Goal: Browse casually

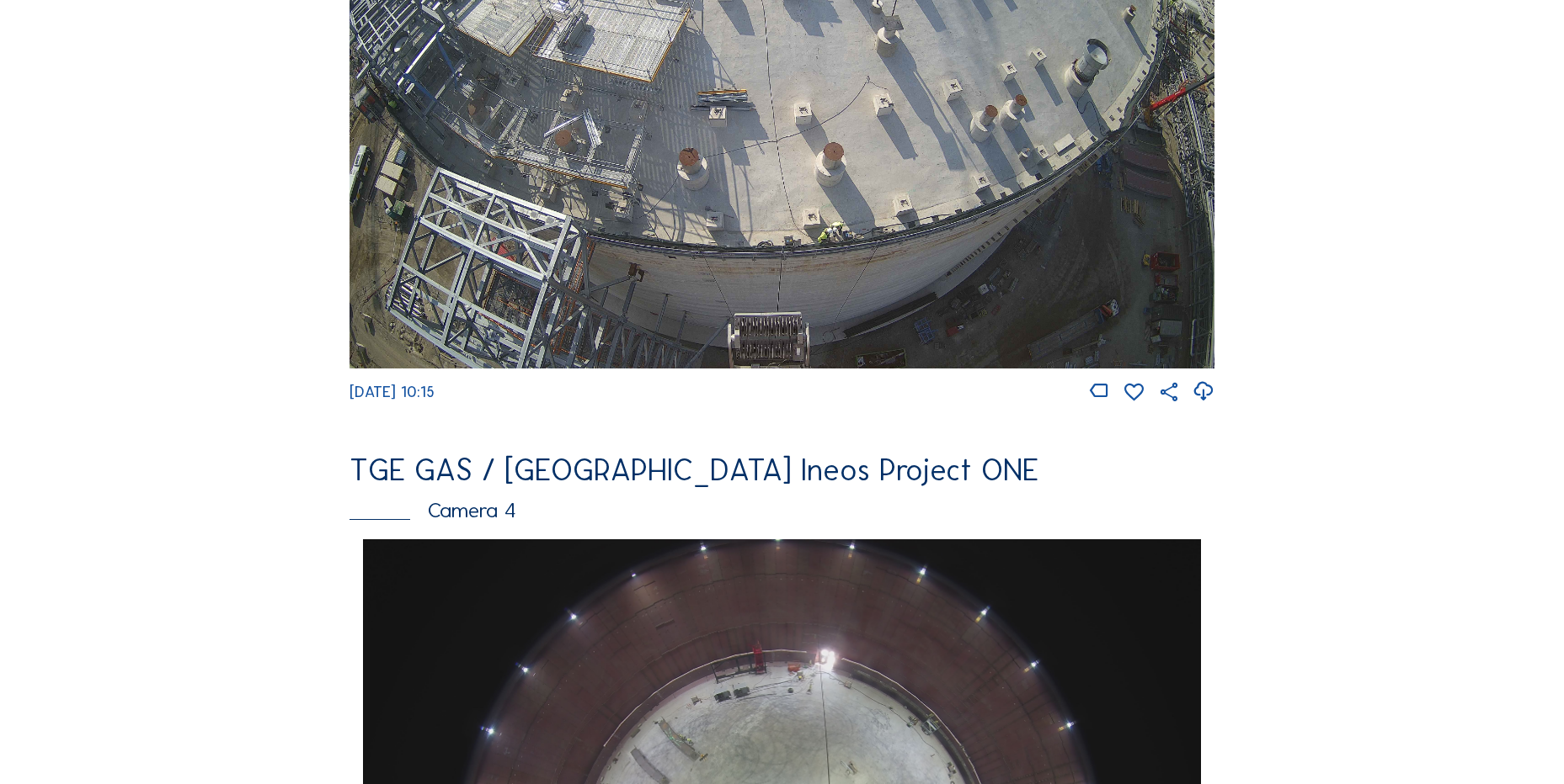
scroll to position [1178, 0]
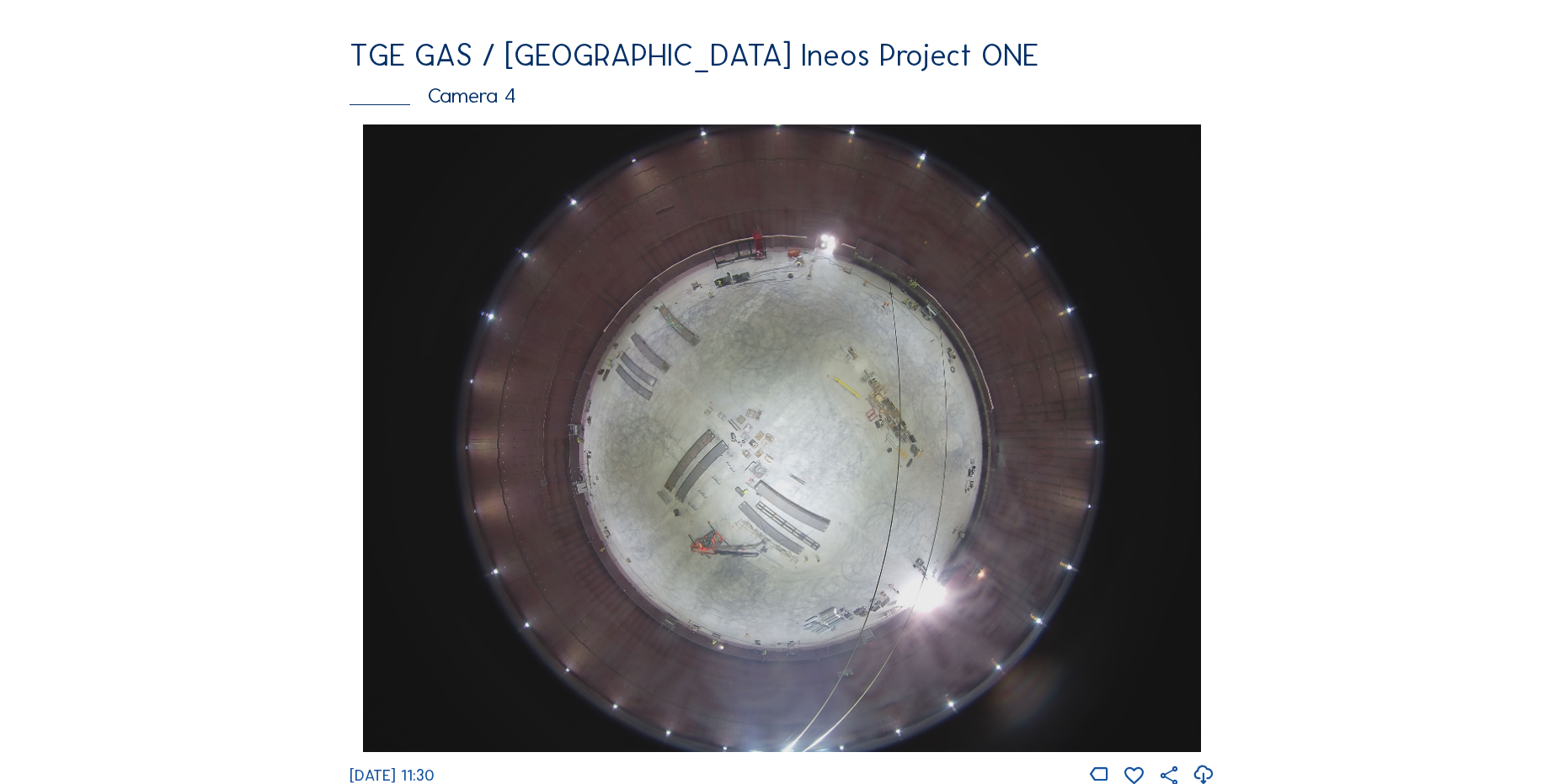
scroll to position [1515, 0]
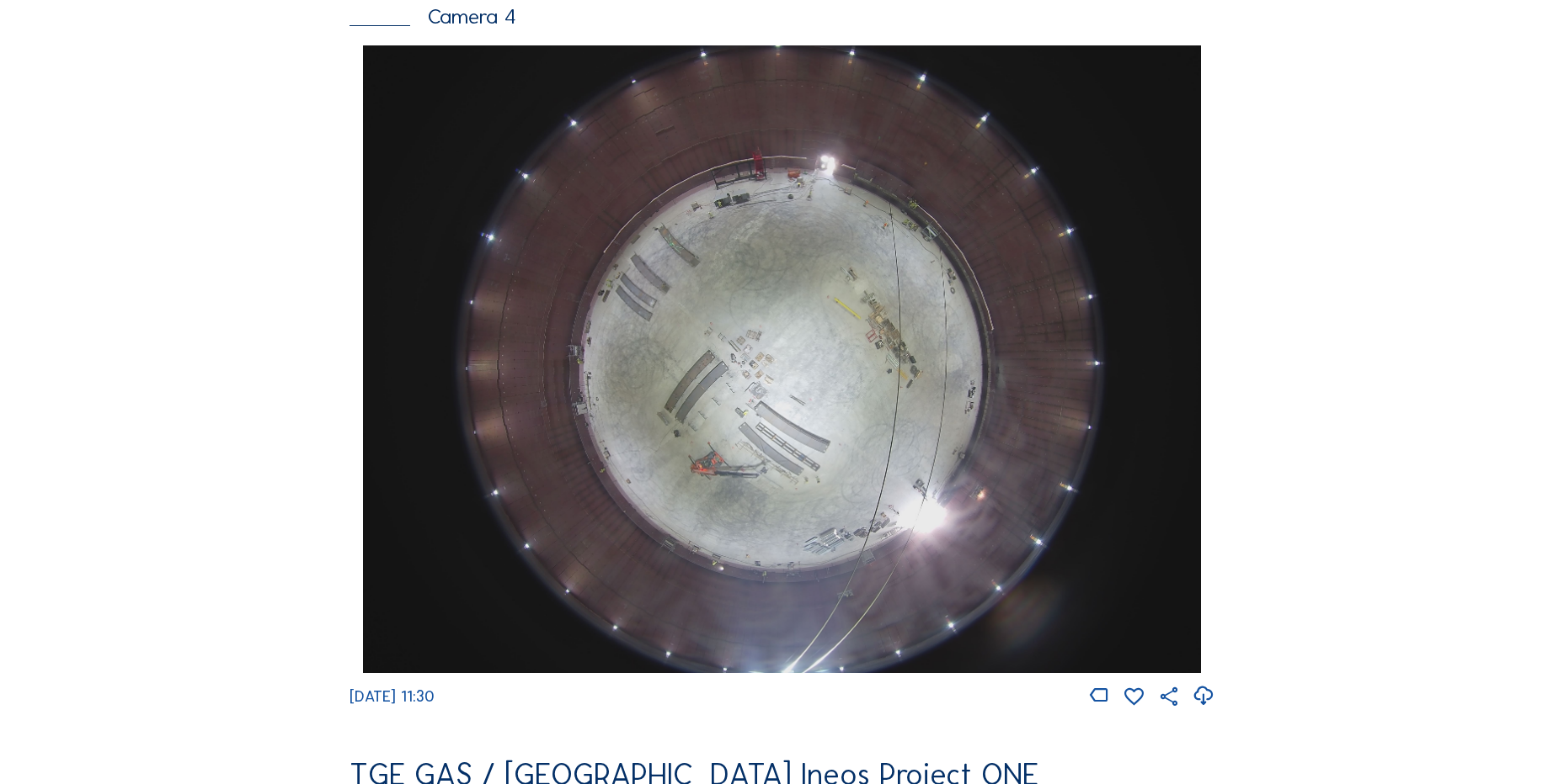
click at [1213, 700] on icon at bounding box center [1203, 696] width 23 height 28
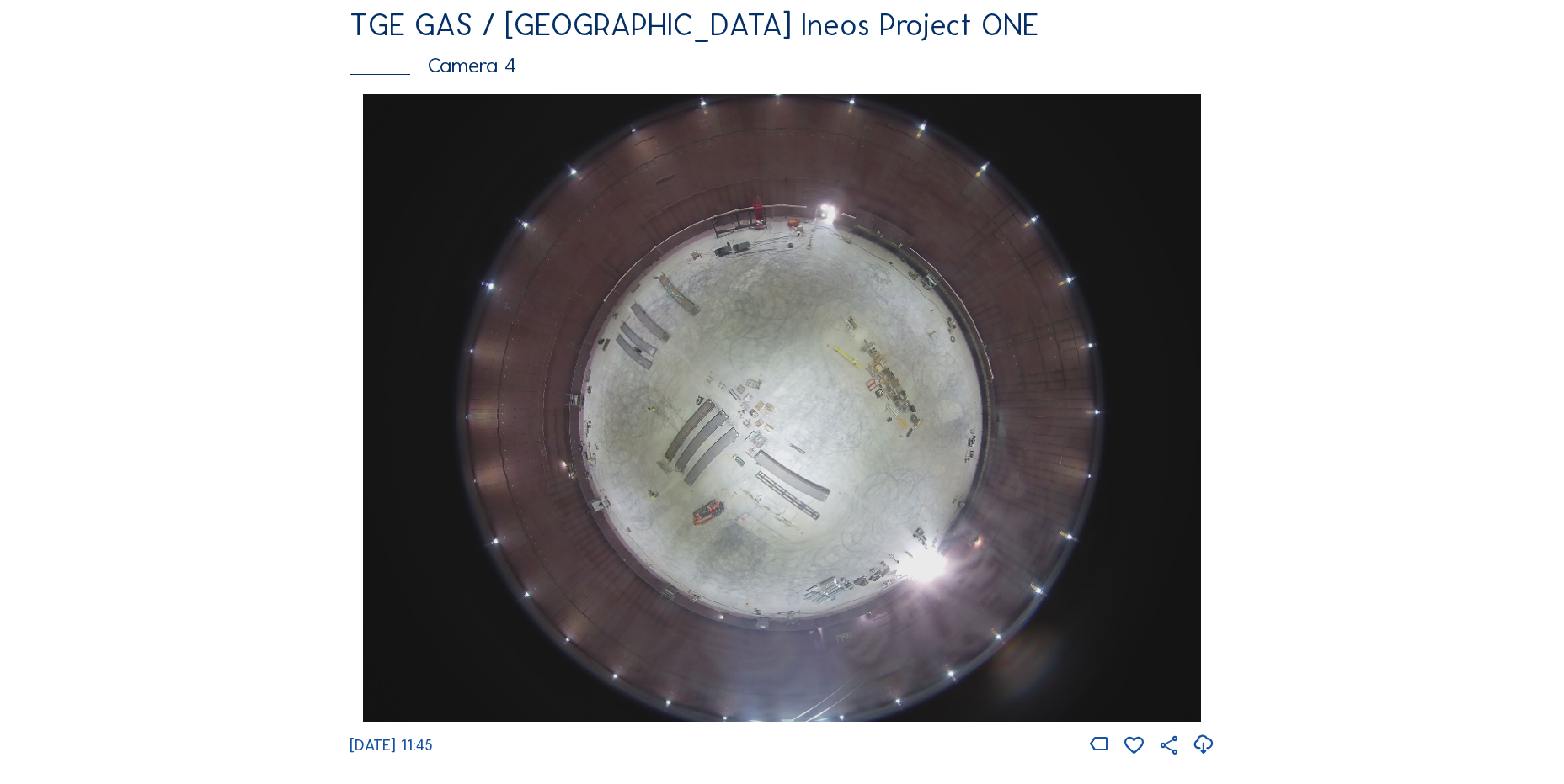
scroll to position [1515, 0]
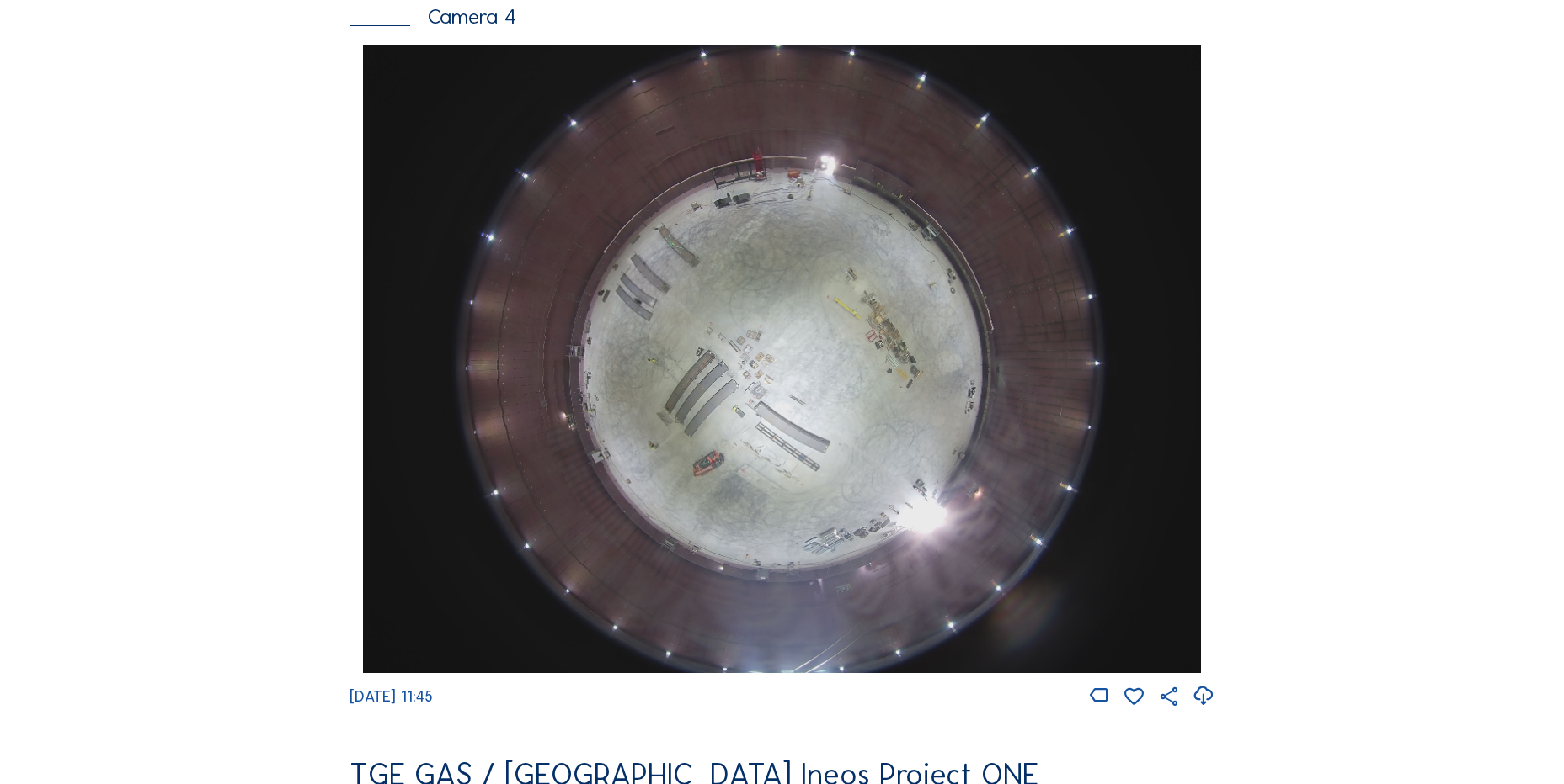
click at [1207, 706] on icon at bounding box center [1203, 696] width 23 height 28
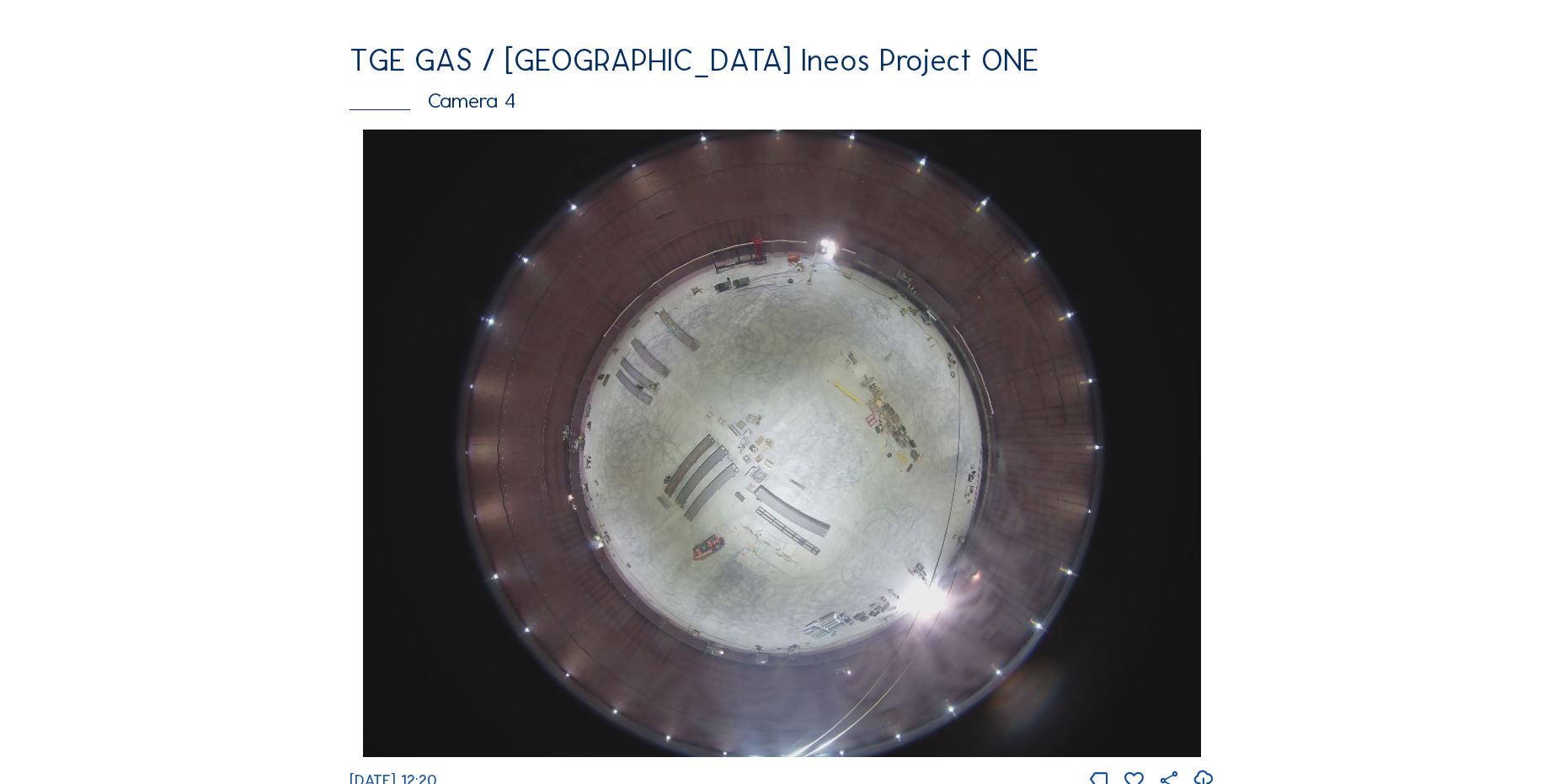
scroll to position [1515, 0]
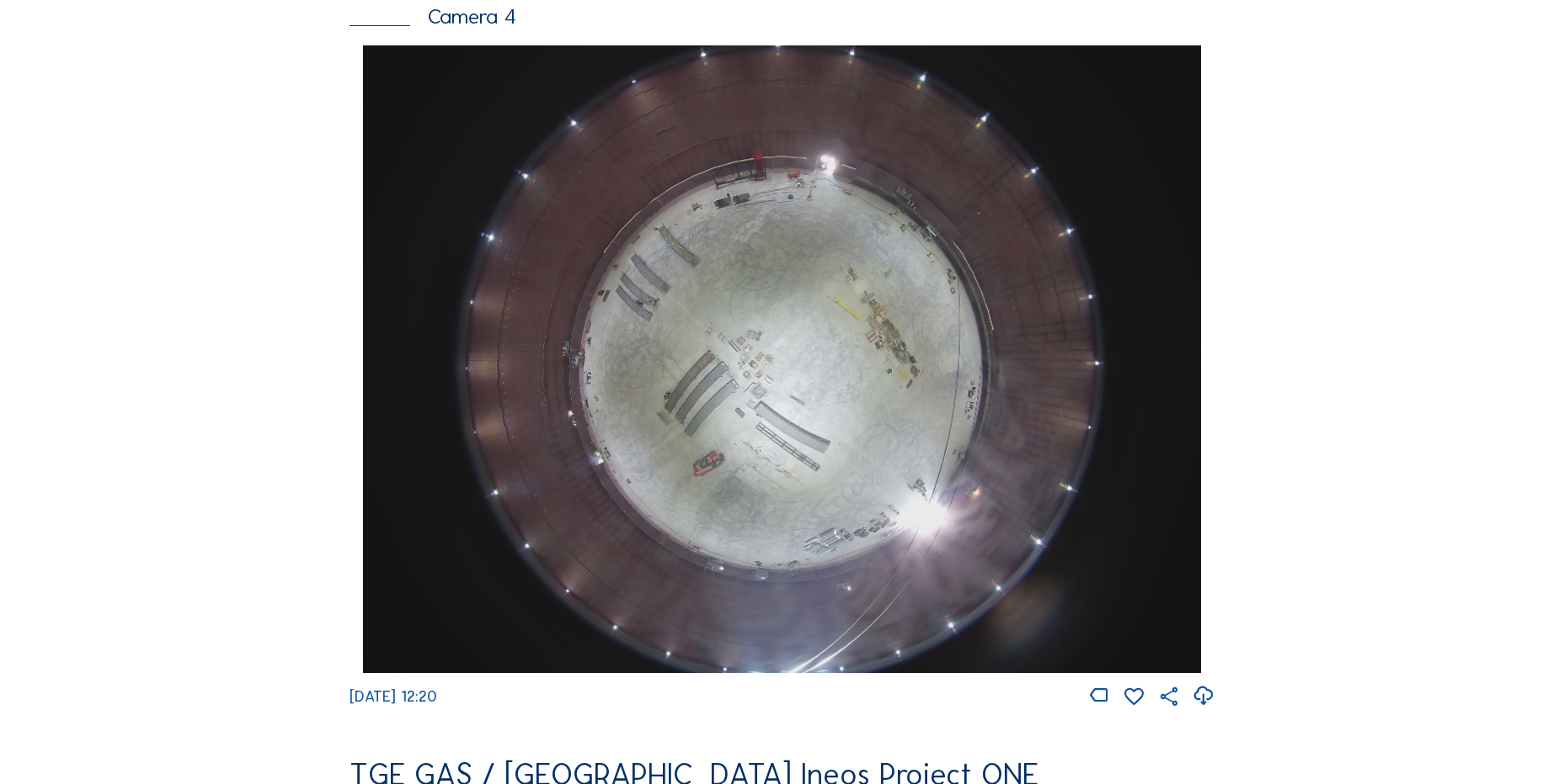
click at [1201, 705] on icon at bounding box center [1203, 696] width 23 height 28
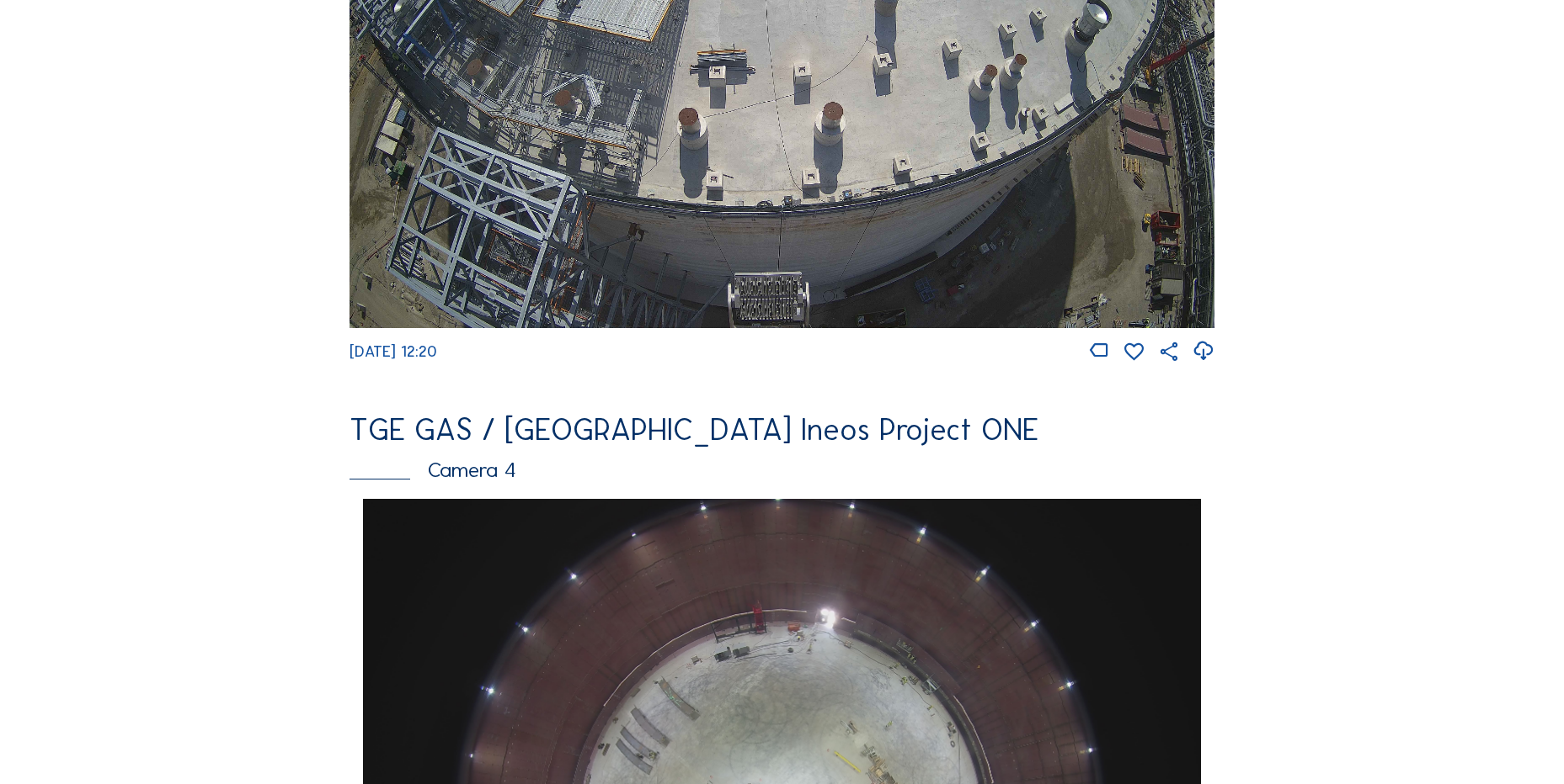
scroll to position [841, 0]
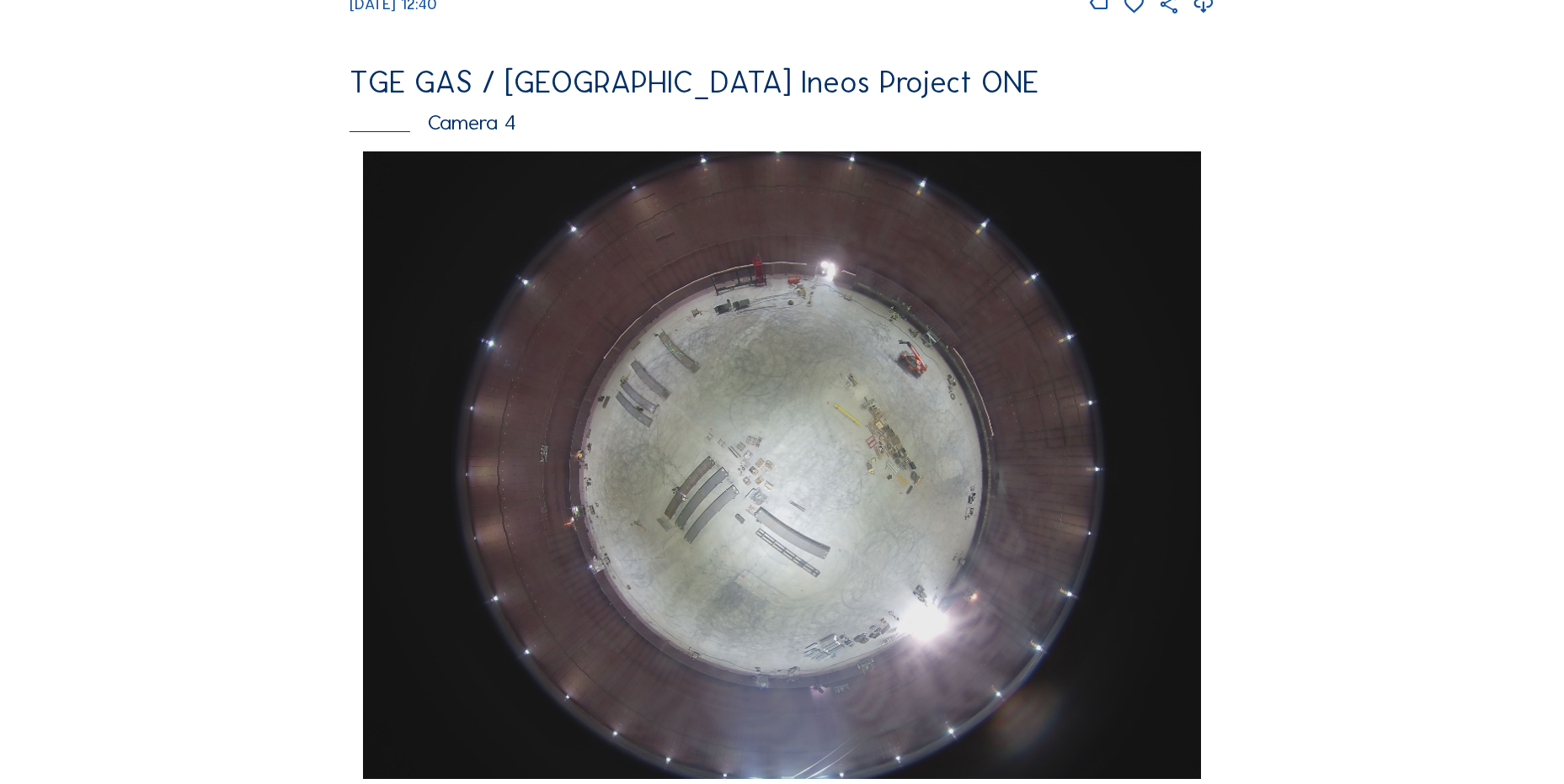
scroll to position [1515, 0]
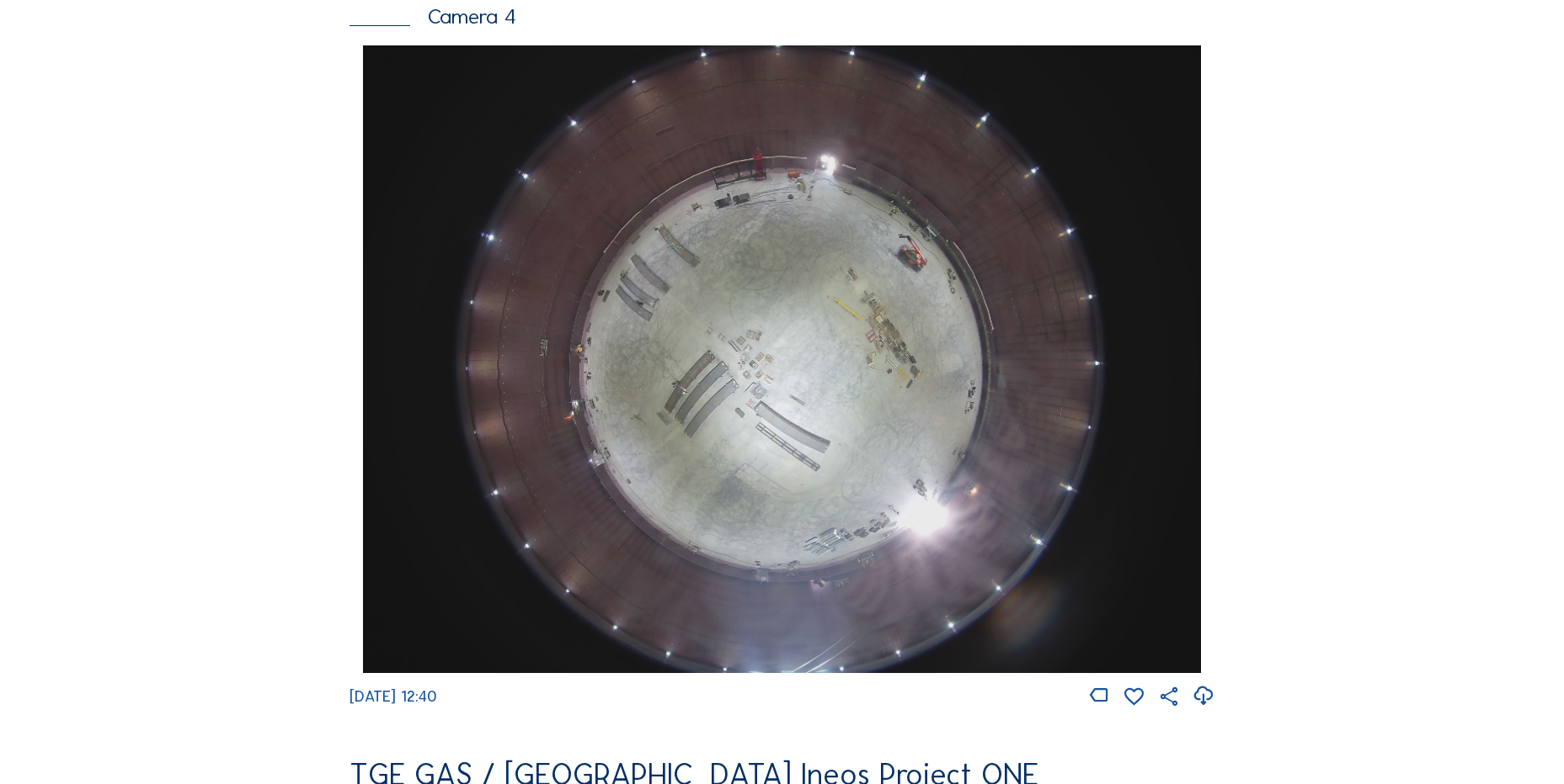
click at [1207, 710] on icon at bounding box center [1203, 696] width 23 height 28
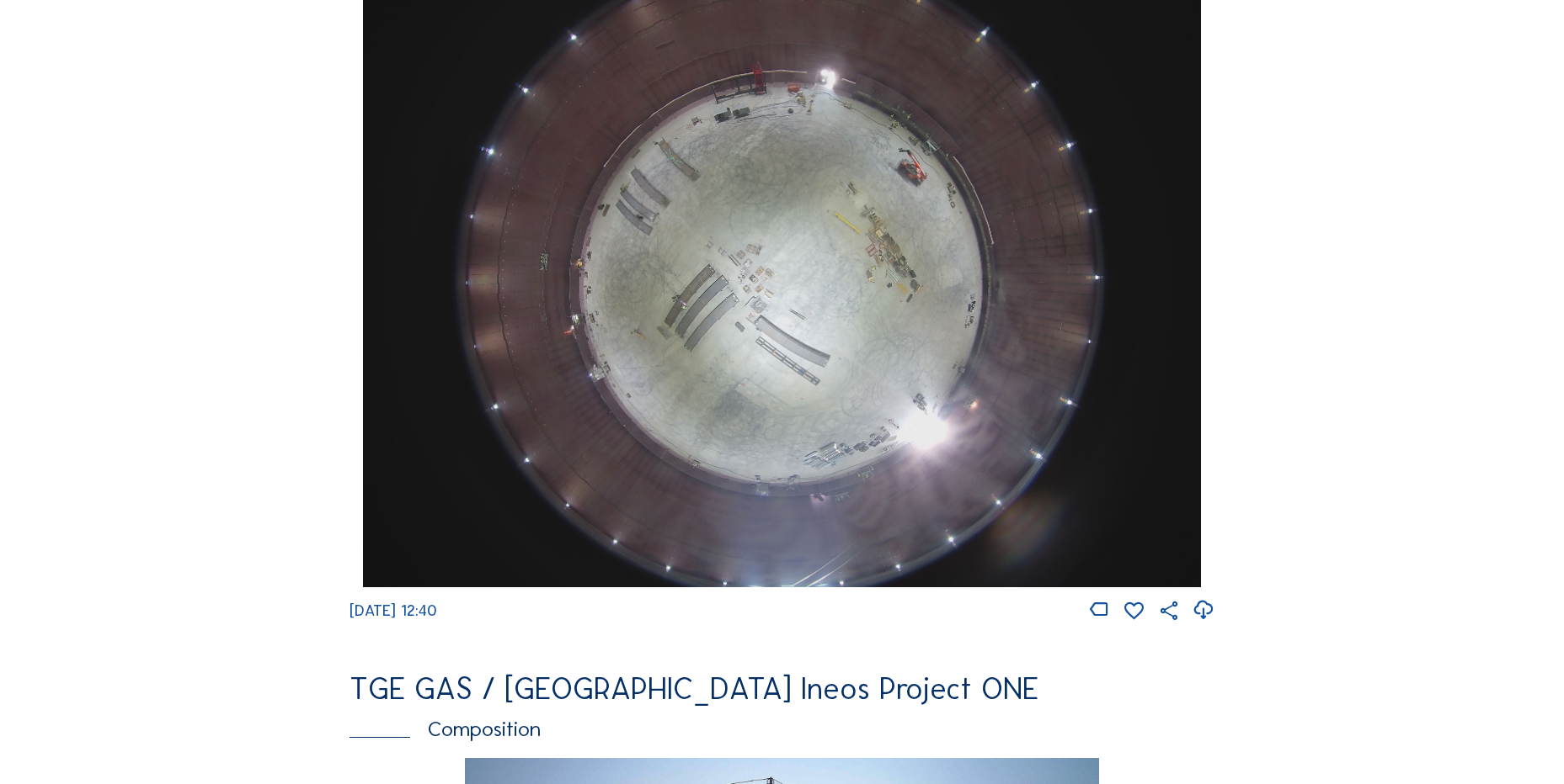
scroll to position [1600, 0]
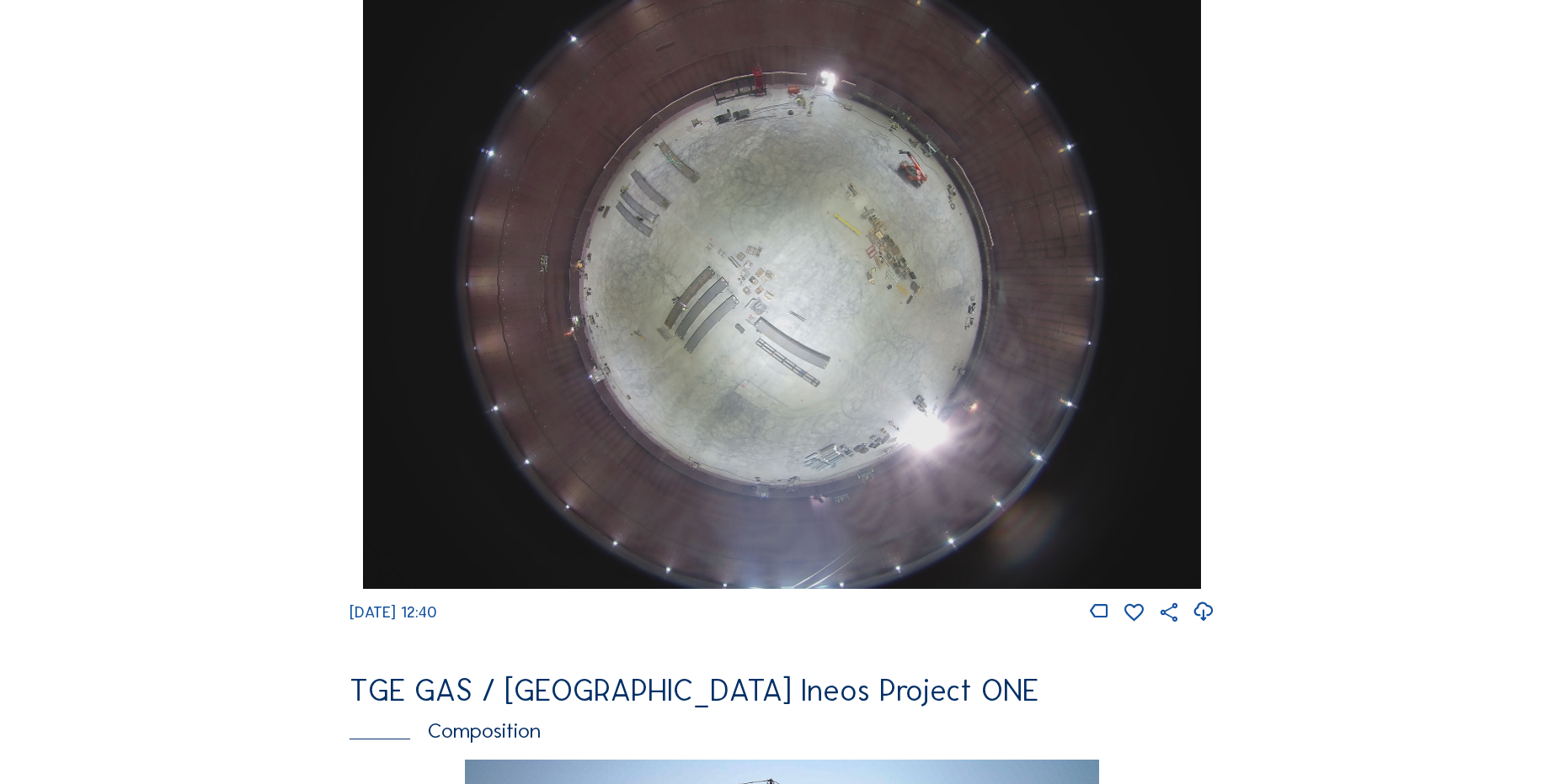
click at [625, 210] on img at bounding box center [781, 275] width 837 height 628
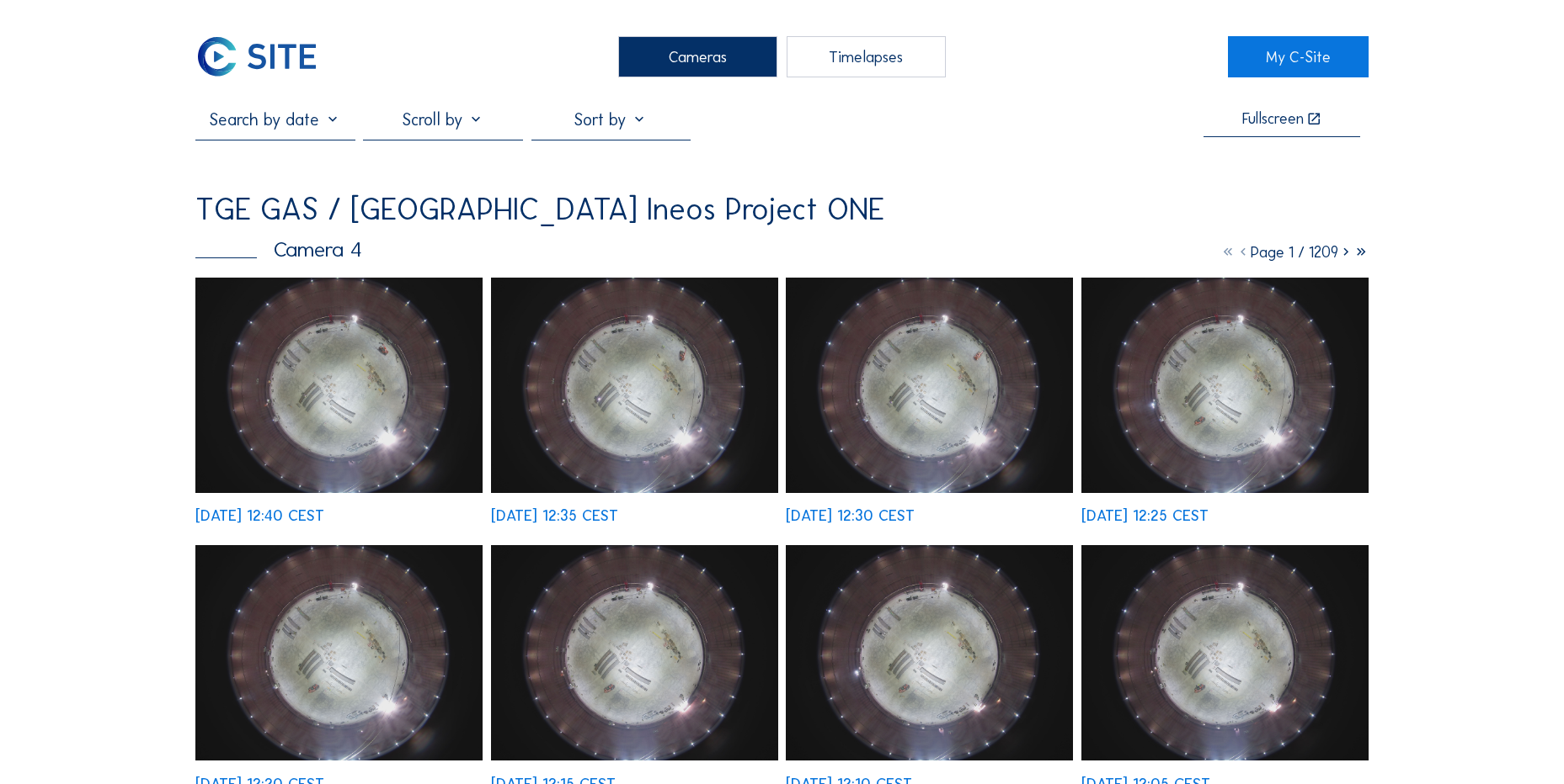
click at [585, 313] on img at bounding box center [634, 385] width 287 height 215
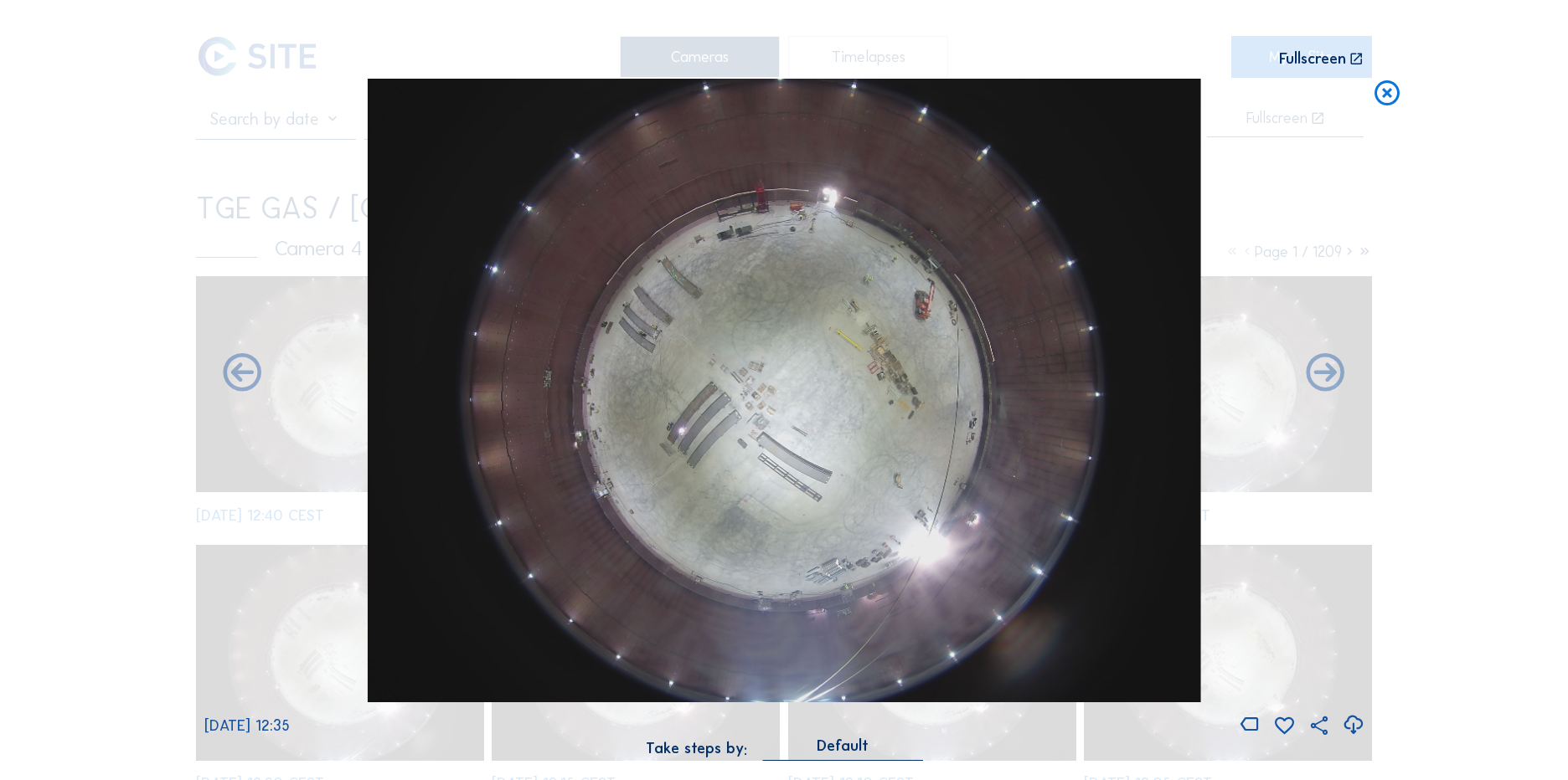
click at [1362, 723] on icon at bounding box center [1353, 725] width 23 height 28
click at [167, 233] on div "Scroll to travel through time | Press 'Alt' Button + Scroll to Zoom | Click and…" at bounding box center [784, 390] width 1568 height 780
click at [1379, 90] on icon at bounding box center [1387, 94] width 30 height 31
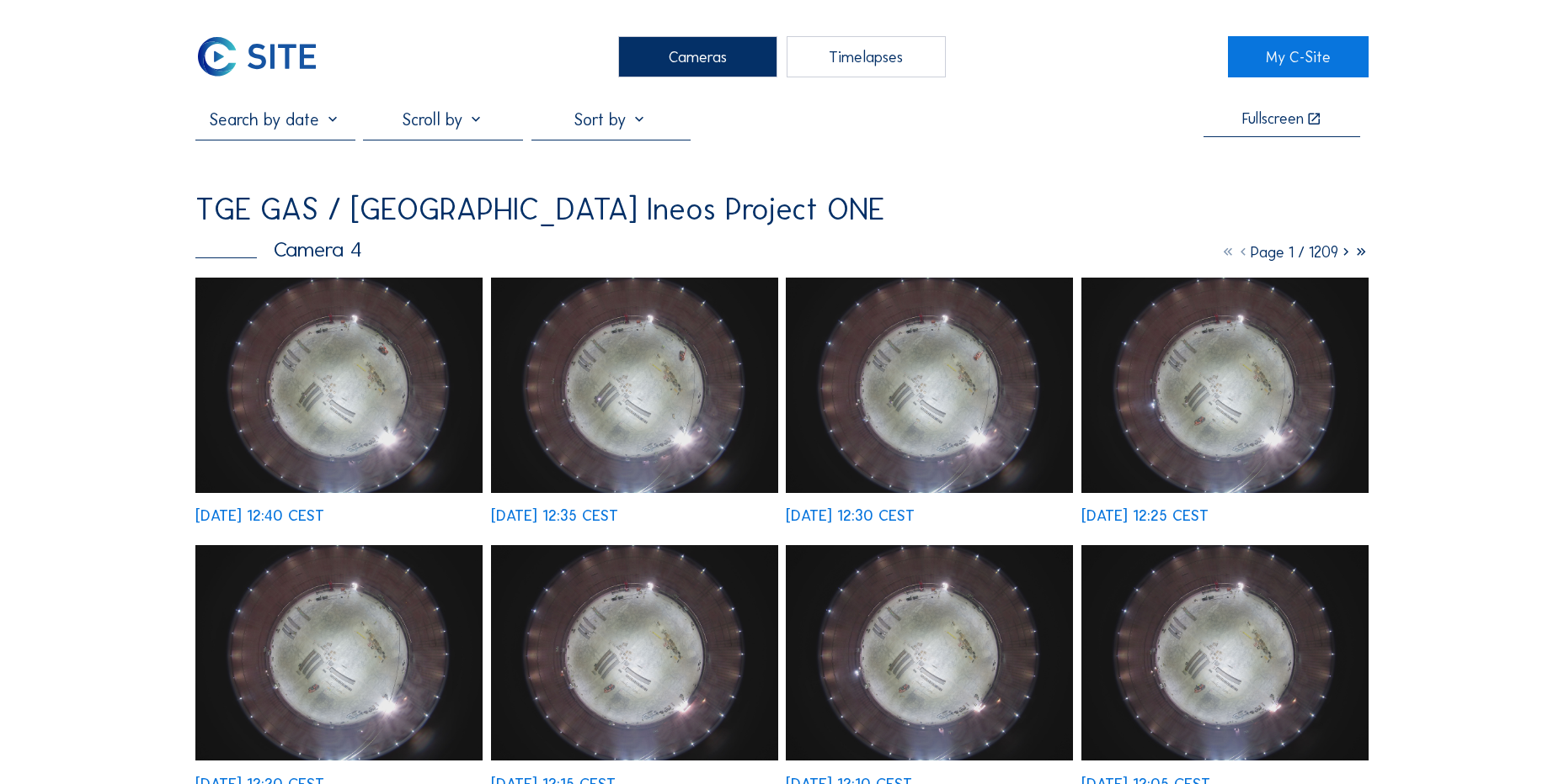
click at [268, 67] on img at bounding box center [256, 56] width 123 height 41
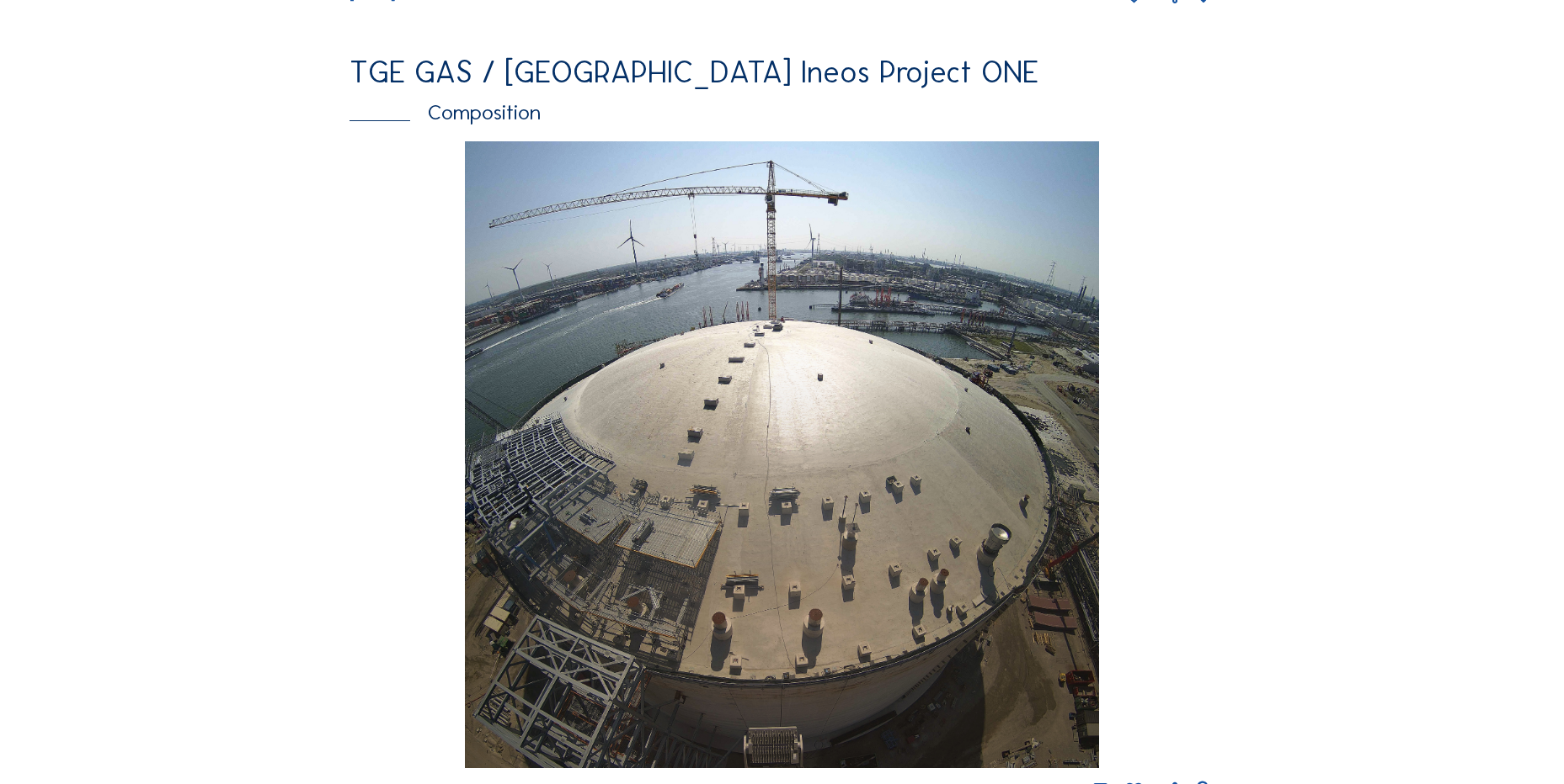
scroll to position [2189, 0]
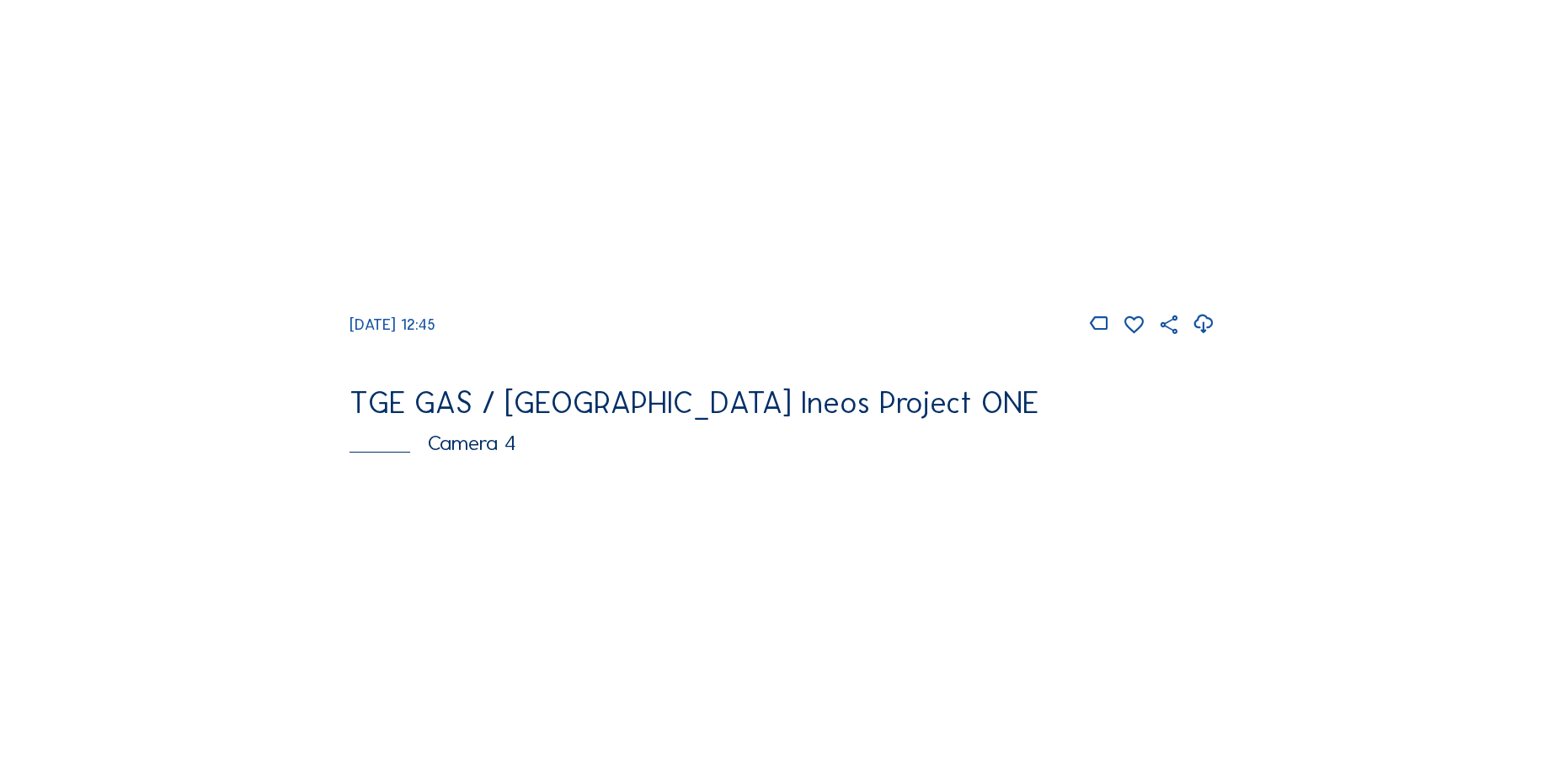
scroll to position [926, 0]
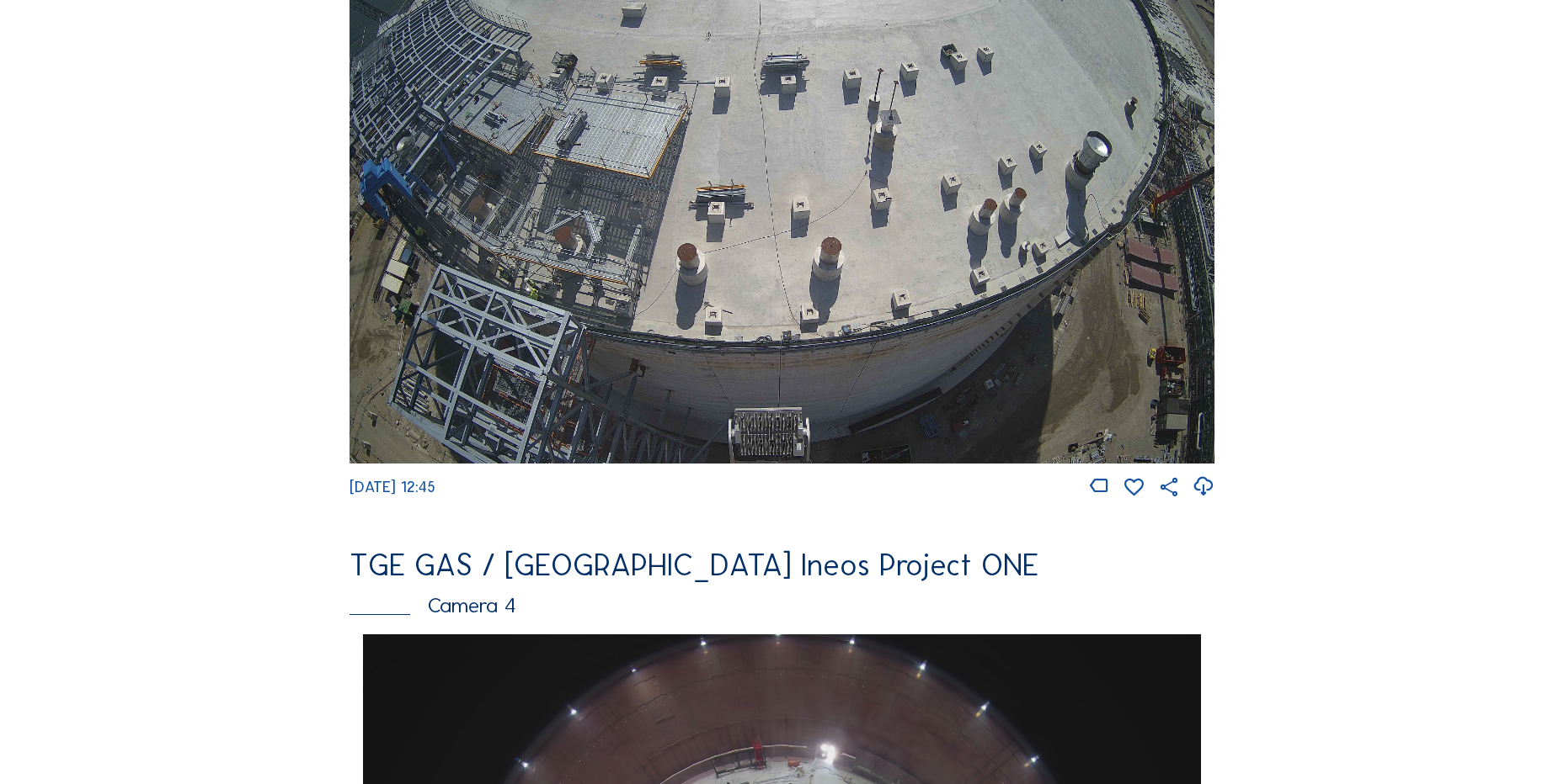
click at [1214, 493] on icon at bounding box center [1203, 487] width 23 height 28
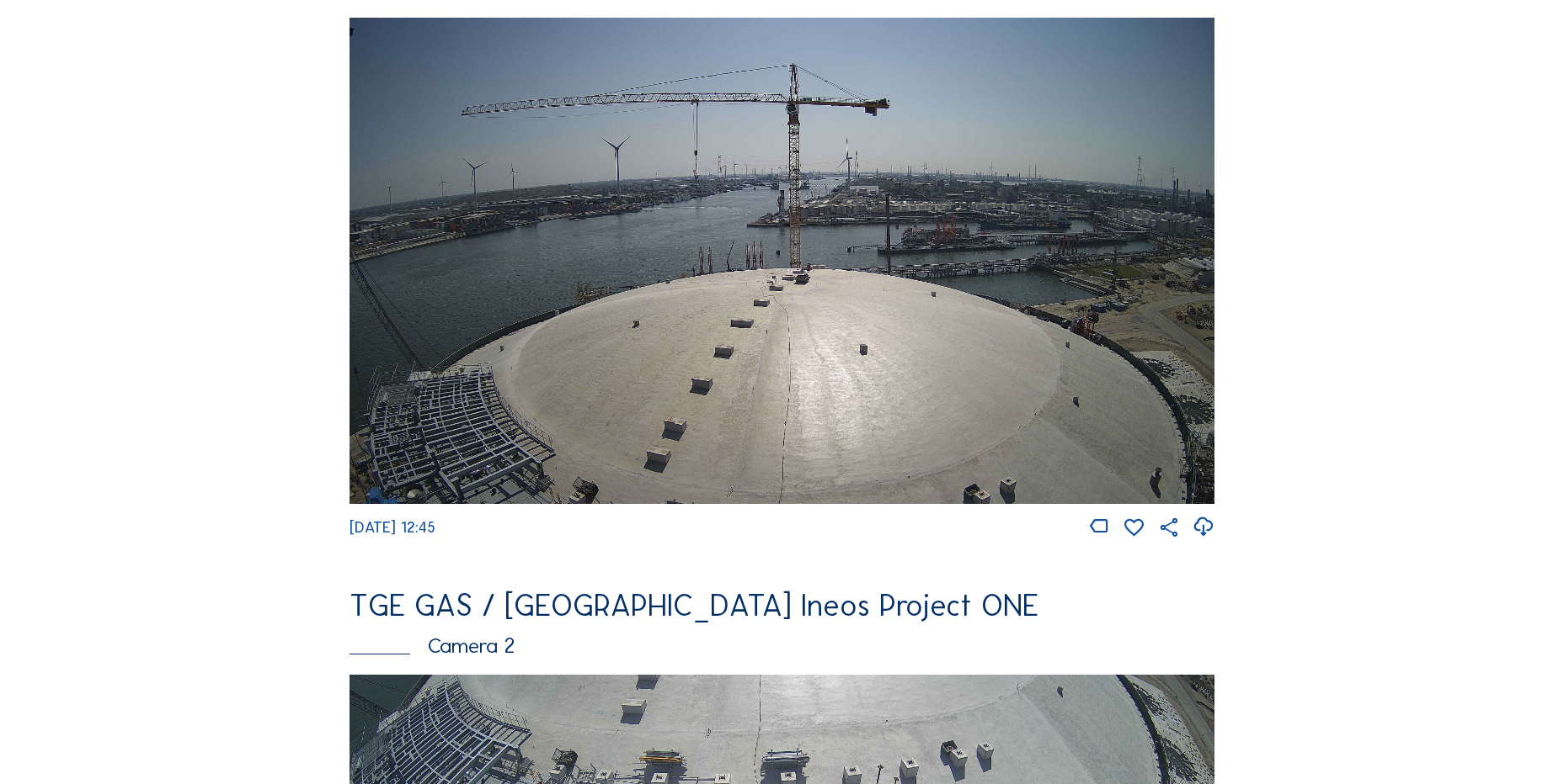
scroll to position [505, 0]
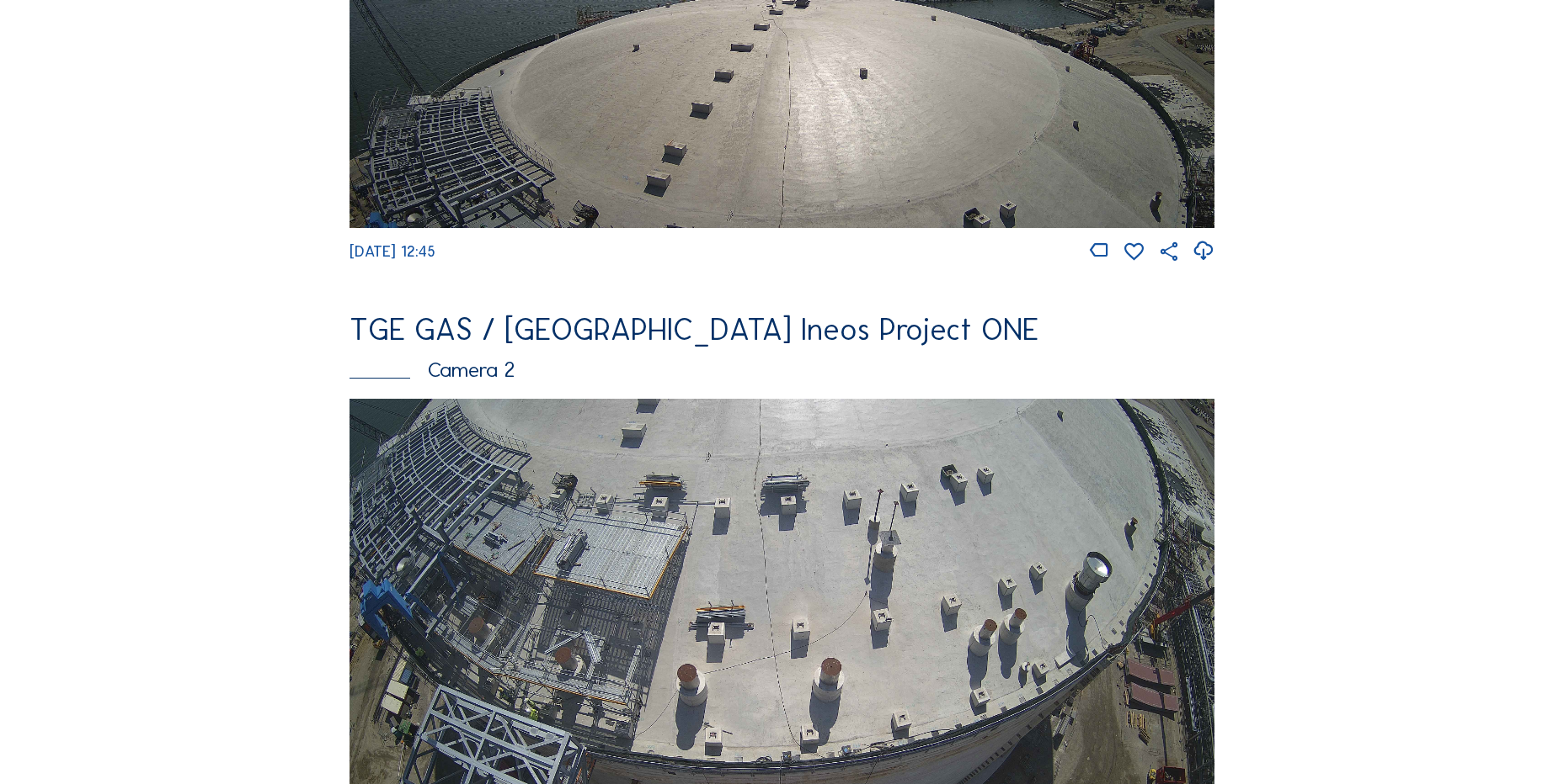
click at [353, 438] on img at bounding box center [782, 642] width 865 height 487
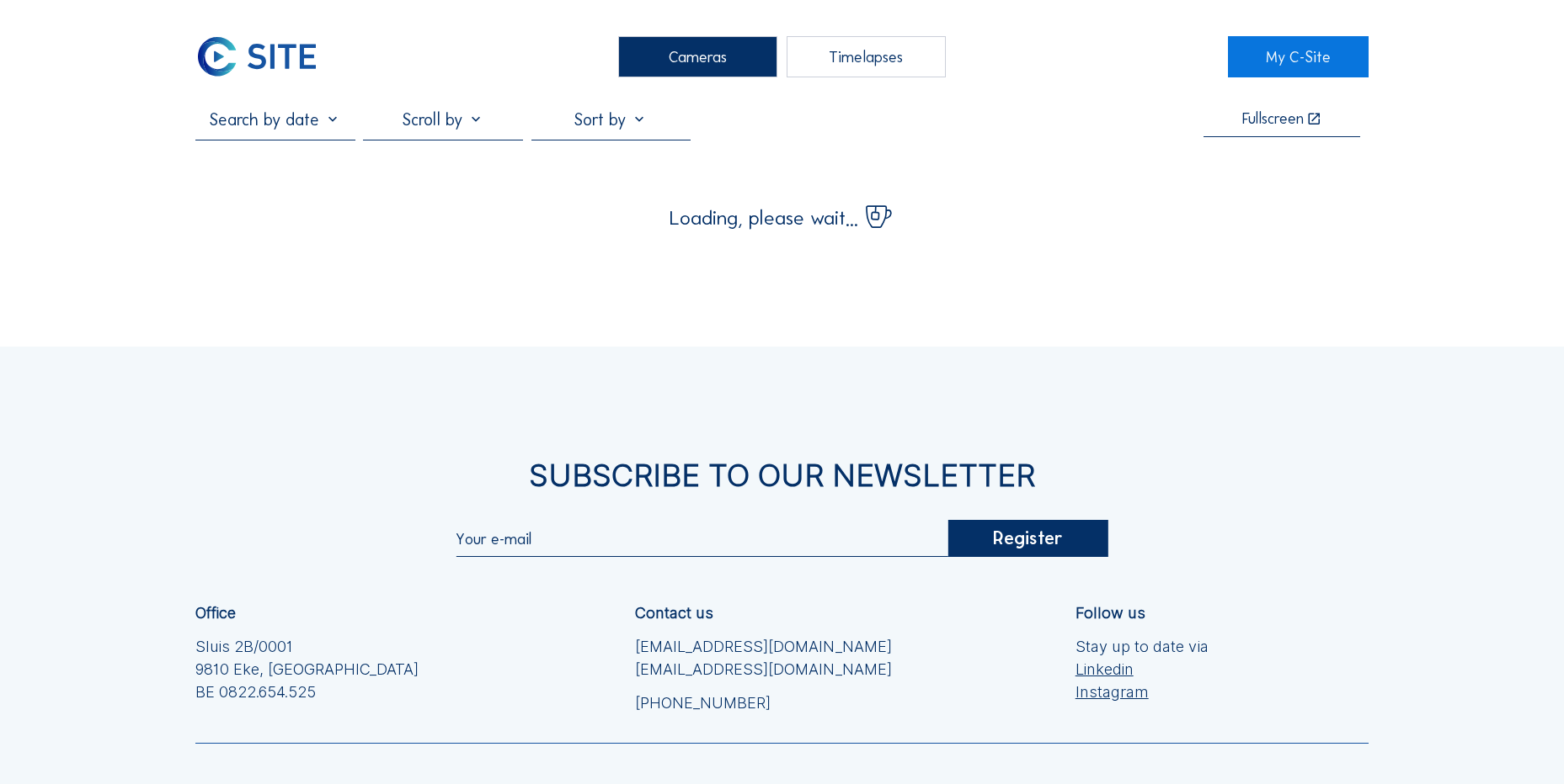
click at [283, 63] on img at bounding box center [256, 56] width 123 height 41
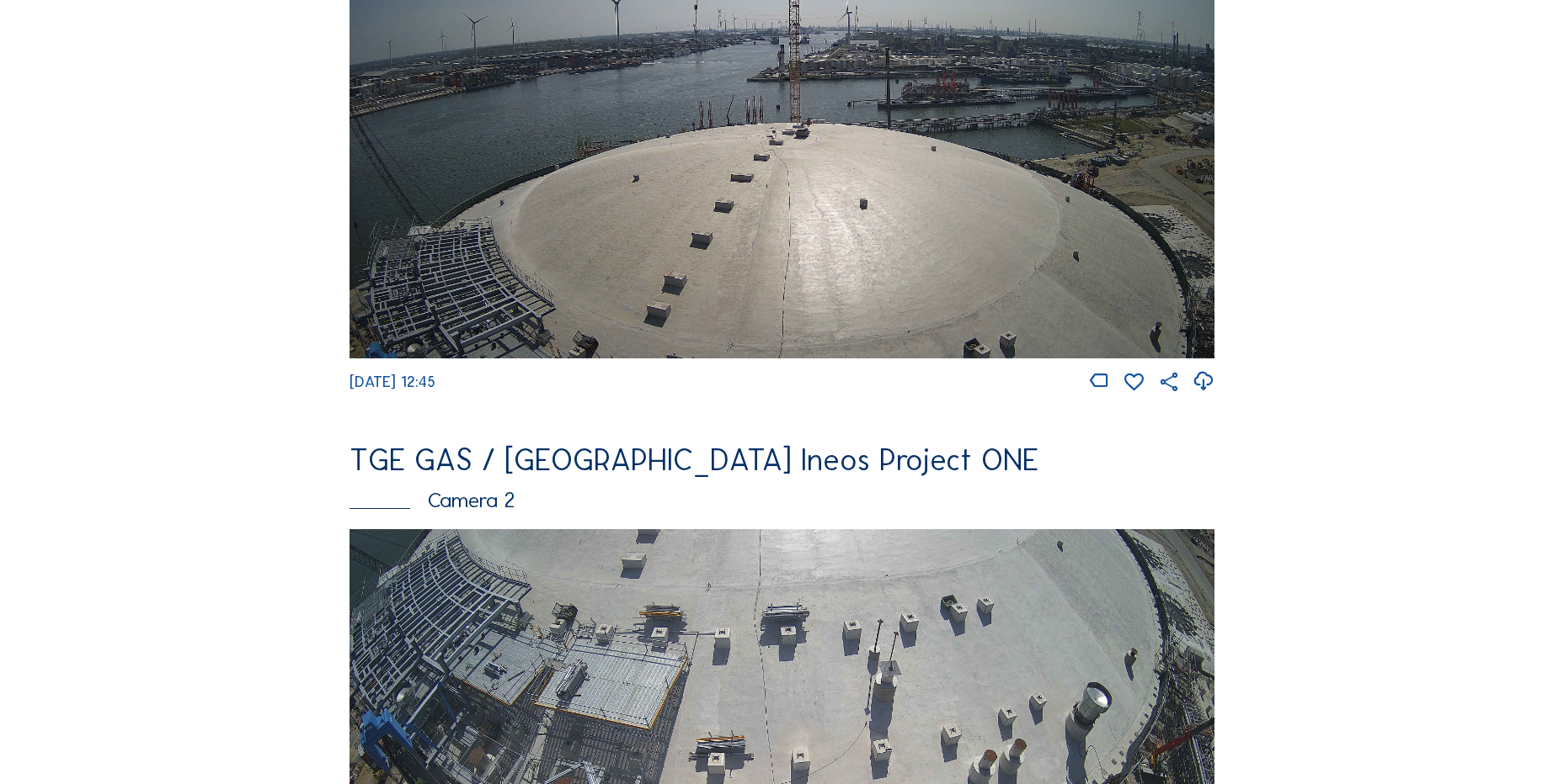
scroll to position [84, 0]
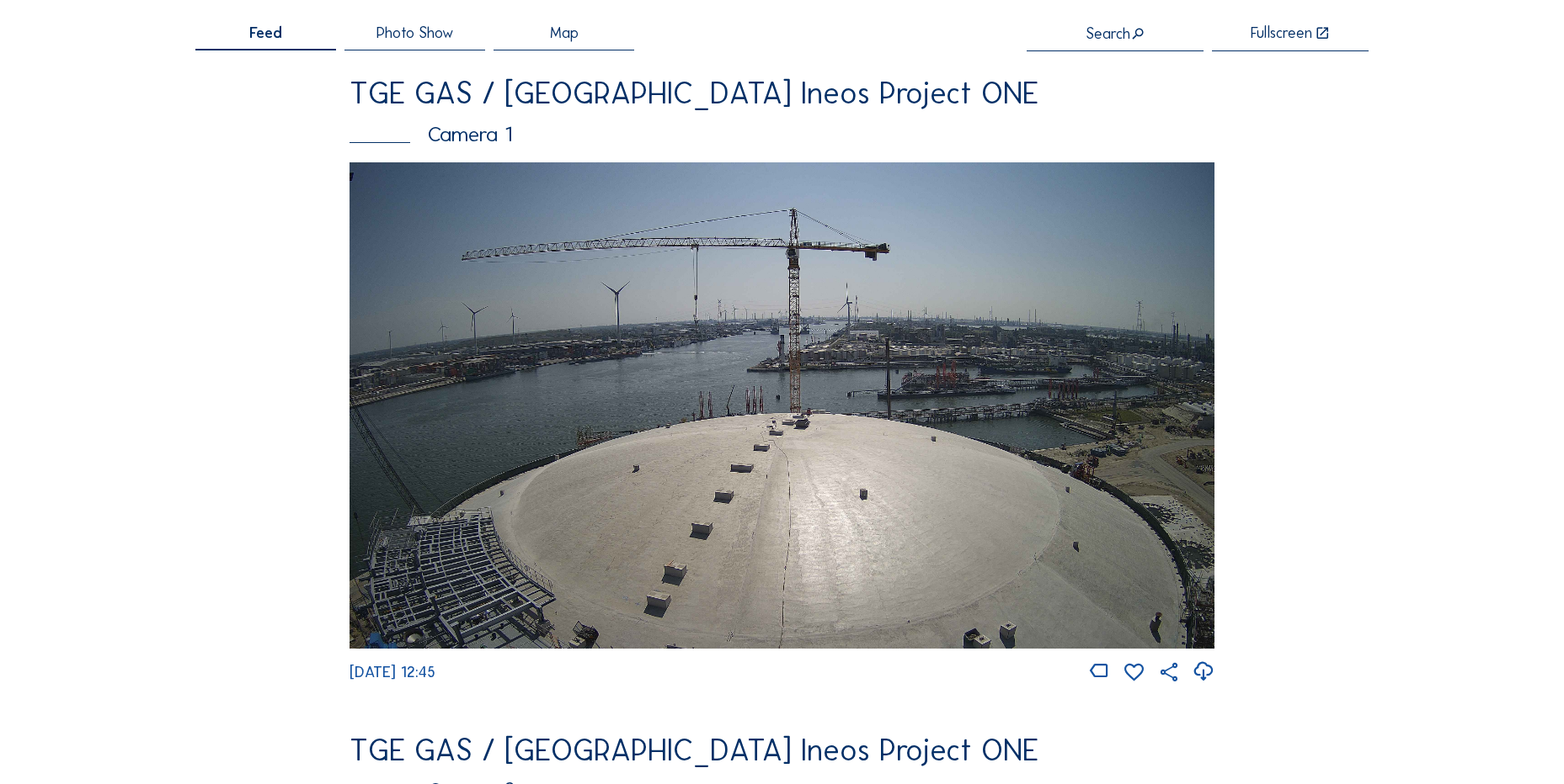
click at [1208, 675] on icon at bounding box center [1203, 671] width 23 height 28
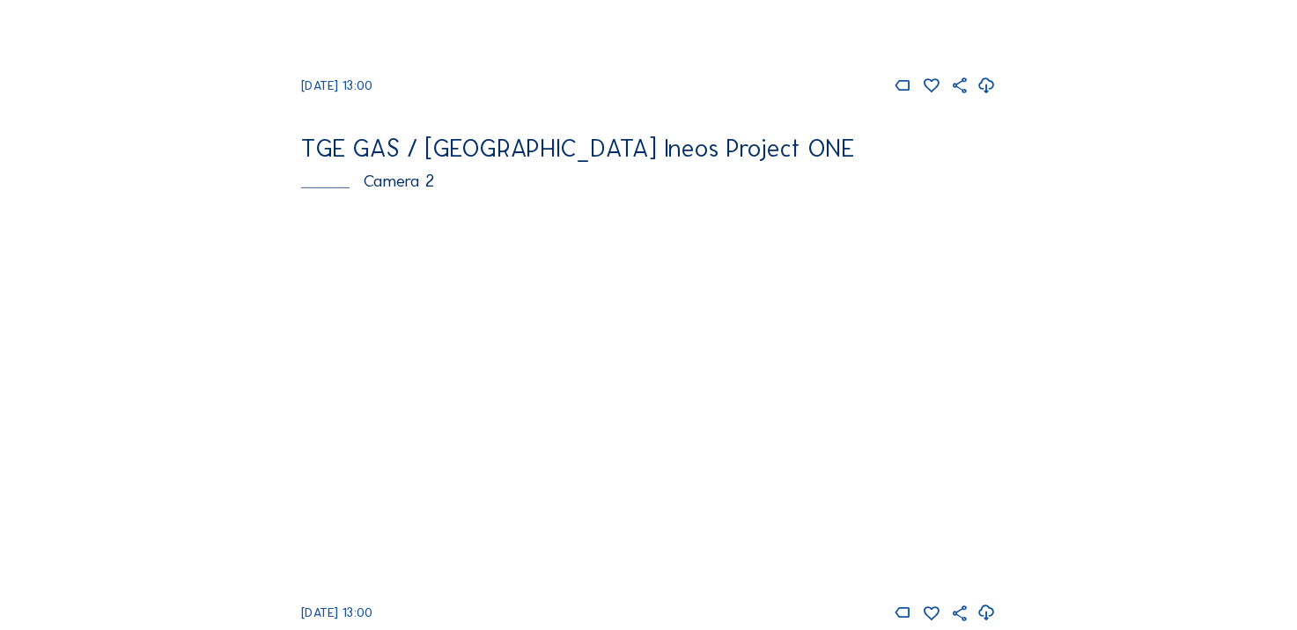
scroll to position [704, 0]
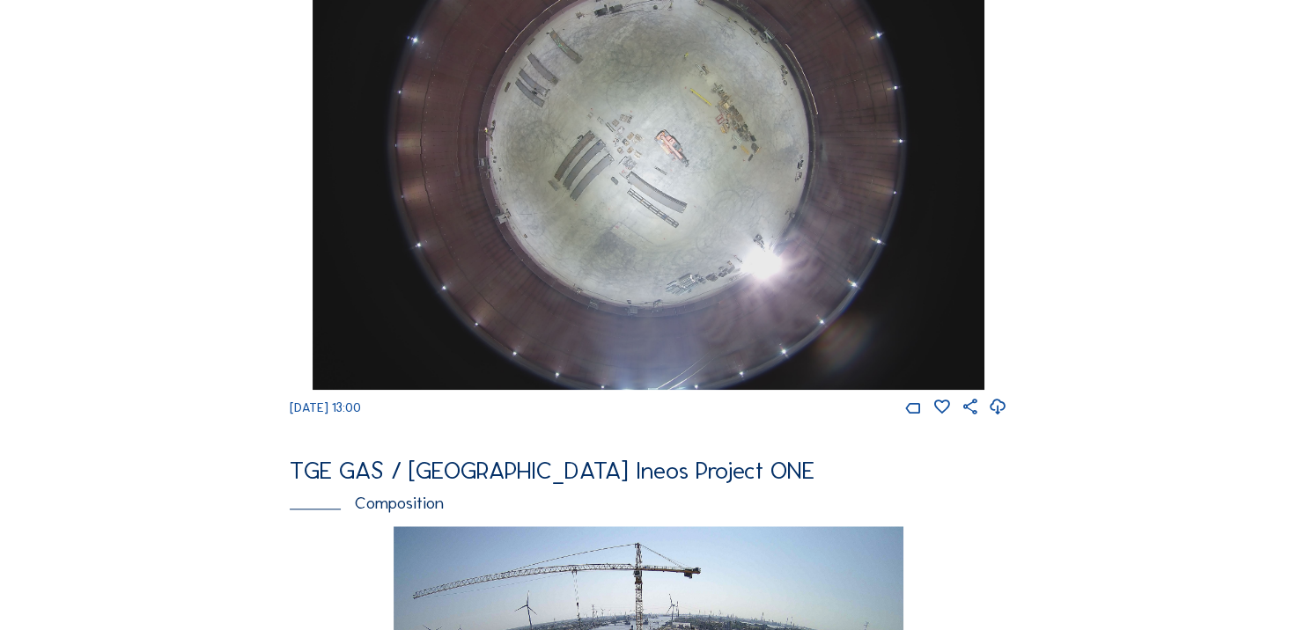
scroll to position [1232, 0]
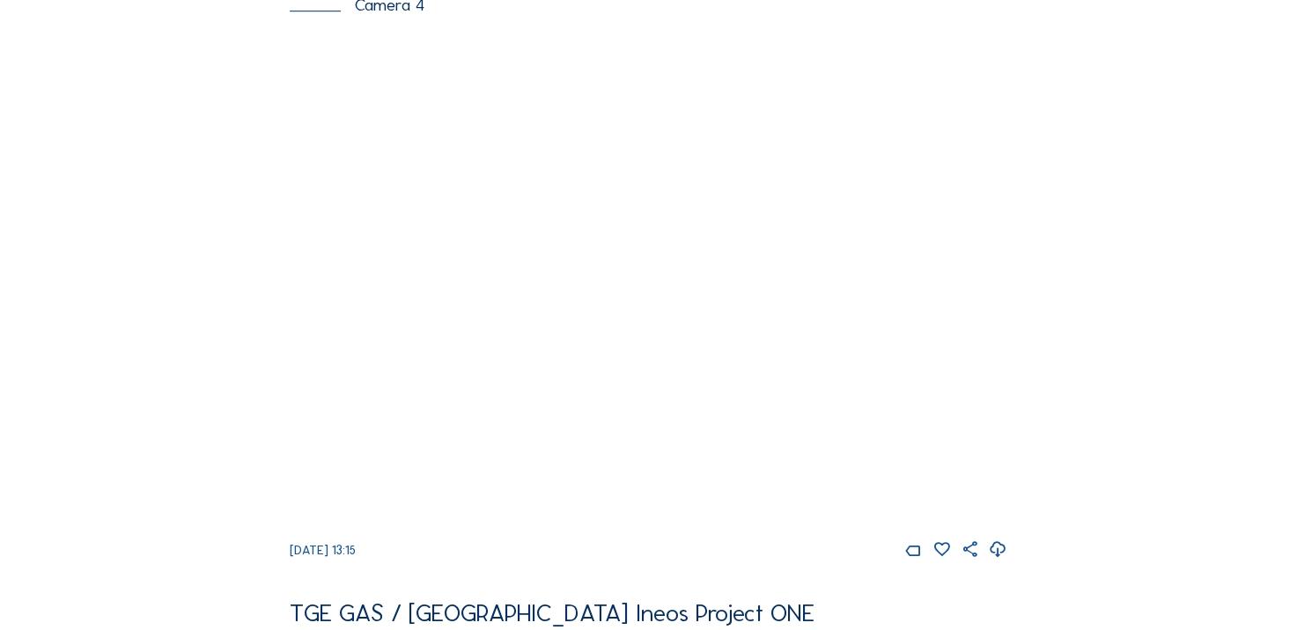
scroll to position [1232, 0]
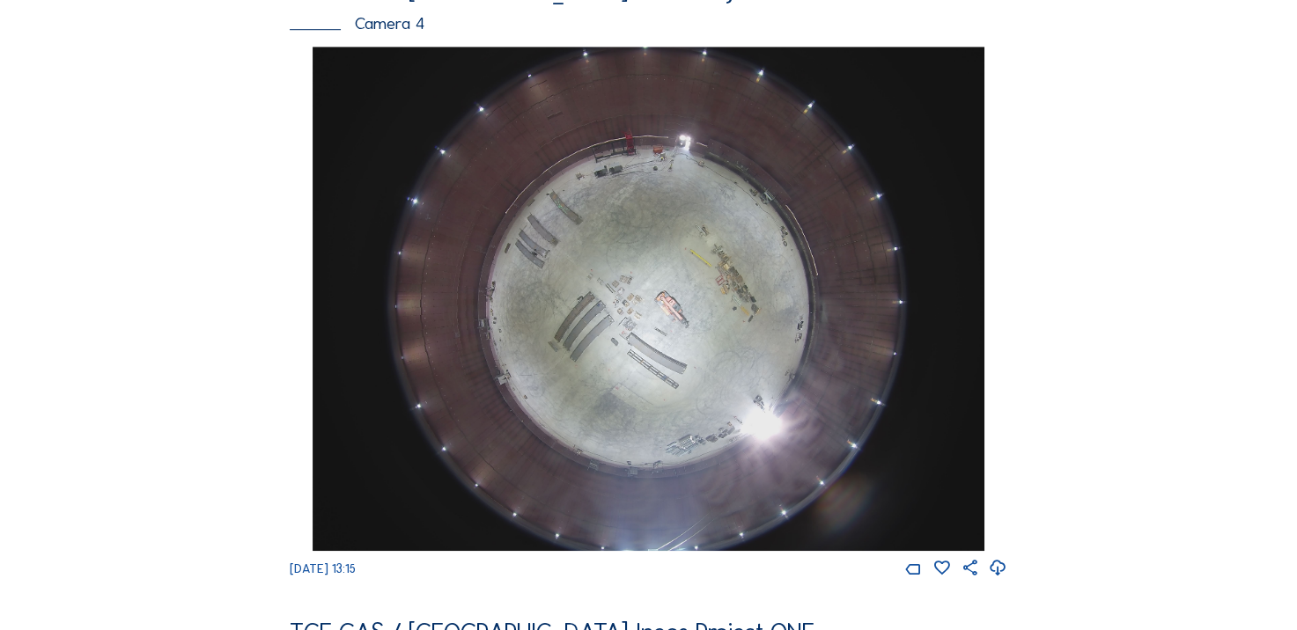
click at [1003, 580] on icon at bounding box center [998, 568] width 18 height 23
drag, startPoint x: 171, startPoint y: 315, endPoint x: 186, endPoint y: 276, distance: 42.3
click at [171, 315] on div "Feed Photo Show Map Search Fullscreen TGE GAS / Antwerpen Ineos Project ONE Cam…" at bounding box center [648, 37] width 973 height 2363
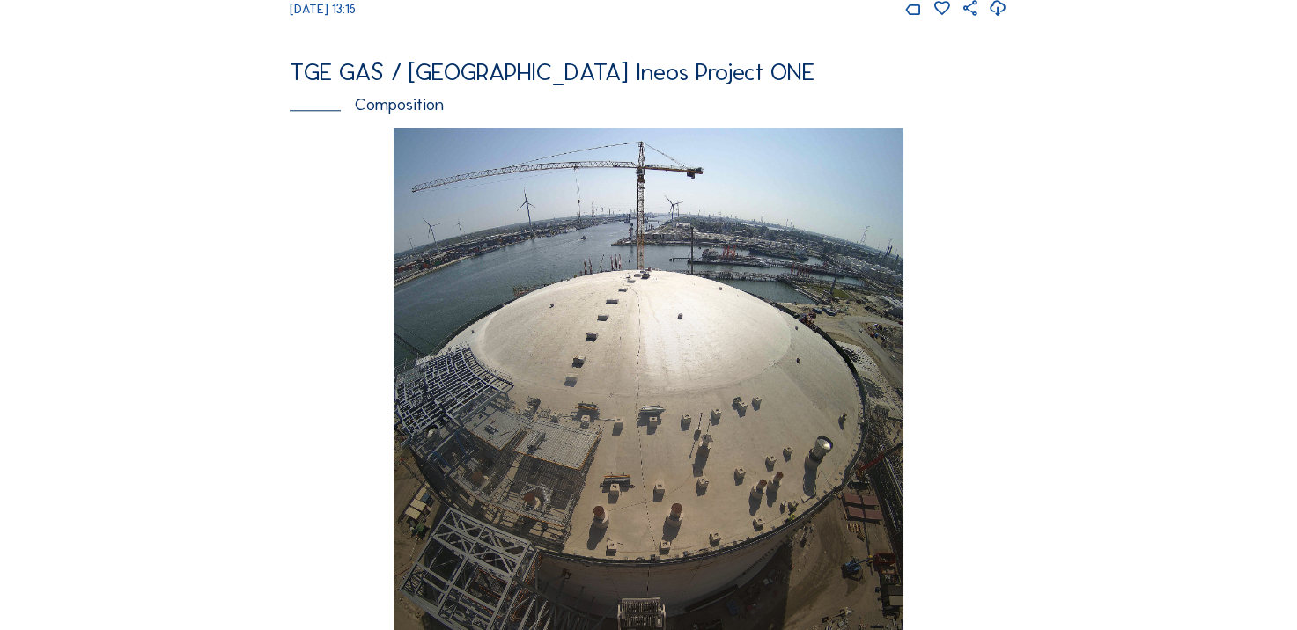
scroll to position [2025, 0]
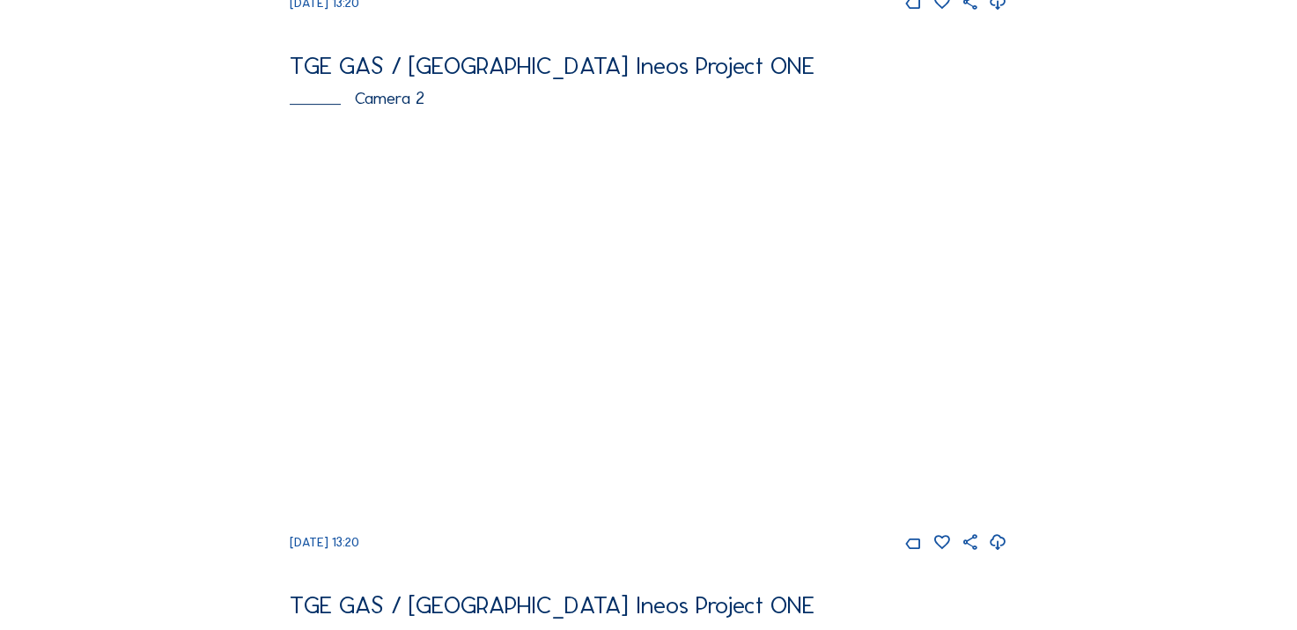
scroll to position [704, 0]
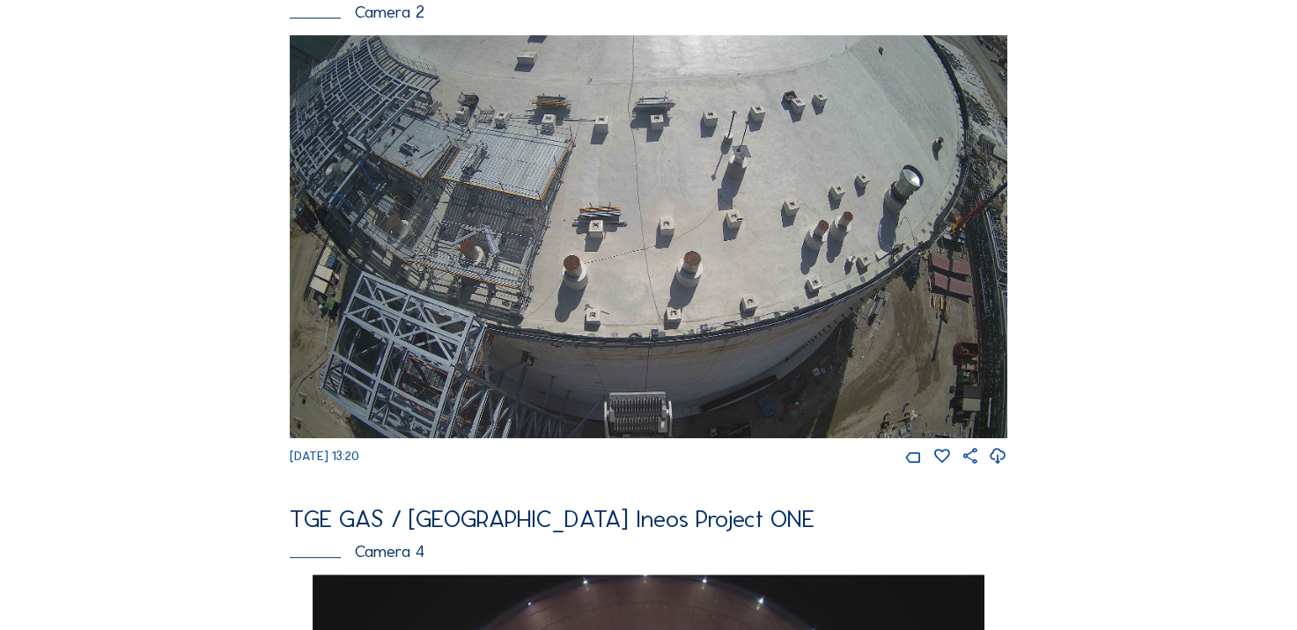
click at [993, 468] on icon at bounding box center [998, 456] width 18 height 23
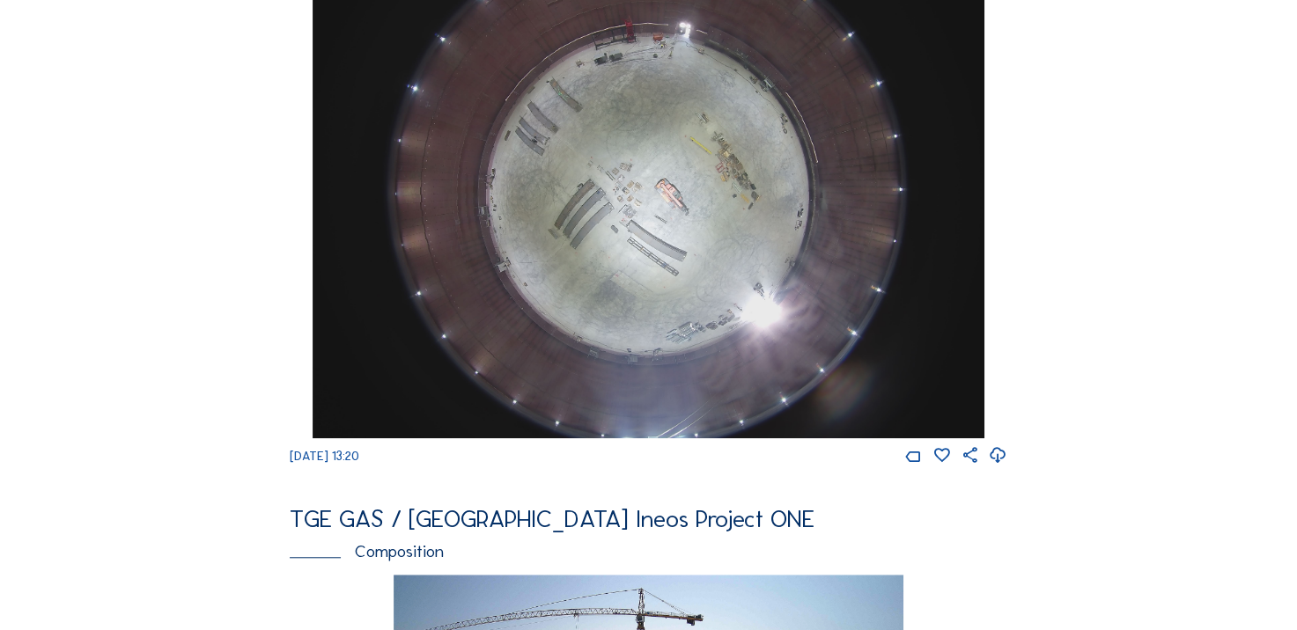
scroll to position [1497, 0]
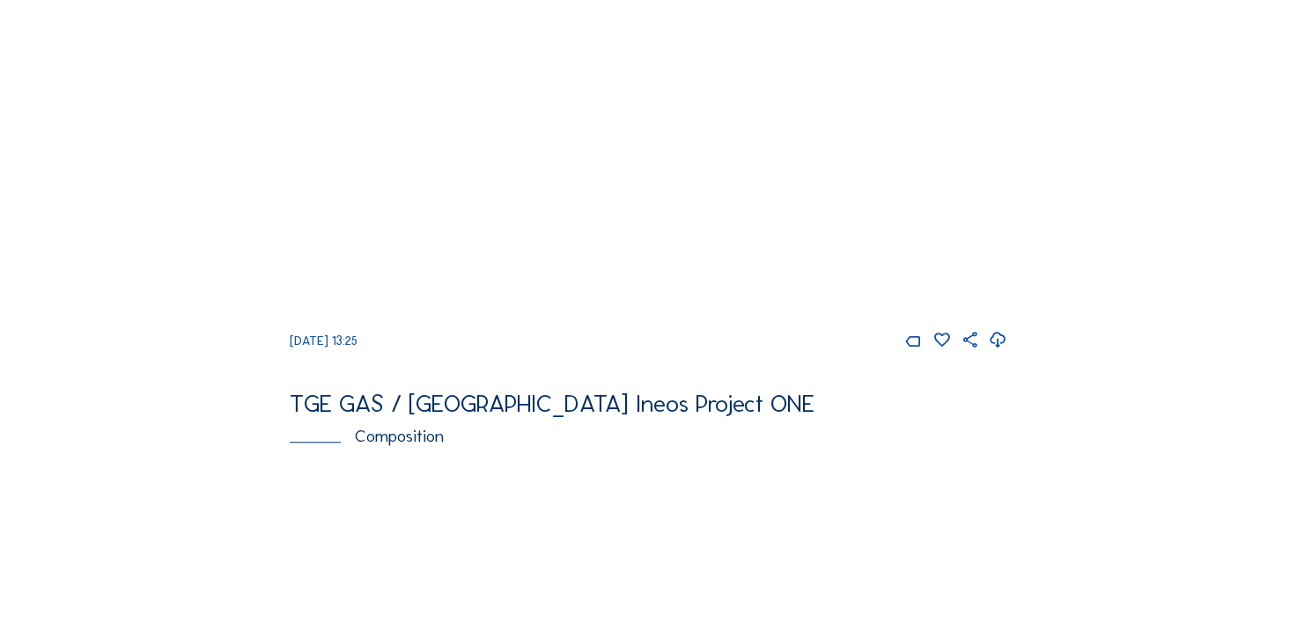
scroll to position [1409, 0]
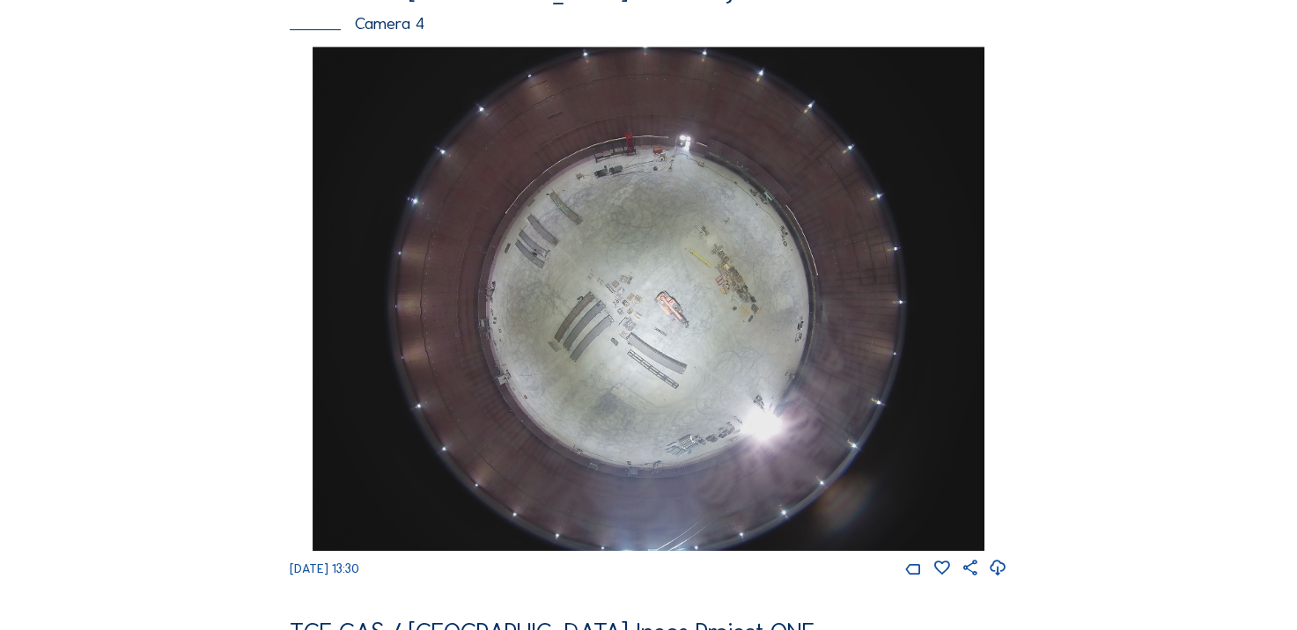
scroll to position [1320, 0]
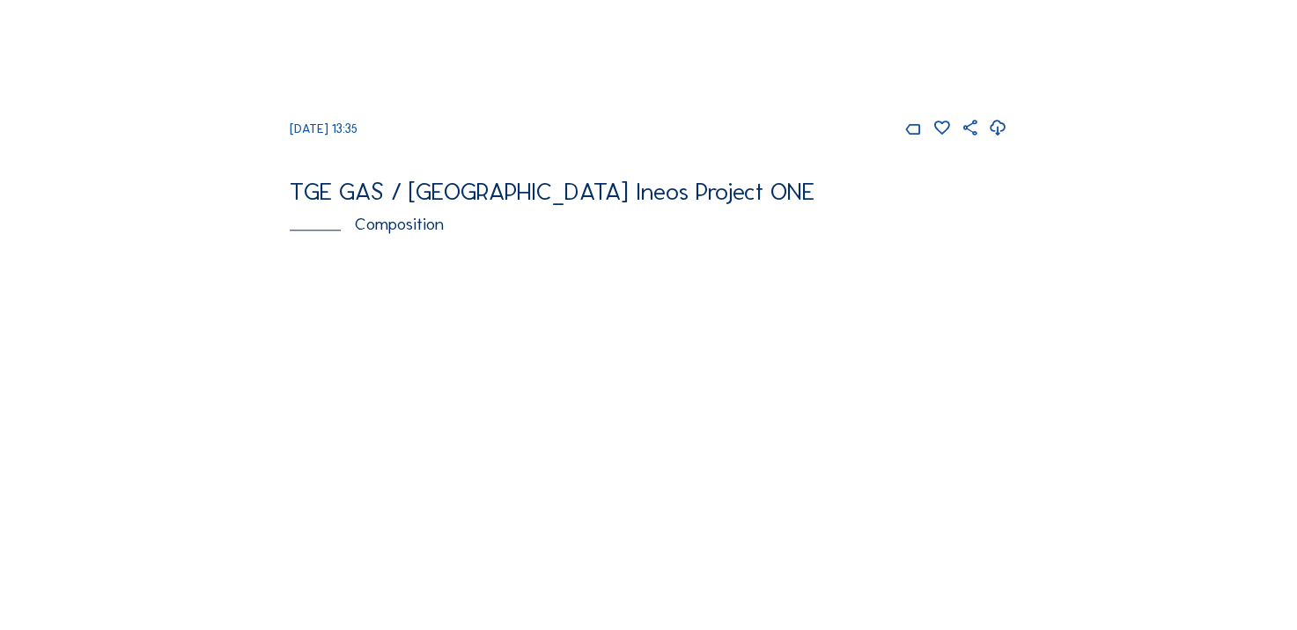
scroll to position [1320, 0]
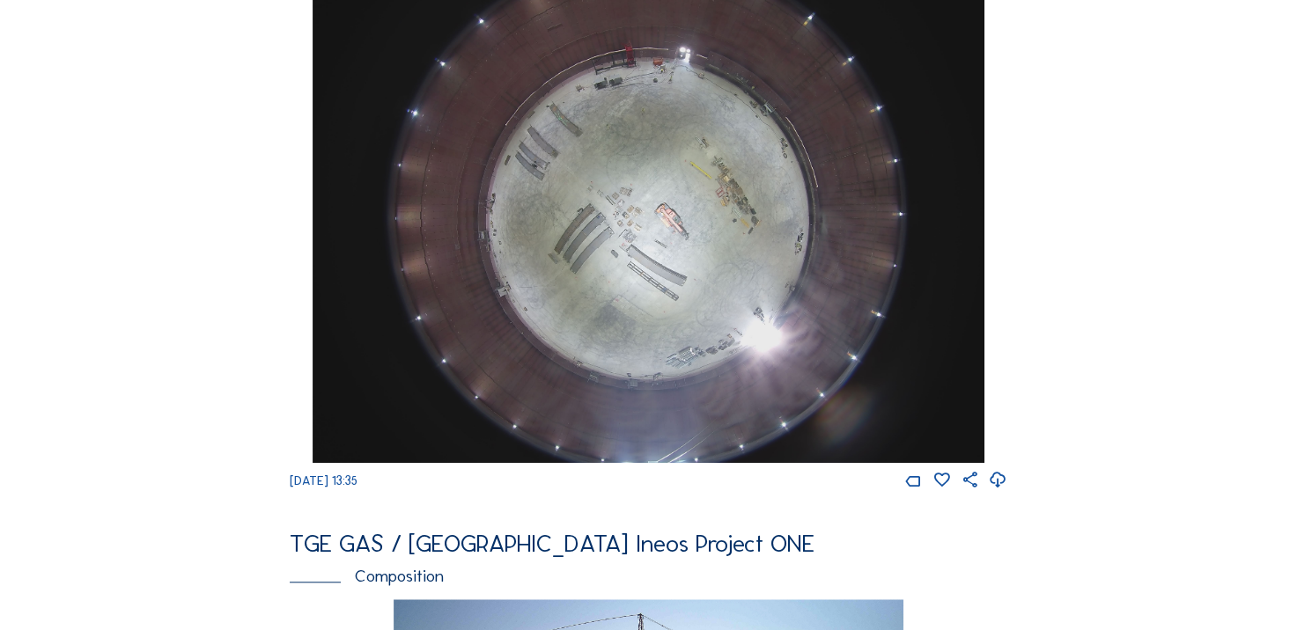
click at [997, 492] on icon at bounding box center [998, 480] width 18 height 23
click at [90, 366] on div "Cameras Timelapses My C-Site Feed Photo Show Map Search Fullscreen TGE GAS / An…" at bounding box center [648, 202] width 1297 height 3045
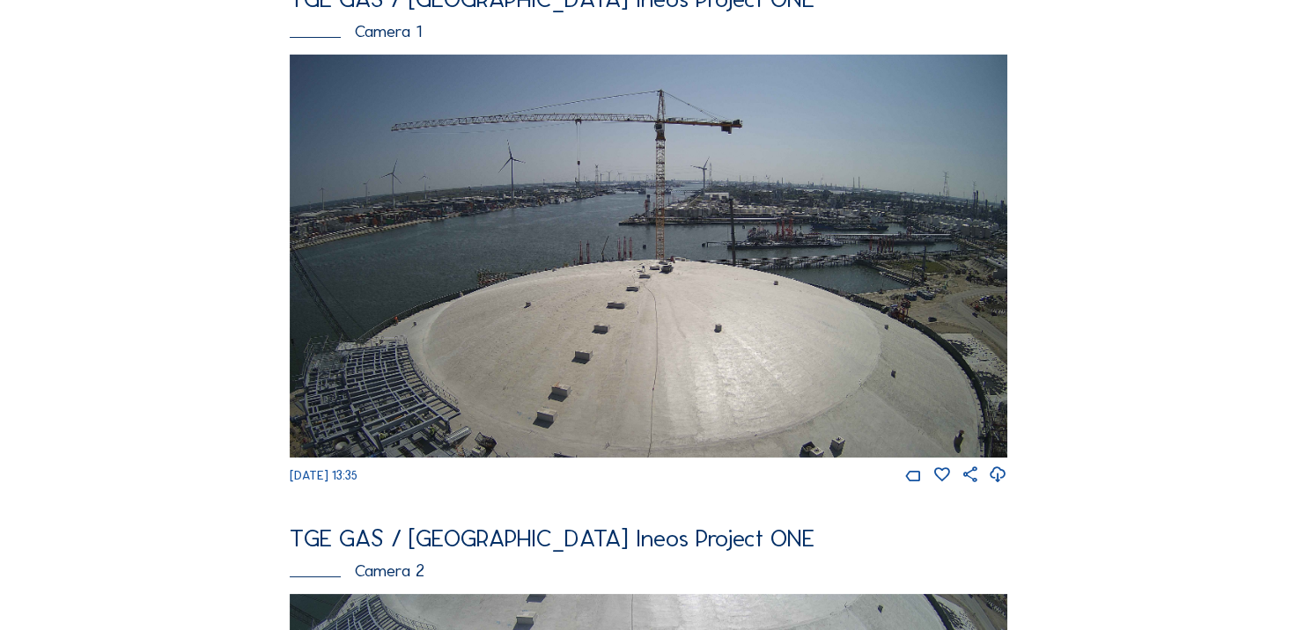
scroll to position [673, 0]
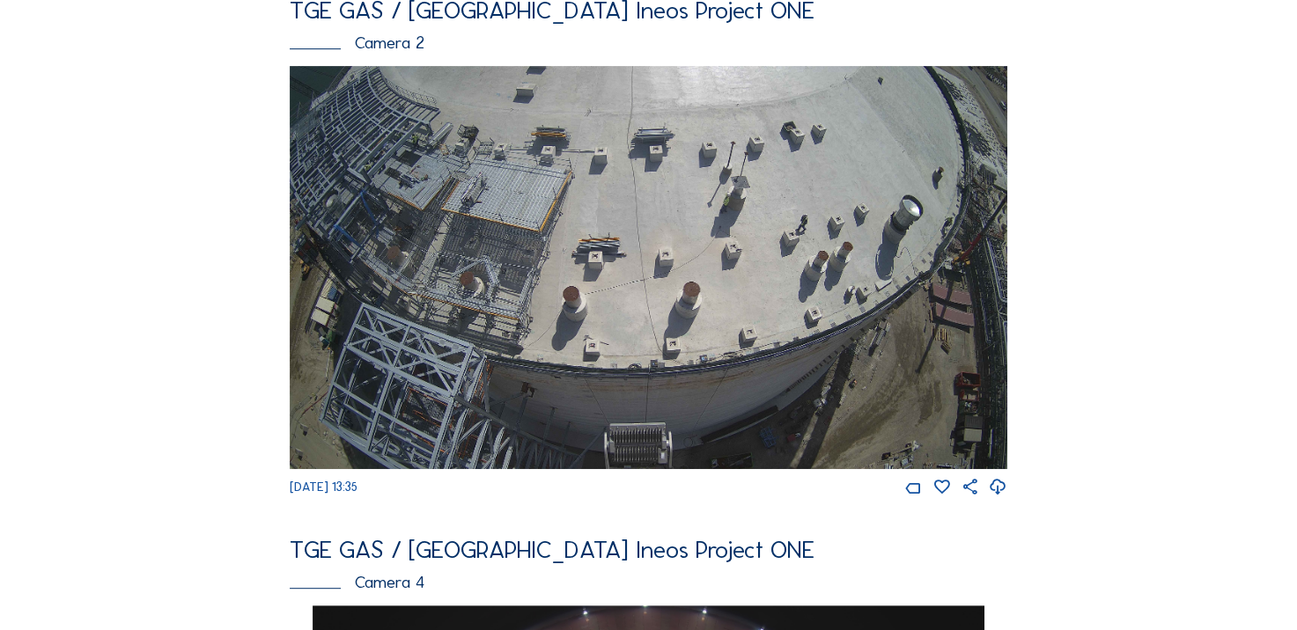
click at [993, 493] on icon at bounding box center [998, 487] width 18 height 23
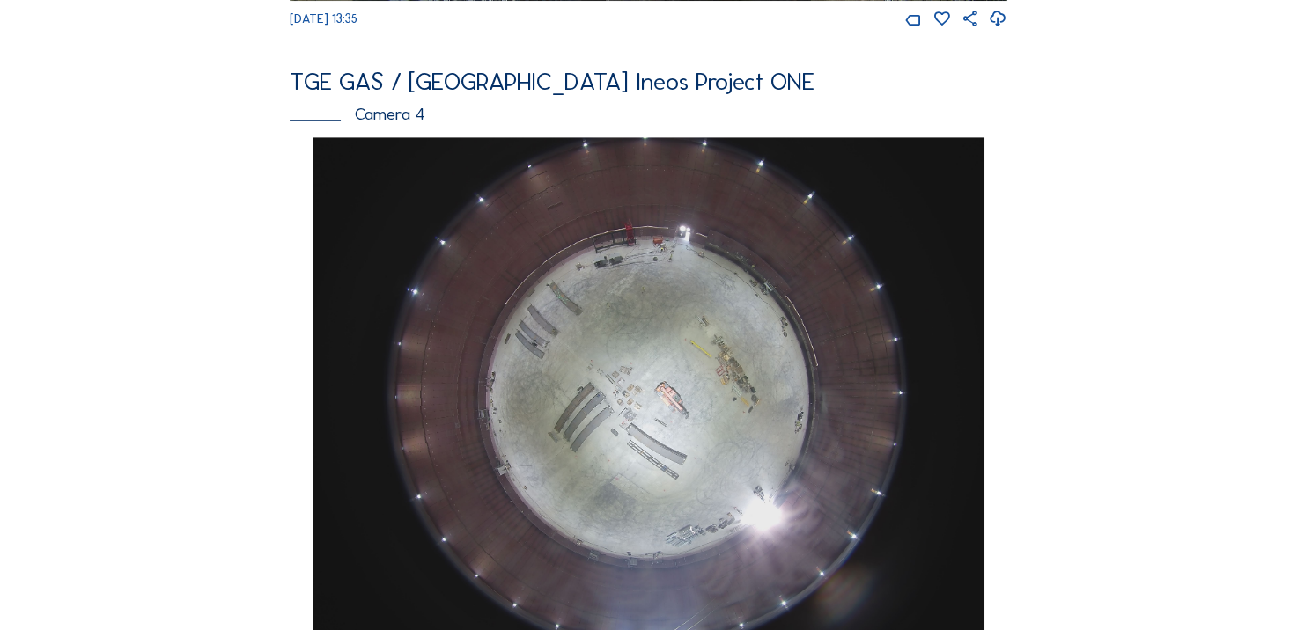
scroll to position [1378, 0]
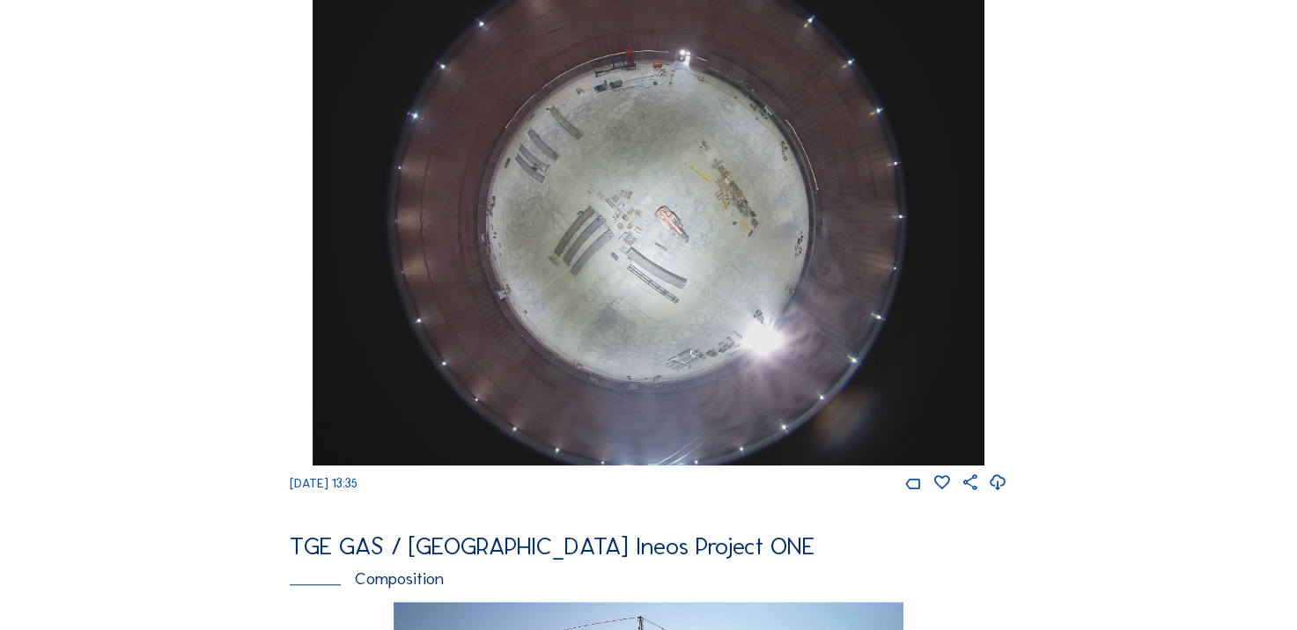
scroll to position [1114, 0]
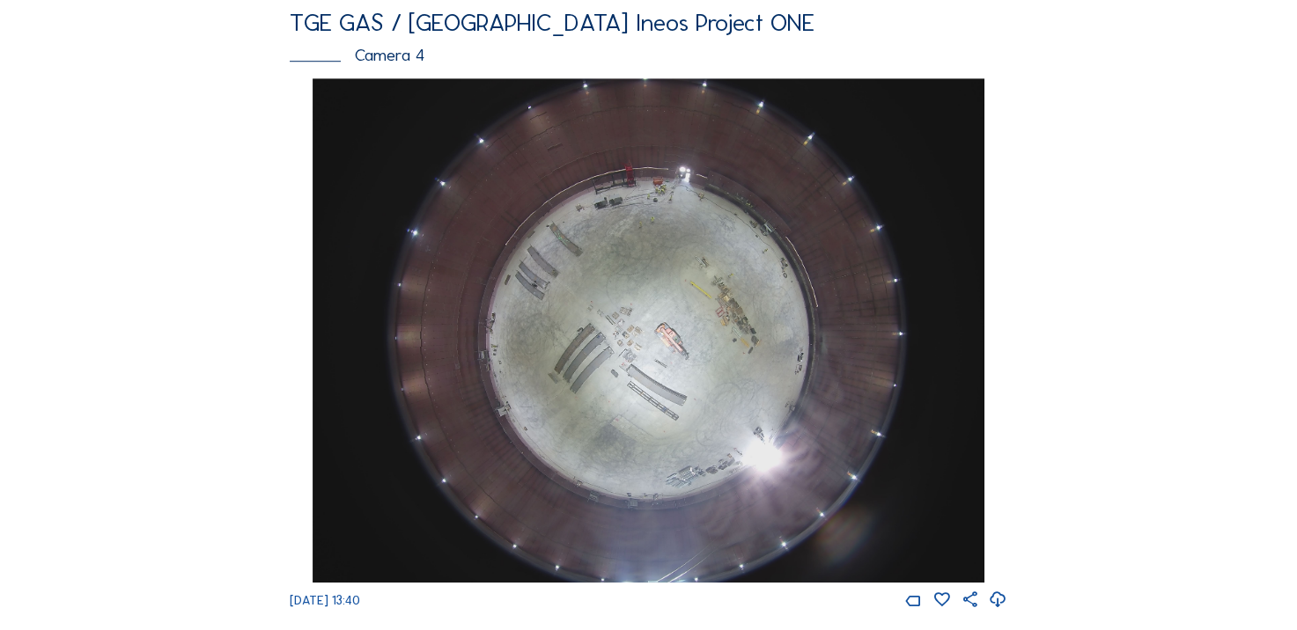
scroll to position [1232, 0]
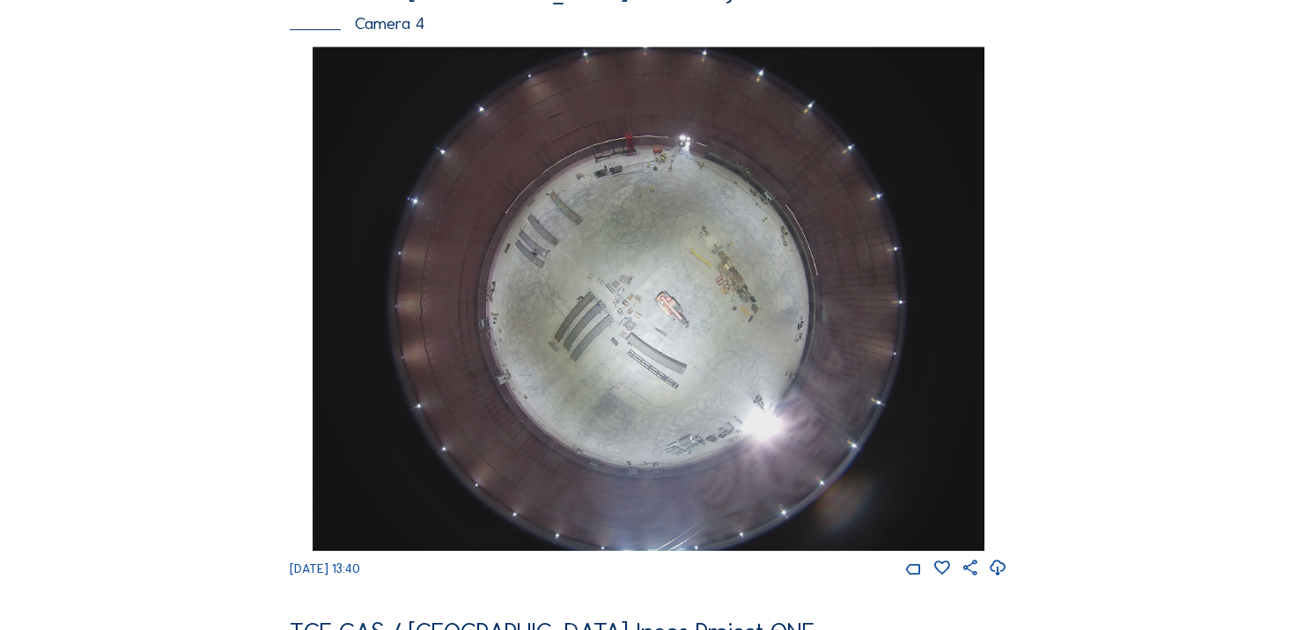
click at [1000, 580] on icon at bounding box center [998, 568] width 18 height 23
click at [193, 336] on div "Feed Photo Show Map Search Fullscreen TGE GAS / [GEOGRAPHIC_DATA] Ineos Project…" at bounding box center [648, 37] width 973 height 2363
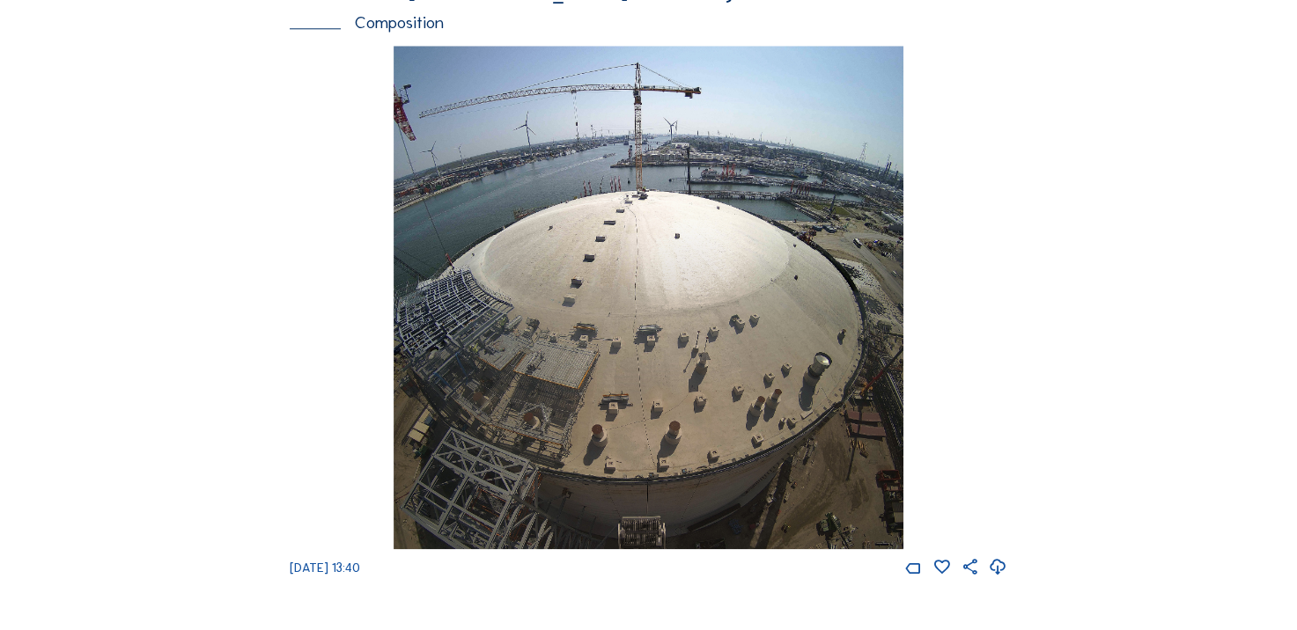
scroll to position [2113, 0]
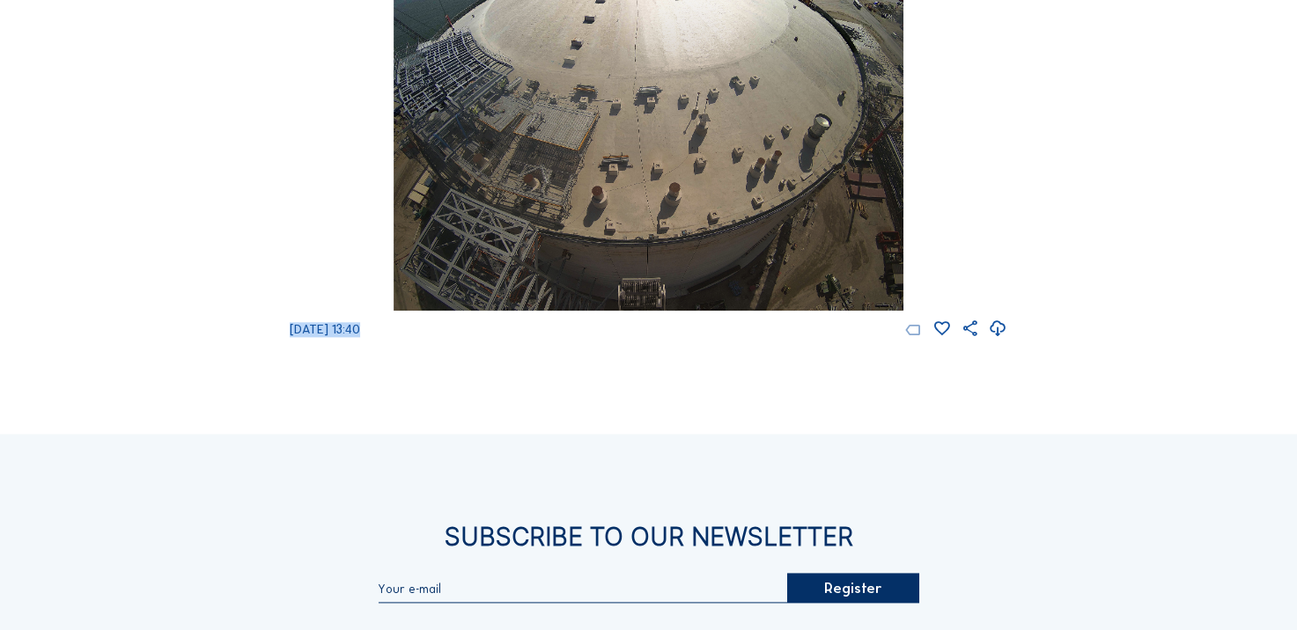
drag, startPoint x: 281, startPoint y: 347, endPoint x: 908, endPoint y: 349, distance: 627.7
drag, startPoint x: 908, startPoint y: 349, endPoint x: 784, endPoint y: 372, distance: 126.4
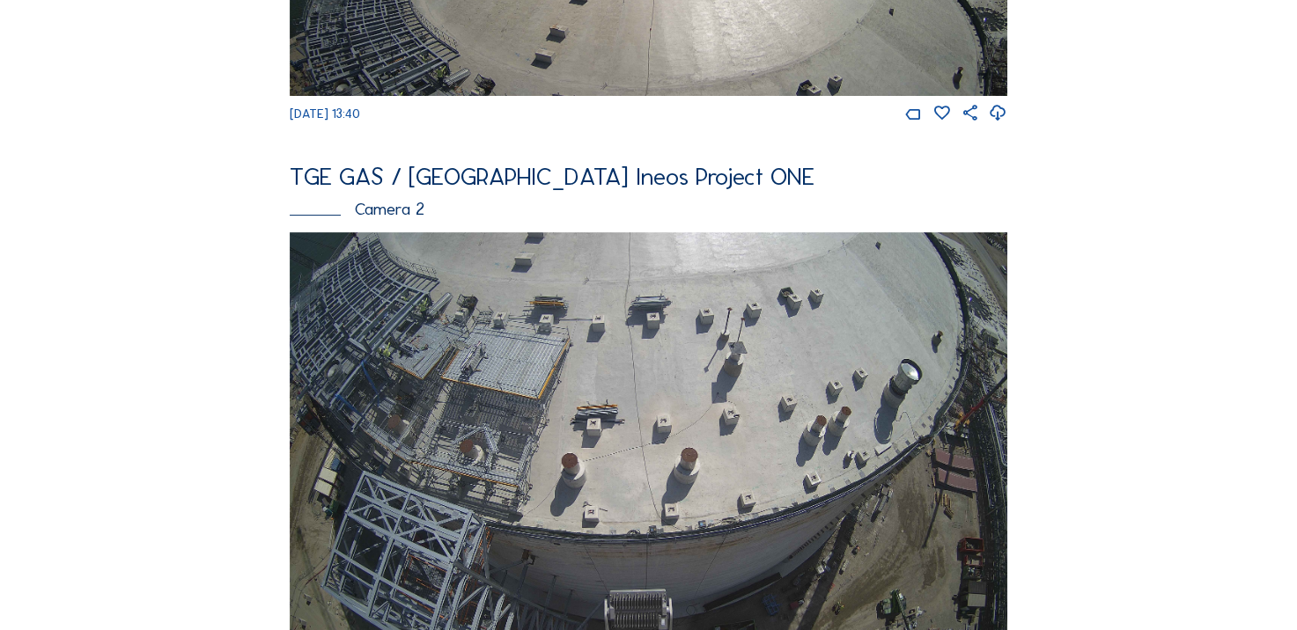
scroll to position [352, 0]
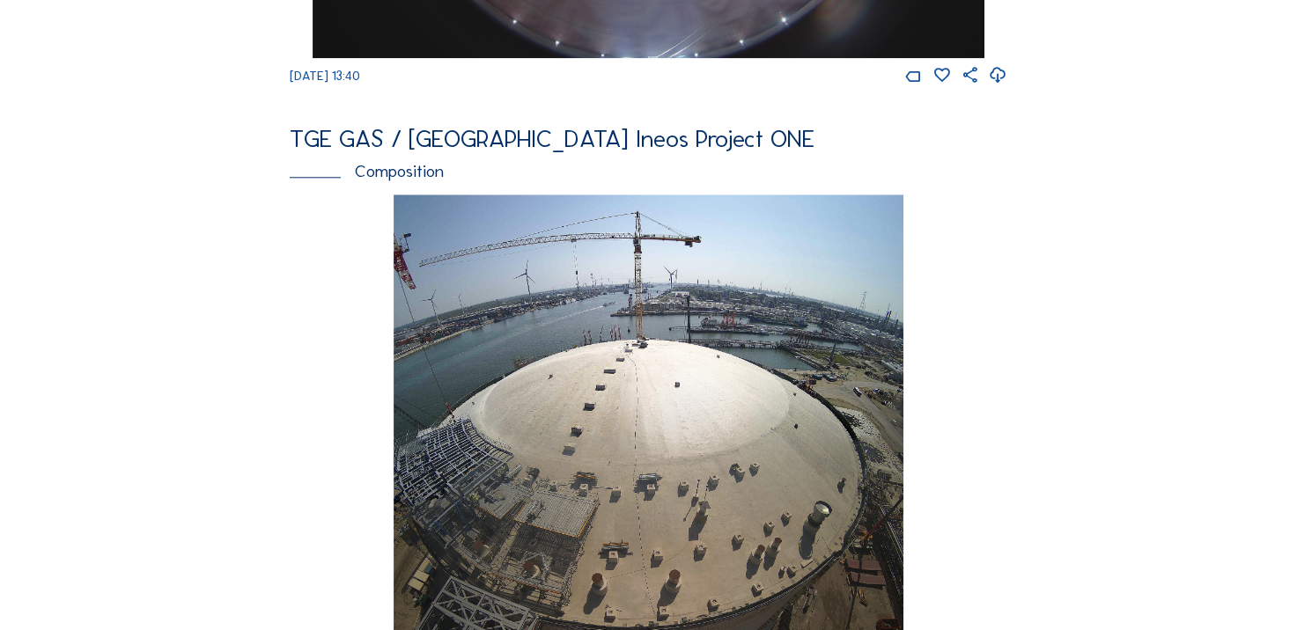
scroll to position [1761, 0]
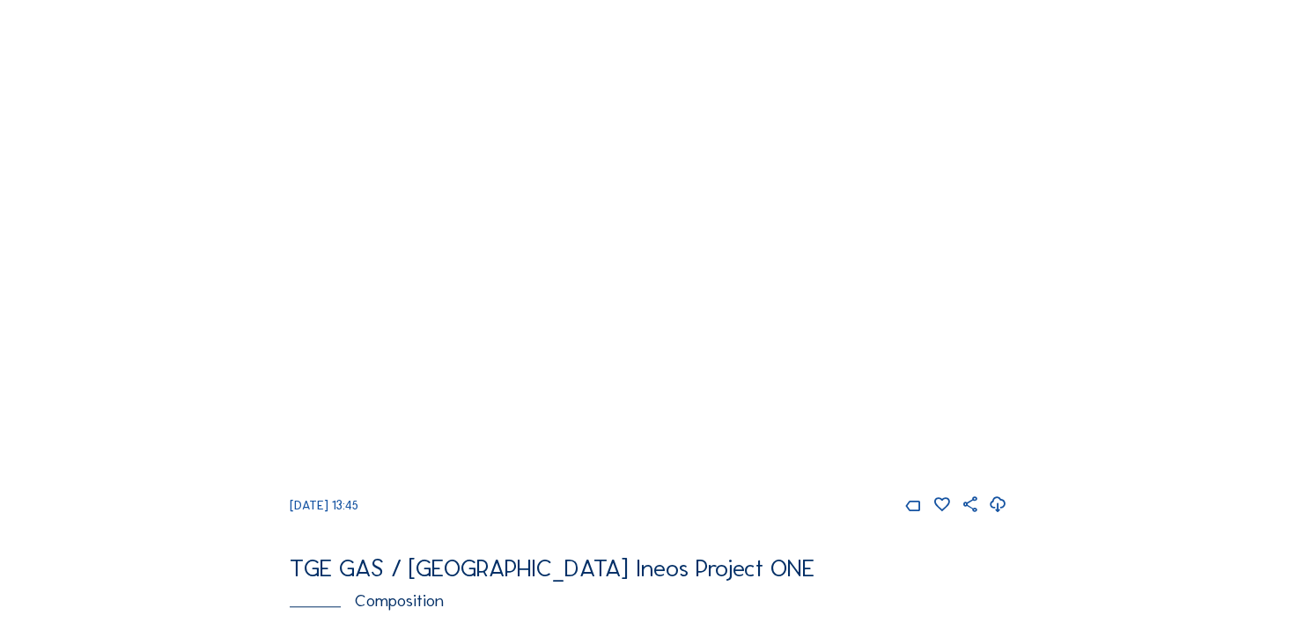
scroll to position [1320, 0]
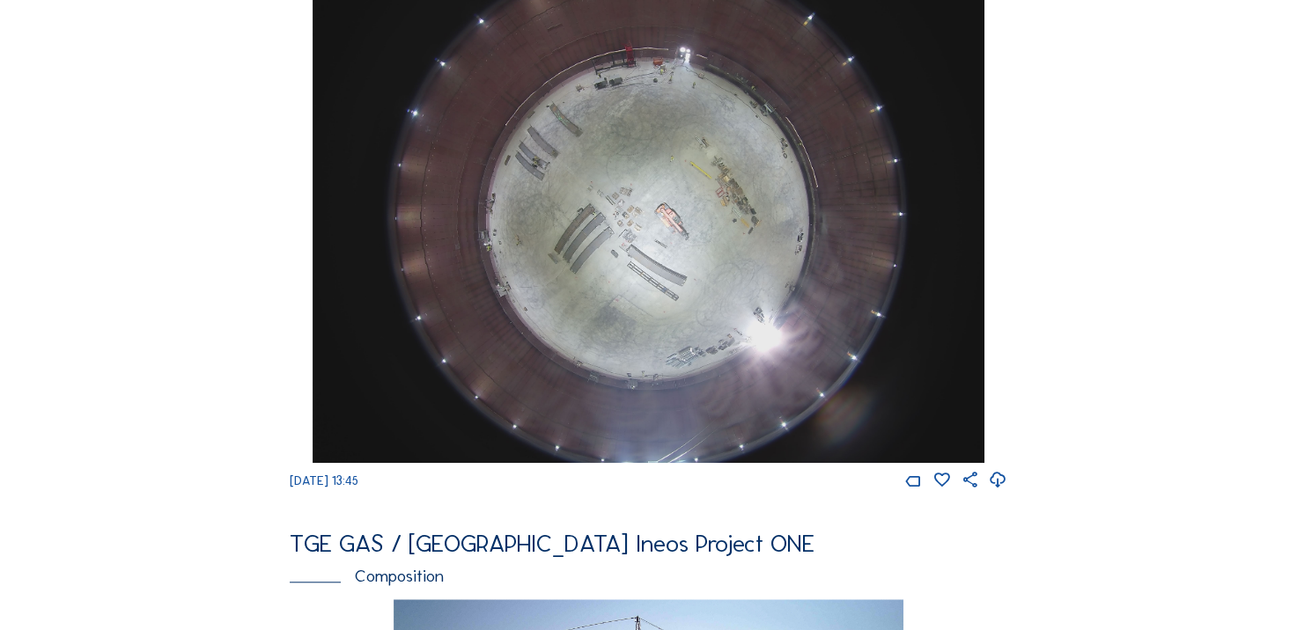
click at [998, 492] on icon at bounding box center [998, 480] width 18 height 23
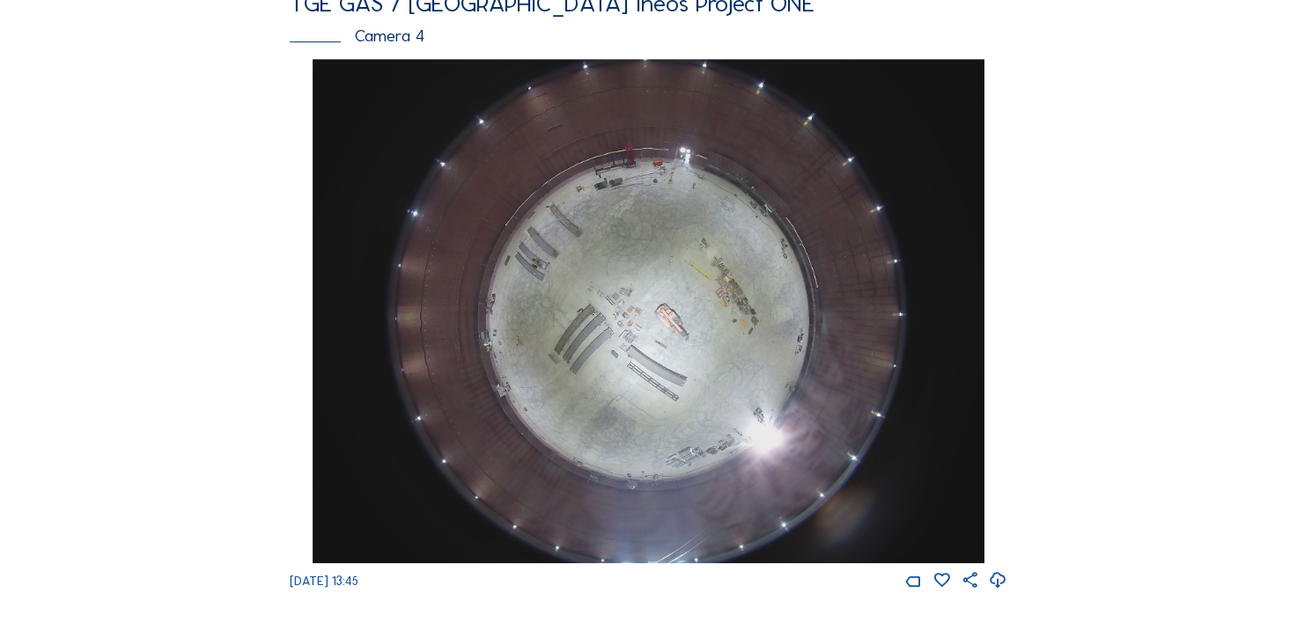
scroll to position [1144, 0]
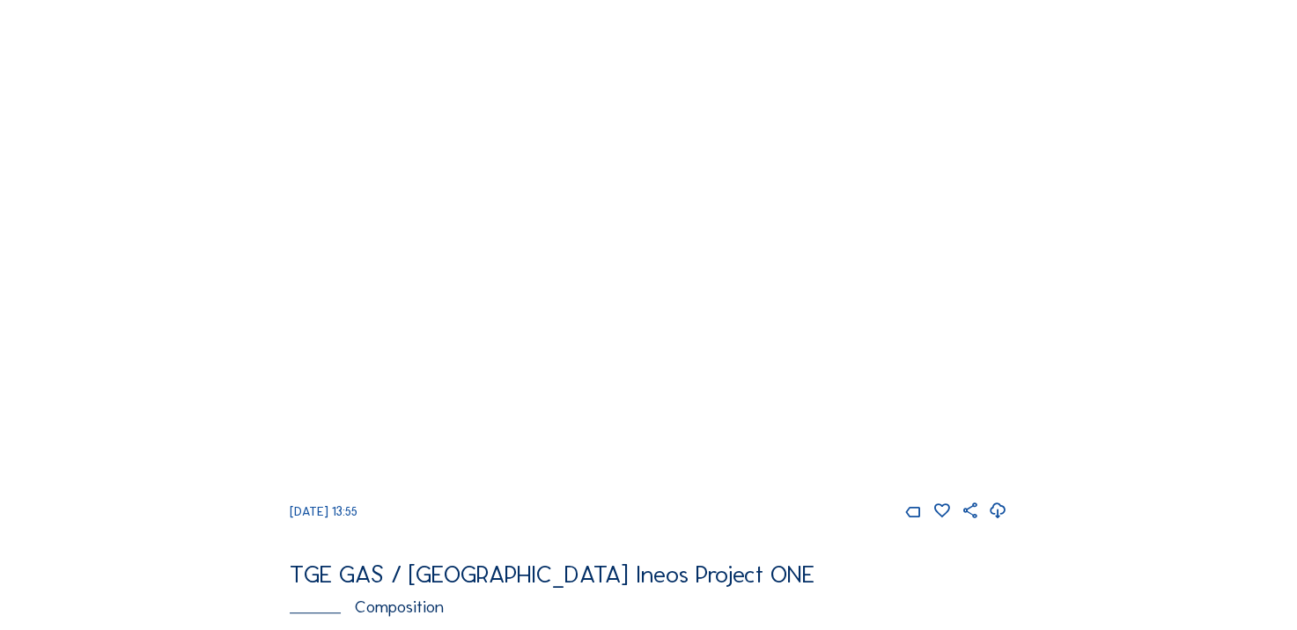
scroll to position [1320, 0]
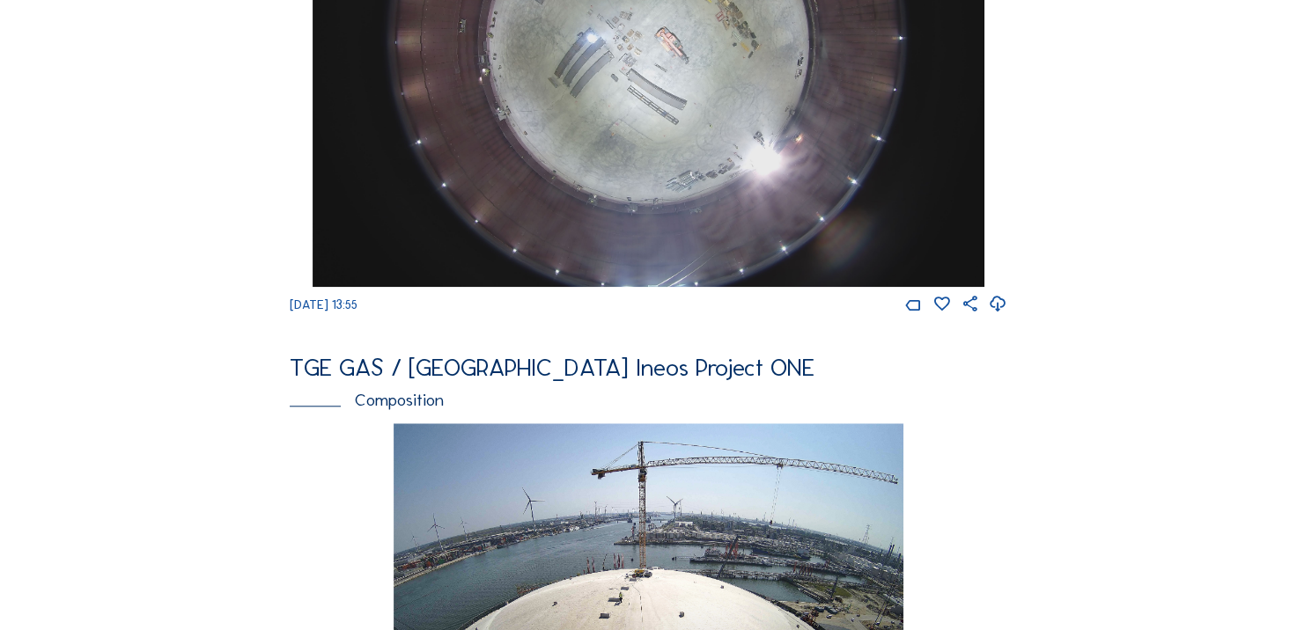
scroll to position [1232, 0]
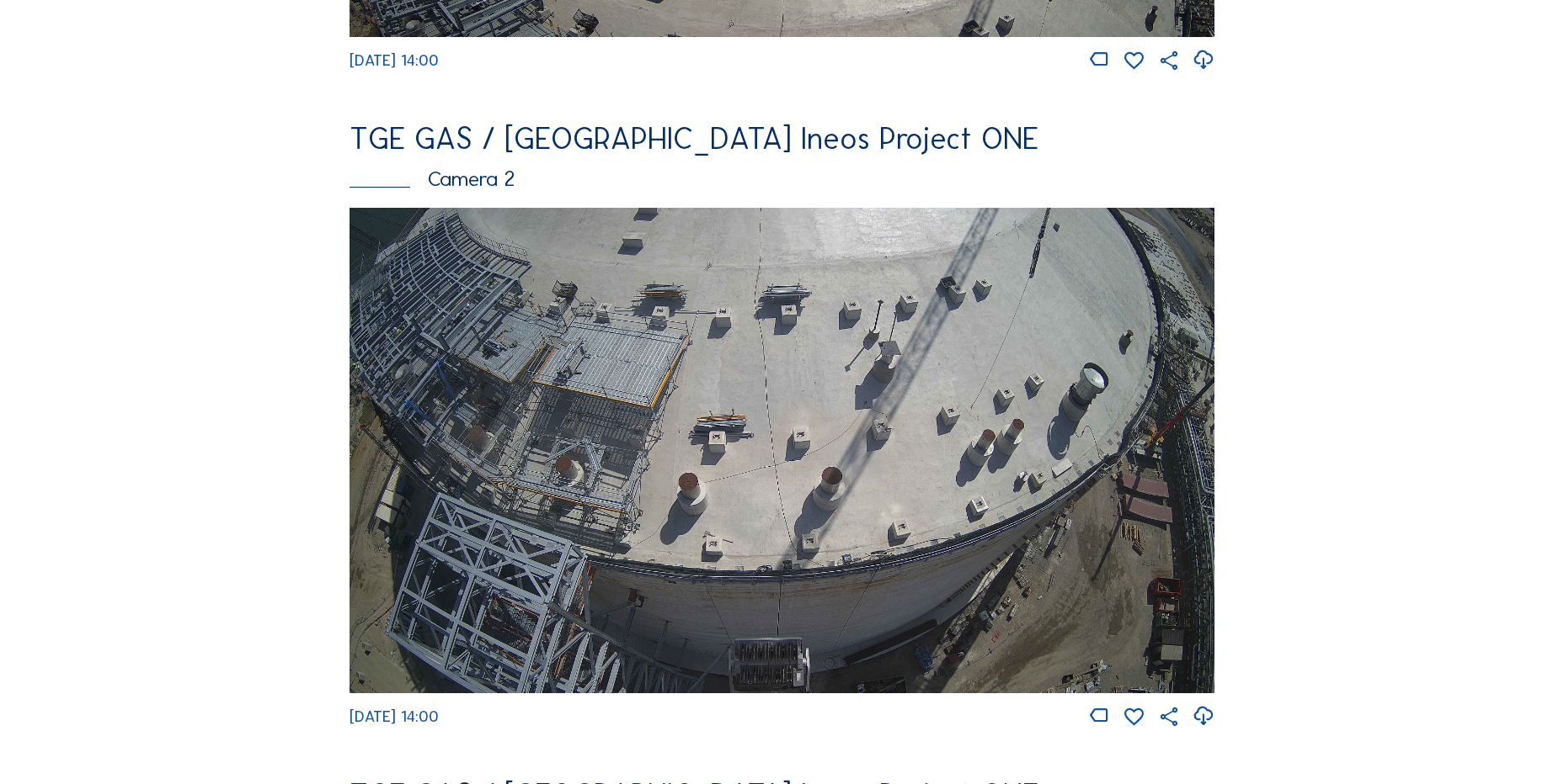
scroll to position [798, 0]
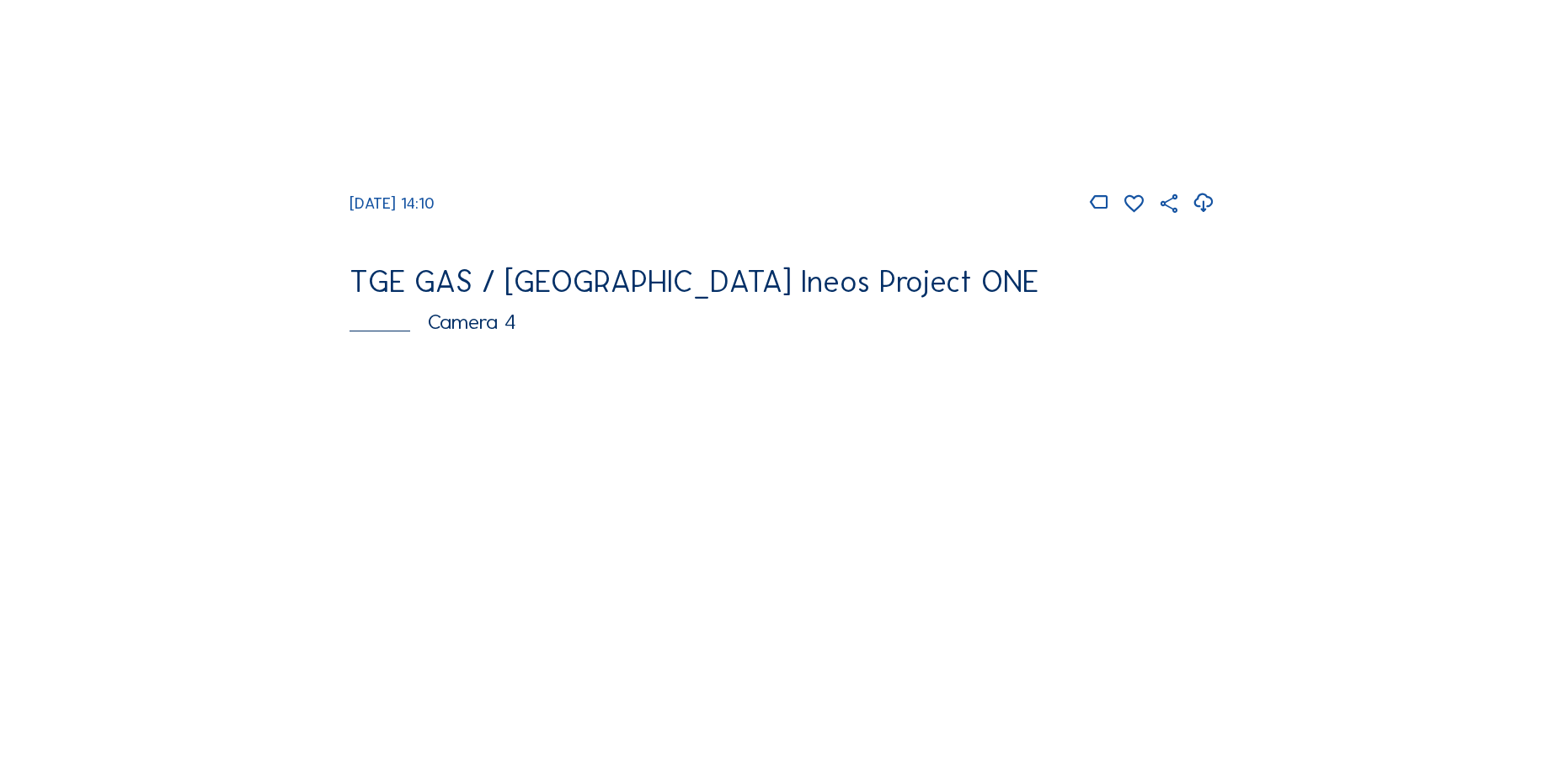
scroll to position [1515, 0]
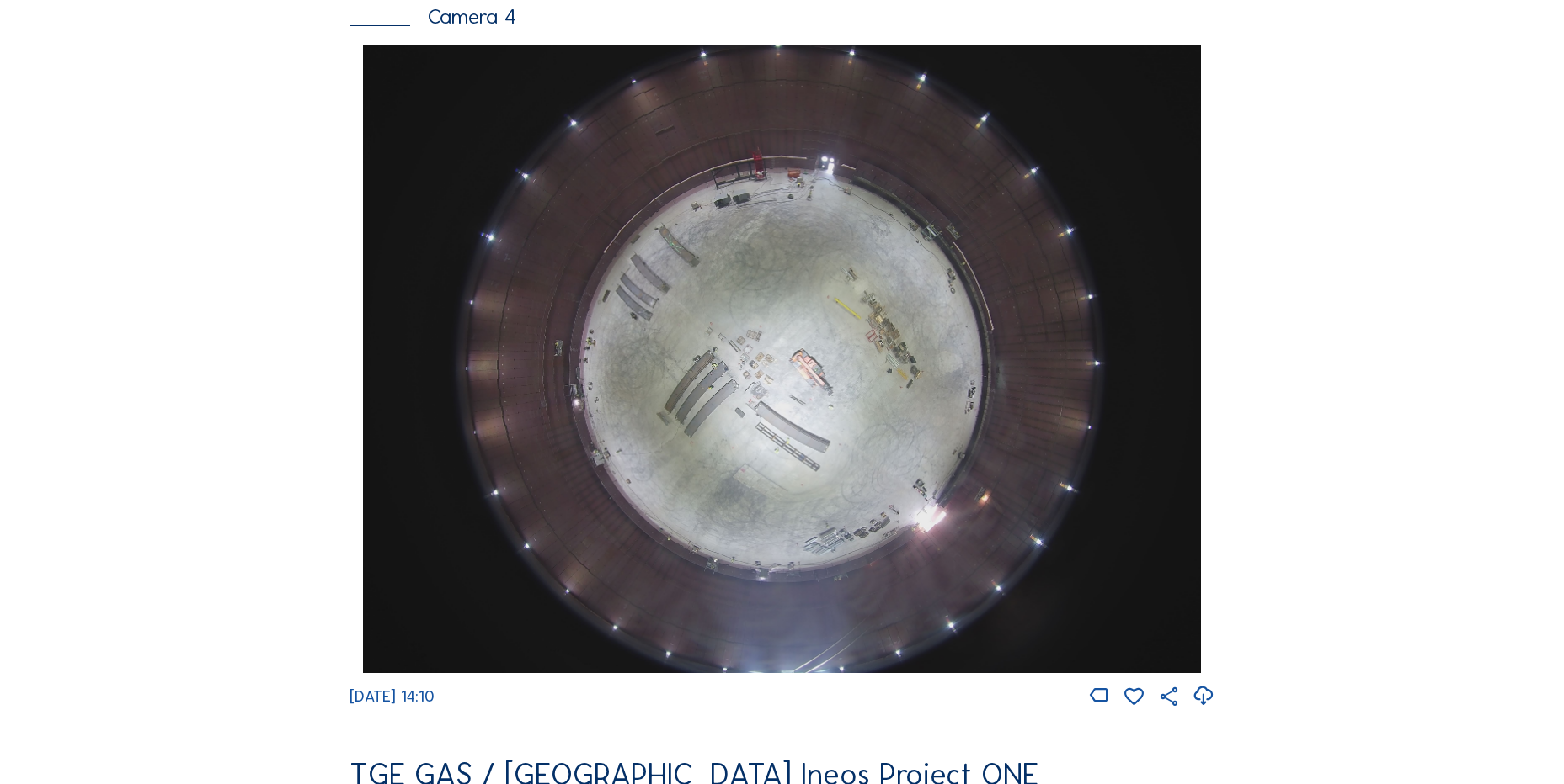
click at [1199, 706] on icon at bounding box center [1203, 696] width 23 height 28
click at [217, 236] on div "Feed Photo Show Map Search Fullscreen TGE GAS / Antwerpen Ineos Project ONE Cam…" at bounding box center [782, 51] width 1173 height 2913
click at [125, 392] on div "Cameras Timelapses My C-Site Feed Photo Show Map Search Fullscreen TGE GAS / An…" at bounding box center [782, 364] width 1564 height 3760
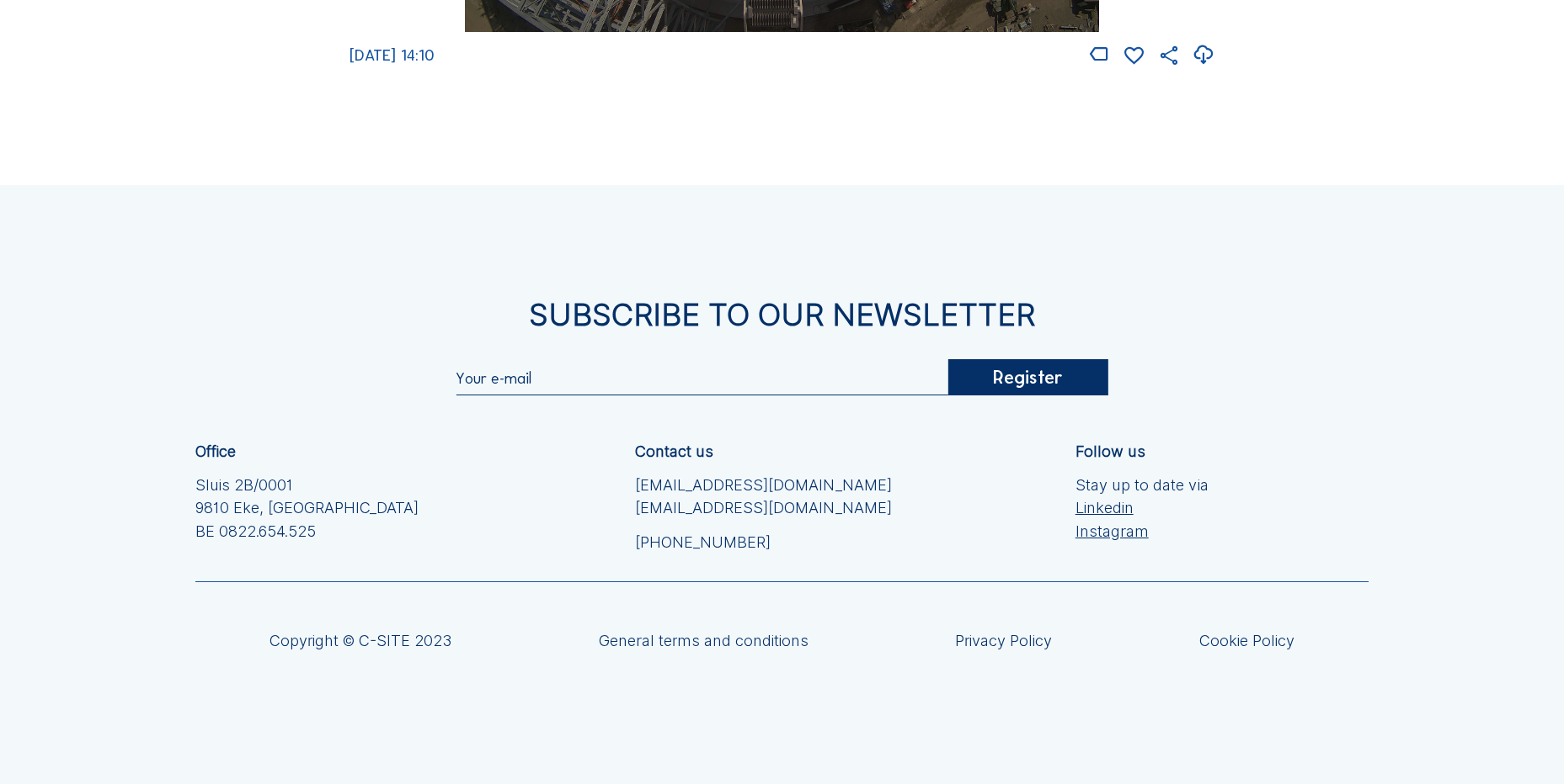
scroll to position [2991, 0]
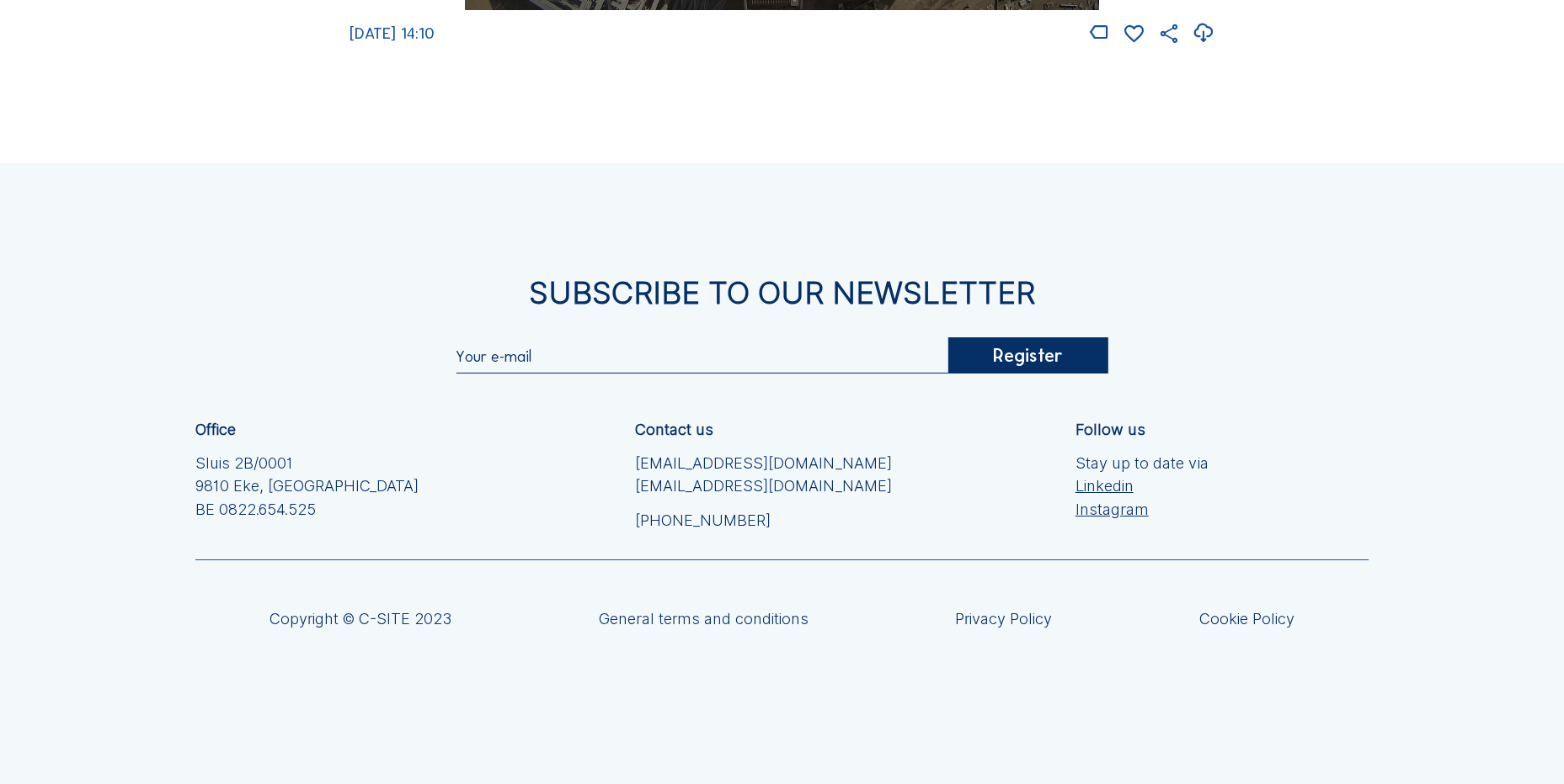
click at [107, 406] on div "Subscribe to our newsletter Register Office Sluis 2B/0001 9810 Eke, Belgium BE …" at bounding box center [782, 473] width 1564 height 621
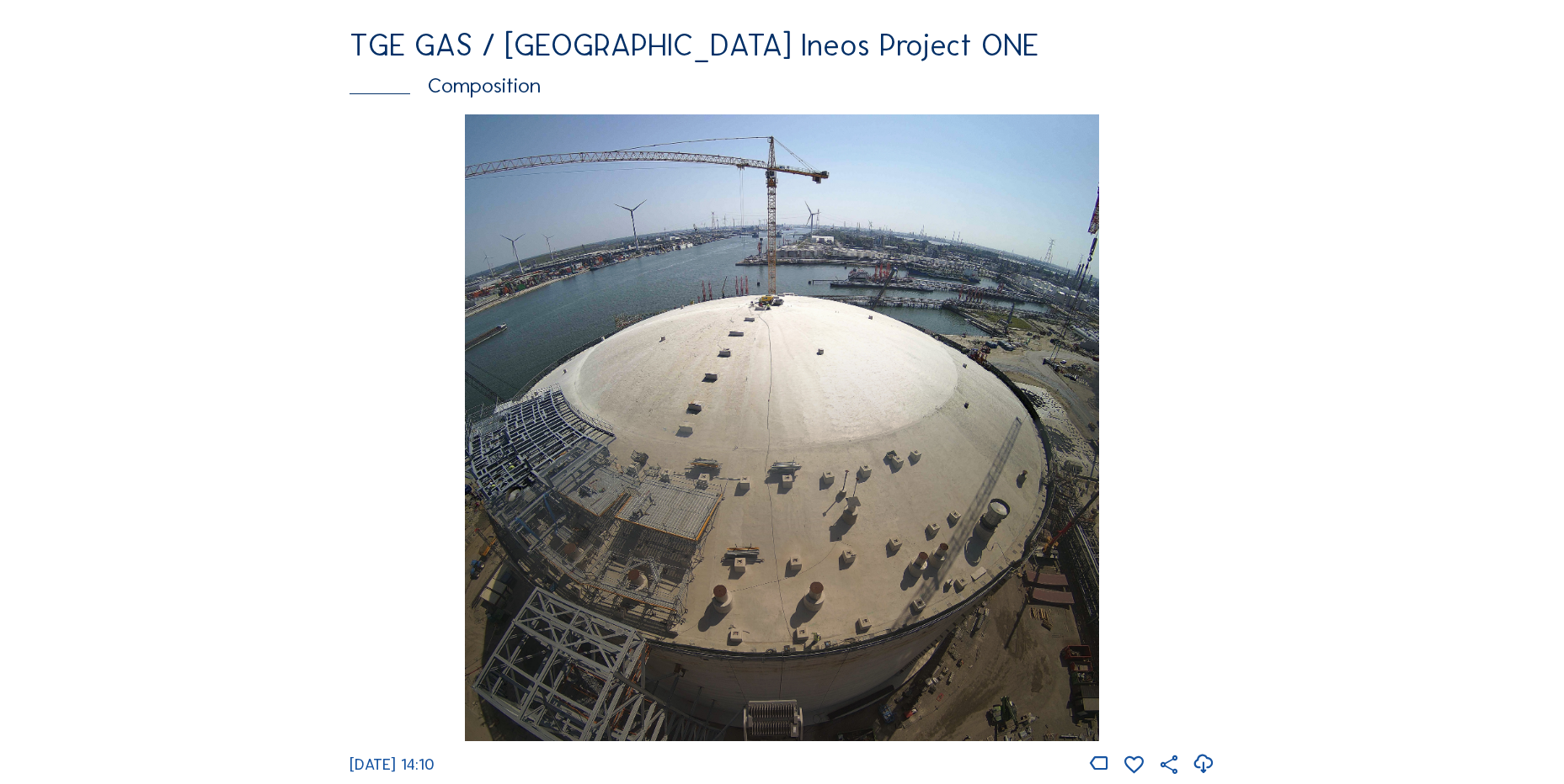
scroll to position [2064, 0]
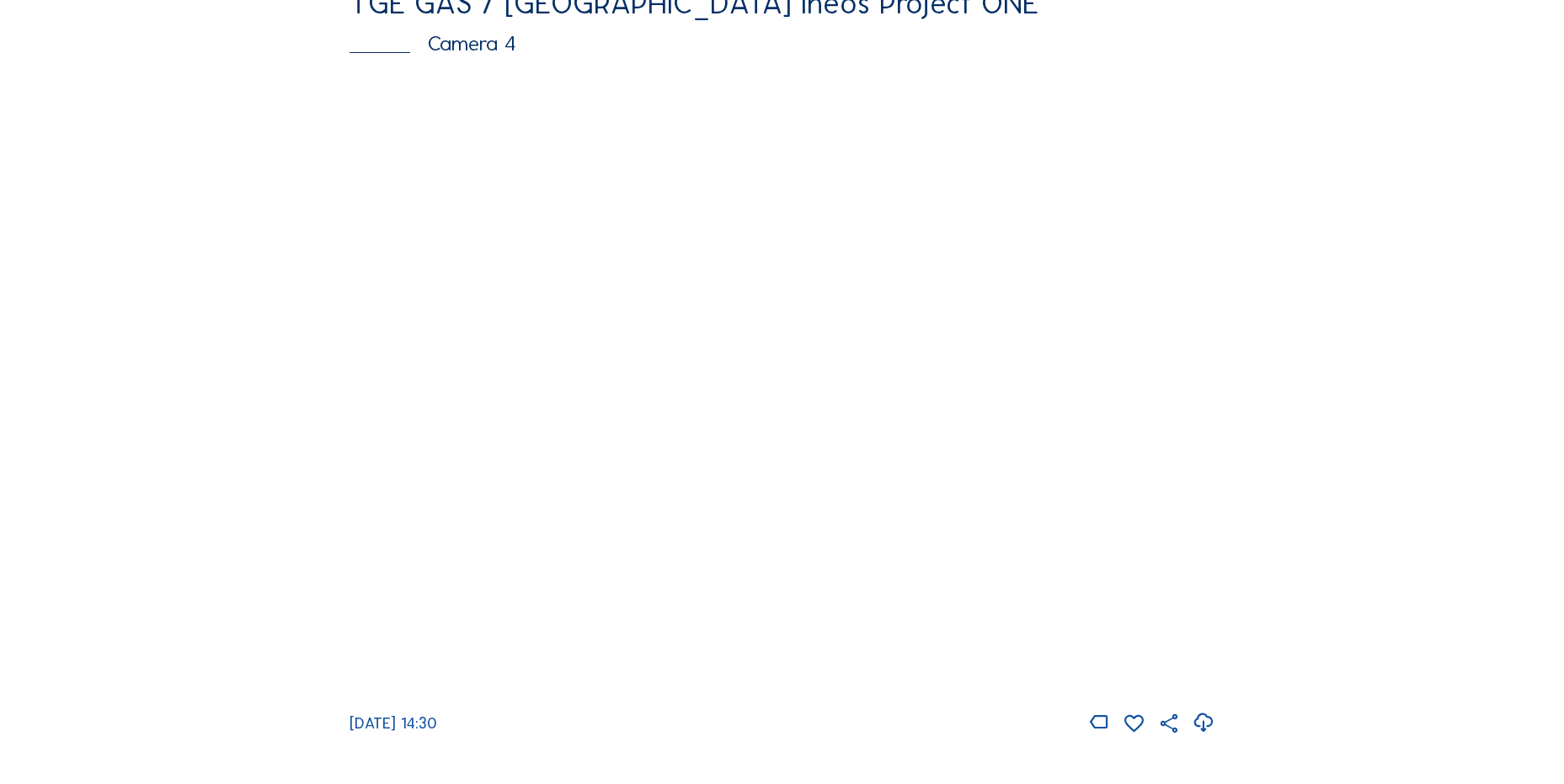
scroll to position [1515, 0]
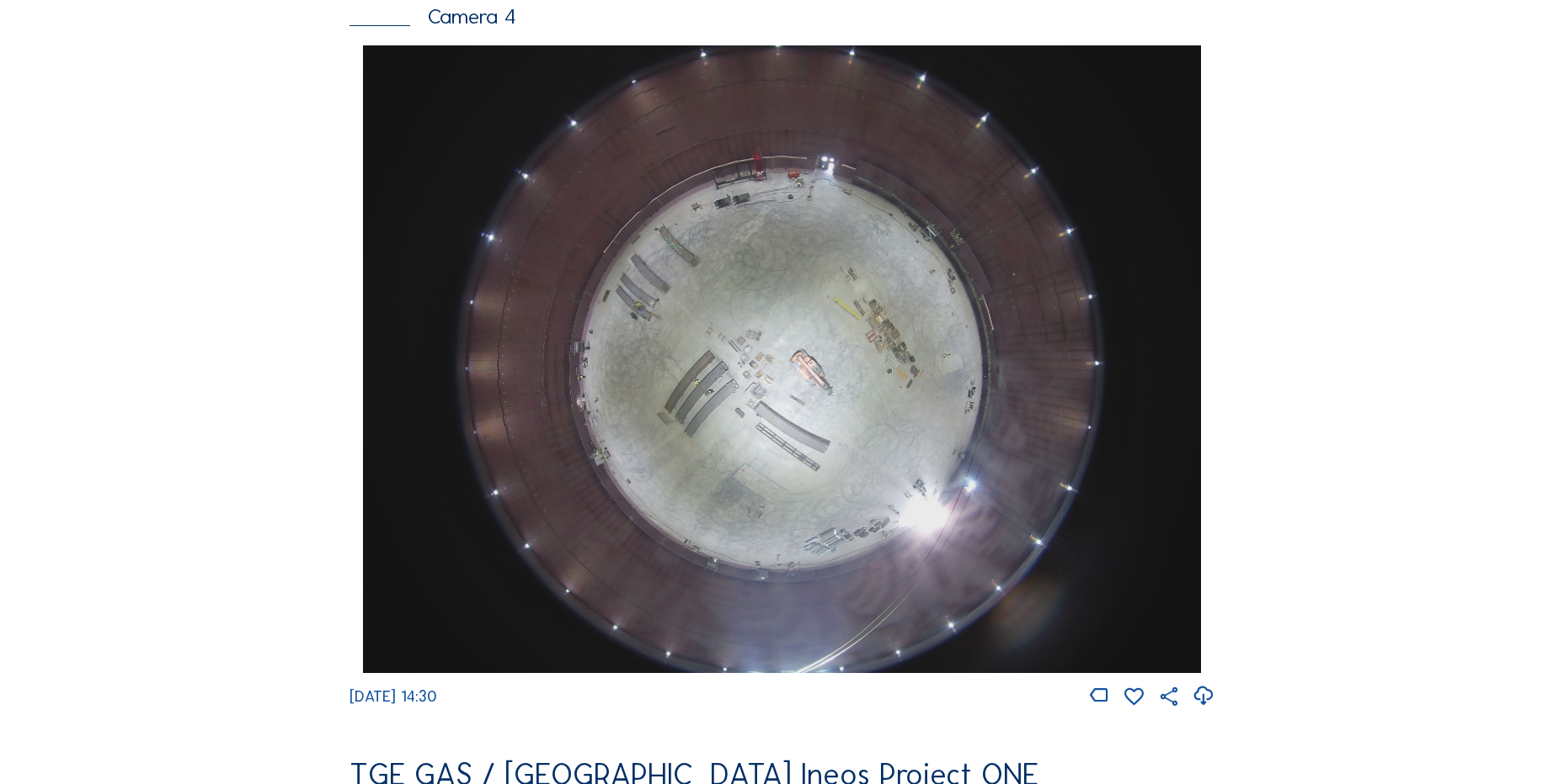
click at [1211, 708] on icon at bounding box center [1203, 696] width 23 height 28
click at [743, 362] on img at bounding box center [781, 359] width 837 height 628
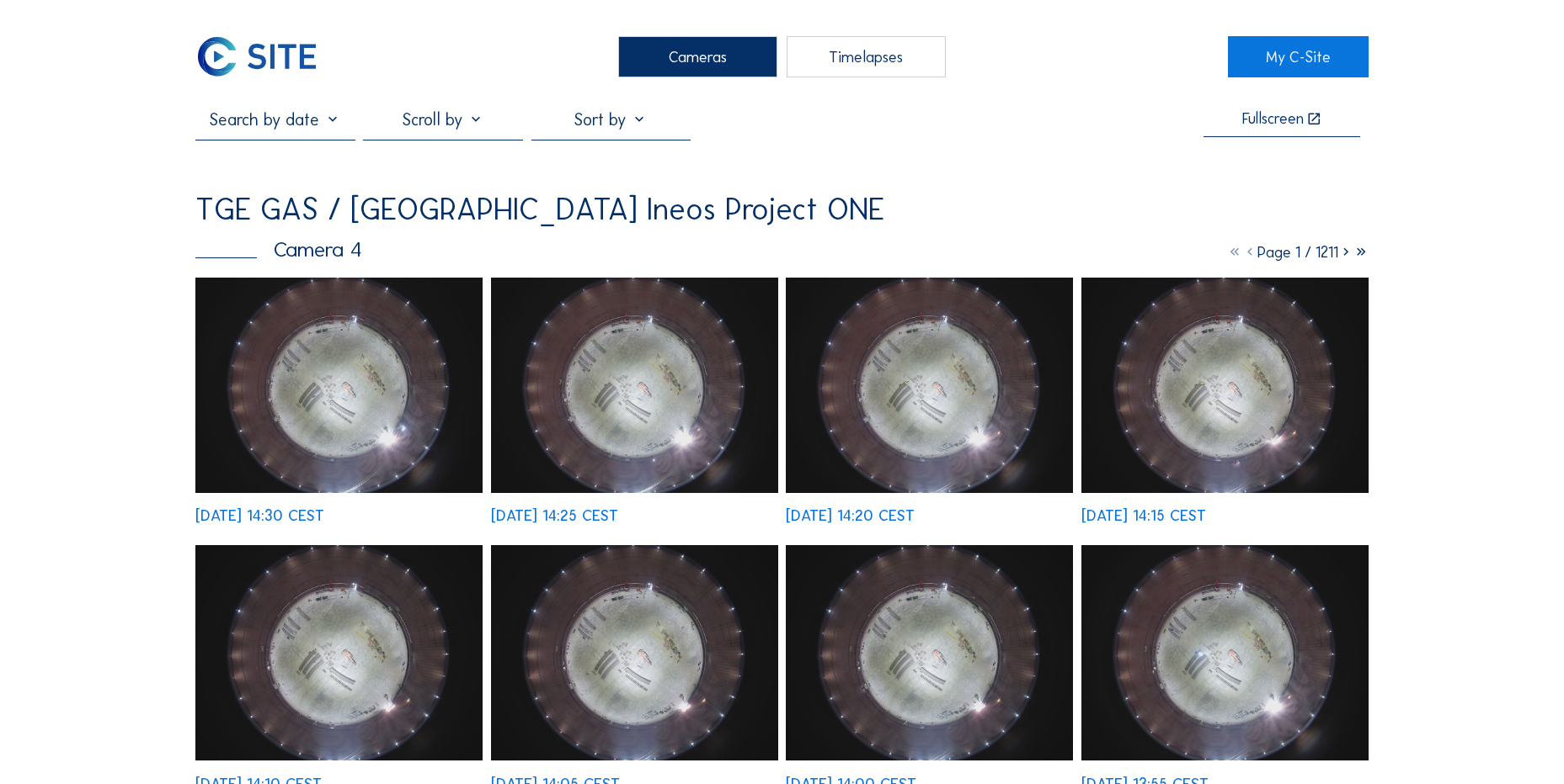
click at [287, 357] on img at bounding box center [339, 385] width 287 height 215
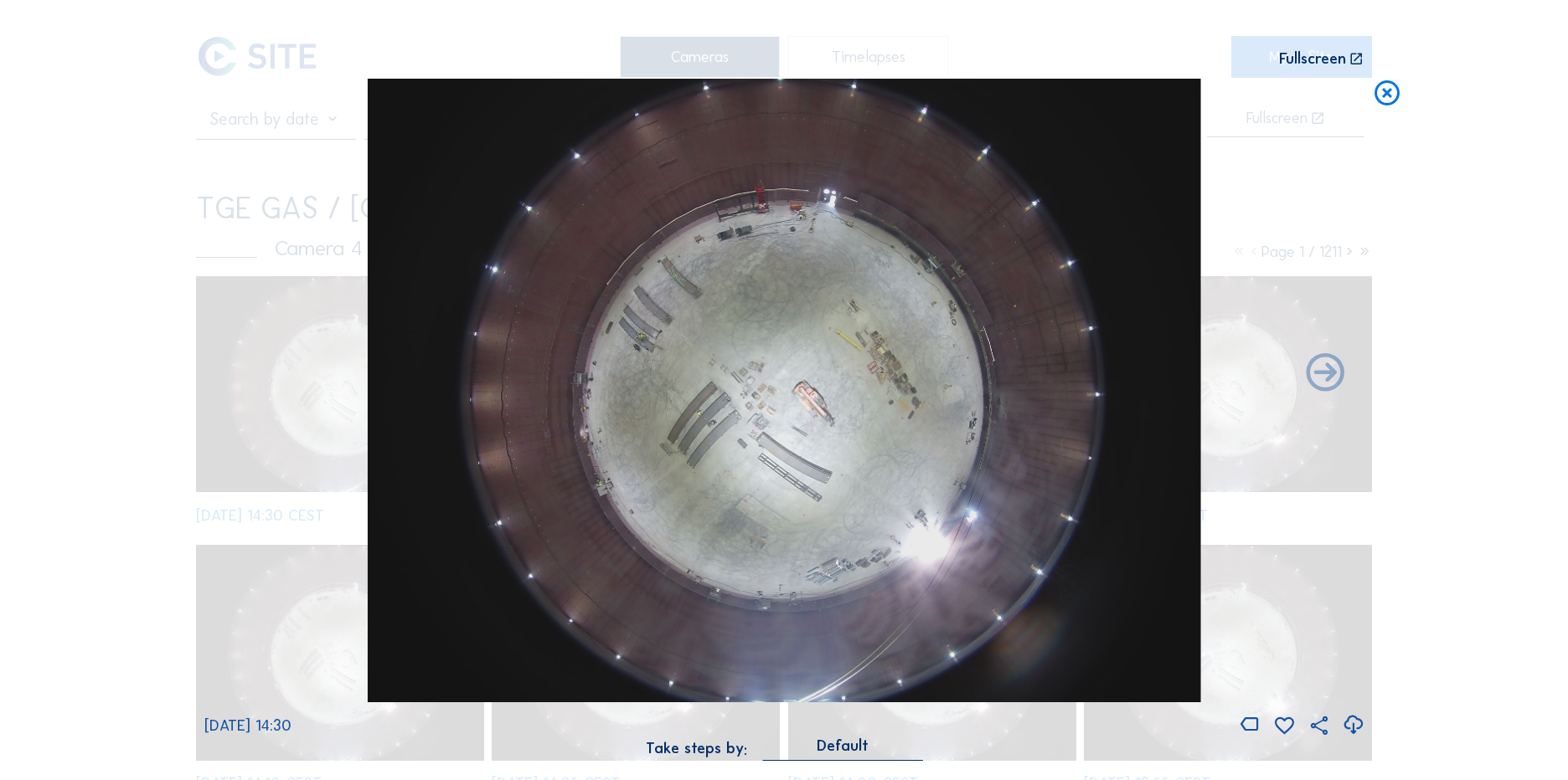
drag, startPoint x: 1382, startPoint y: 94, endPoint x: 621, endPoint y: 90, distance: 761.0
click at [1381, 94] on icon at bounding box center [1387, 94] width 30 height 31
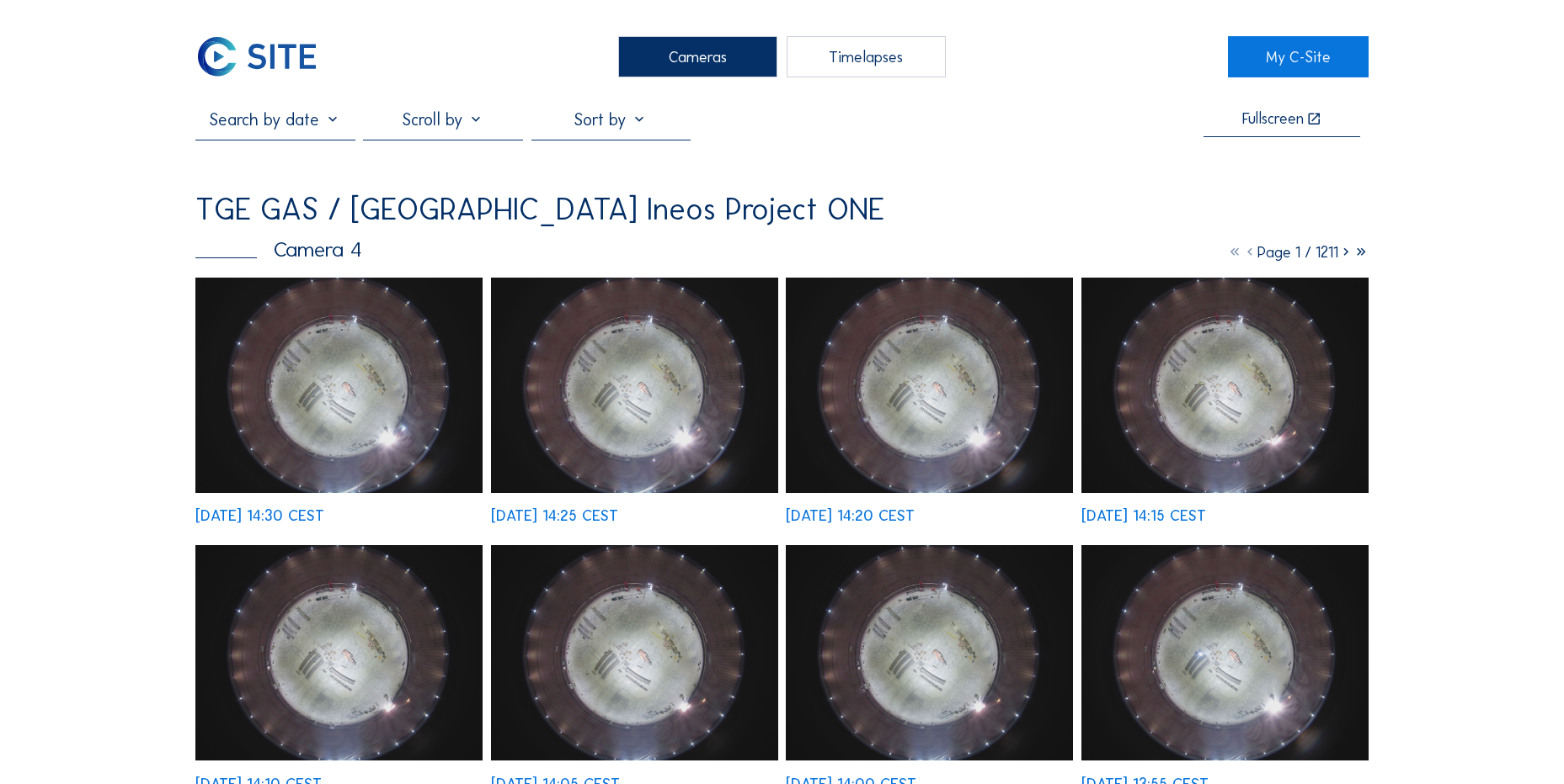
click at [269, 73] on img at bounding box center [256, 56] width 123 height 41
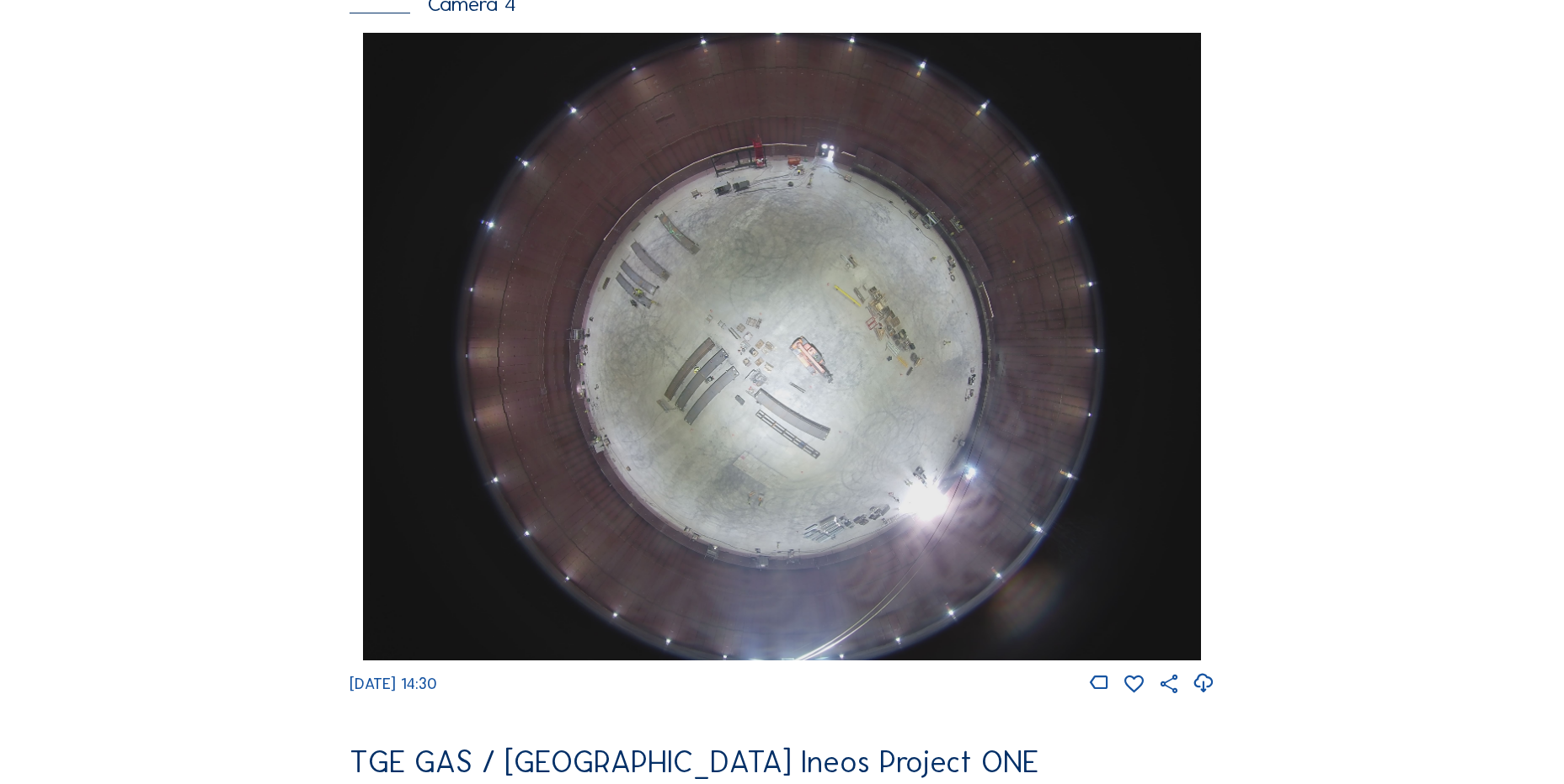
scroll to position [1600, 0]
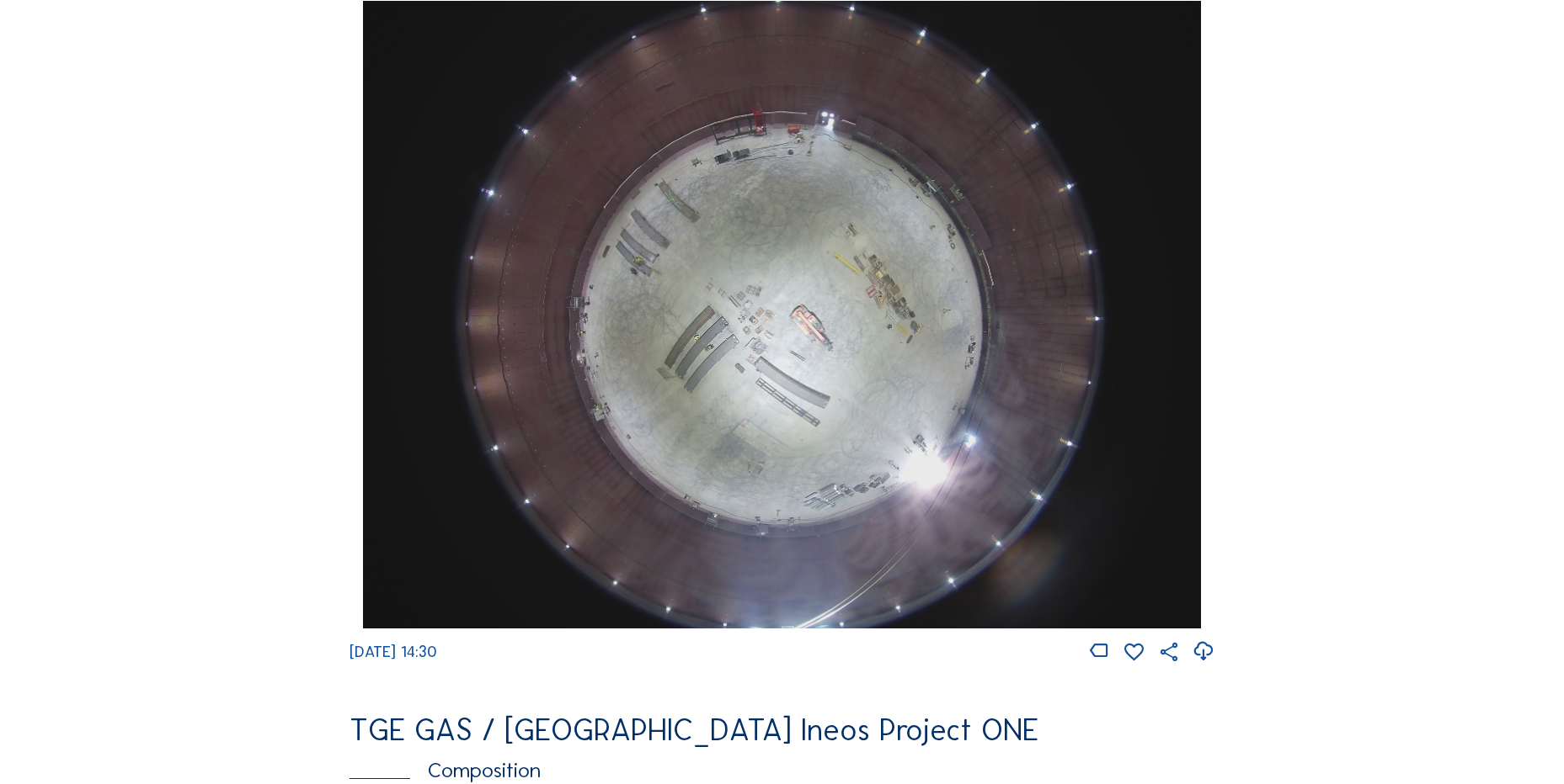
scroll to position [1391, 0]
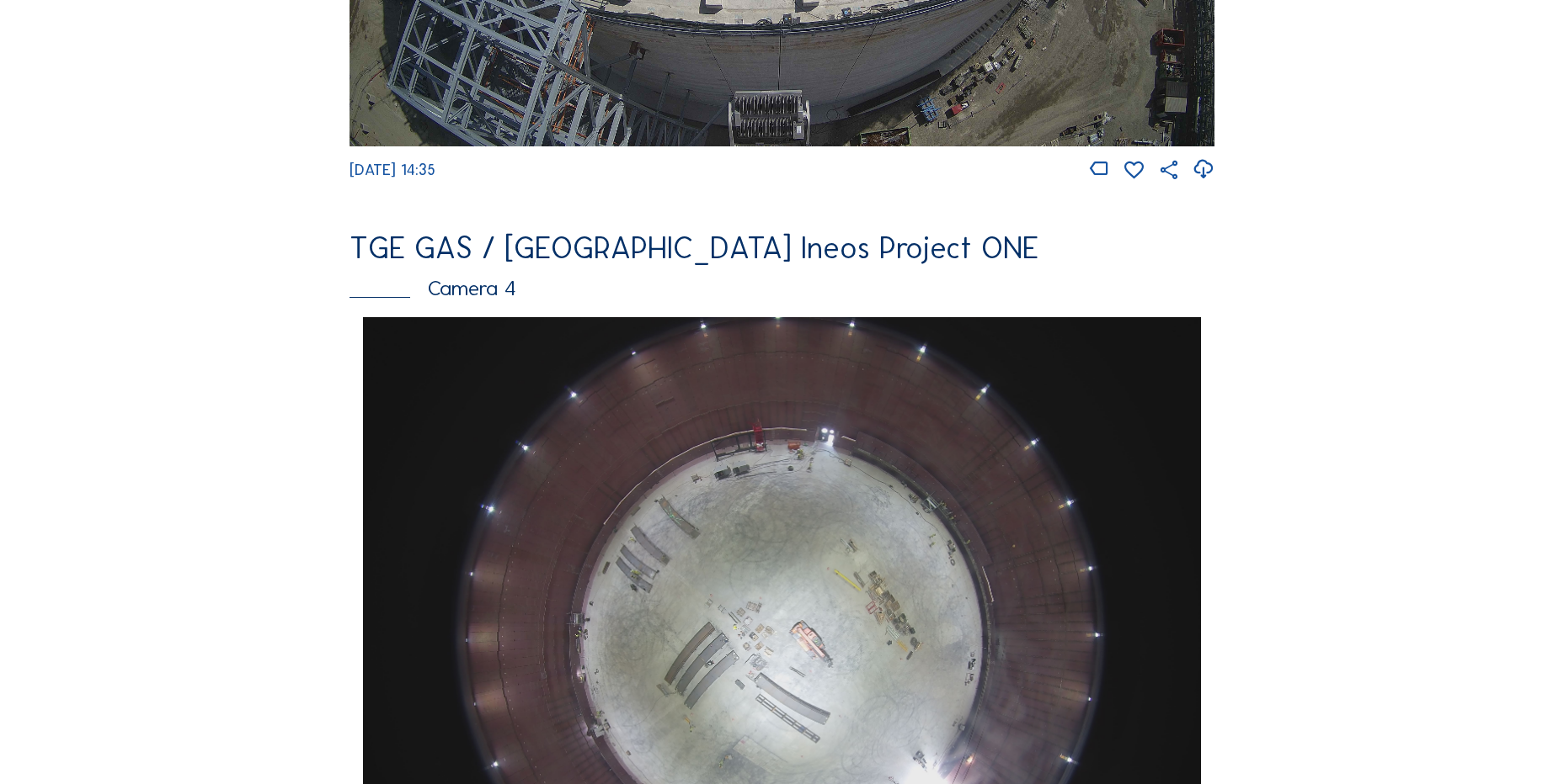
scroll to position [1515, 0]
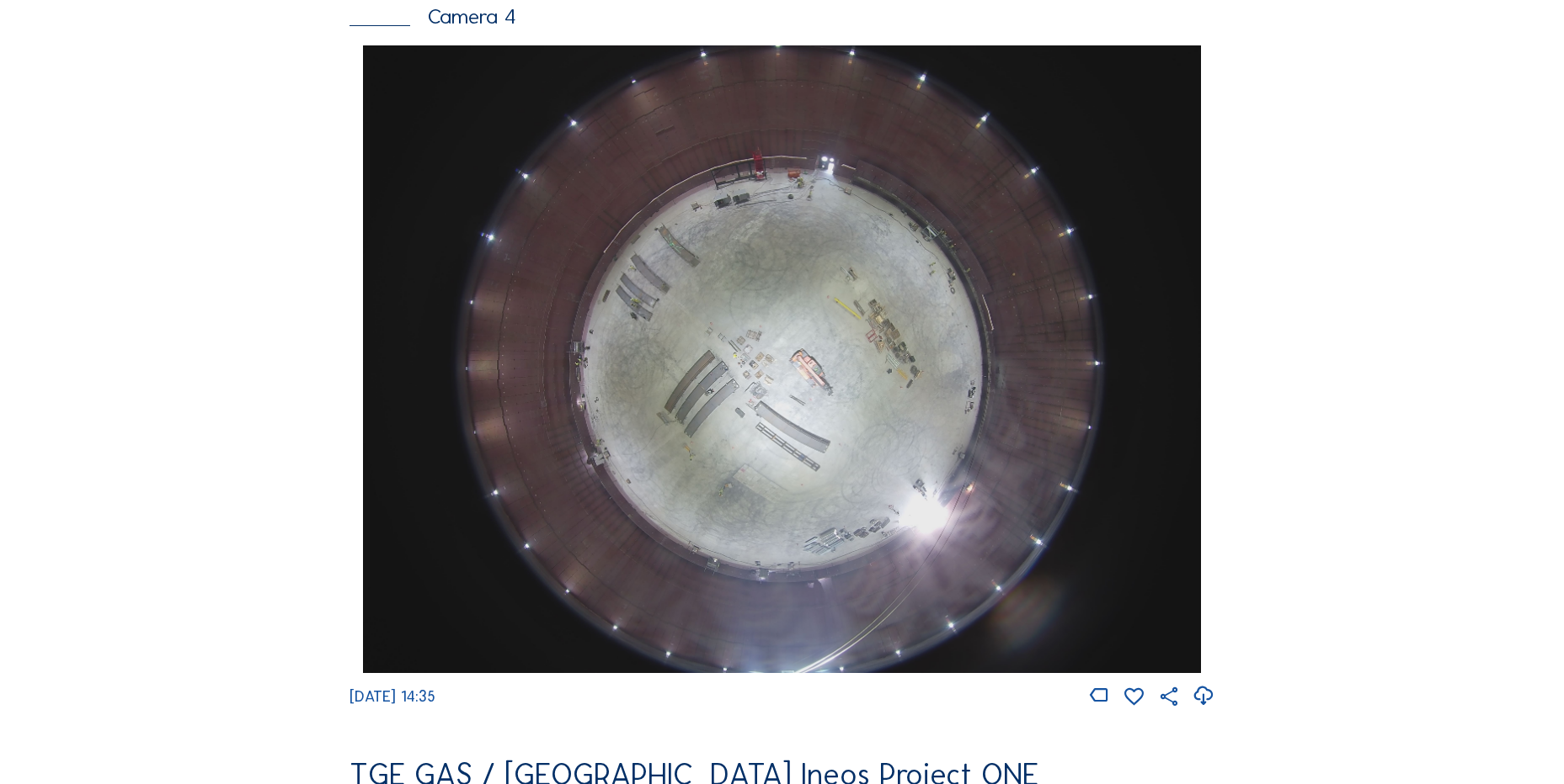
click at [1200, 707] on icon at bounding box center [1203, 696] width 23 height 28
click at [153, 347] on div "Cameras Timelapses My C-Site Feed Photo Show Map Search Fullscreen TGE GAS / [G…" at bounding box center [782, 364] width 1564 height 3760
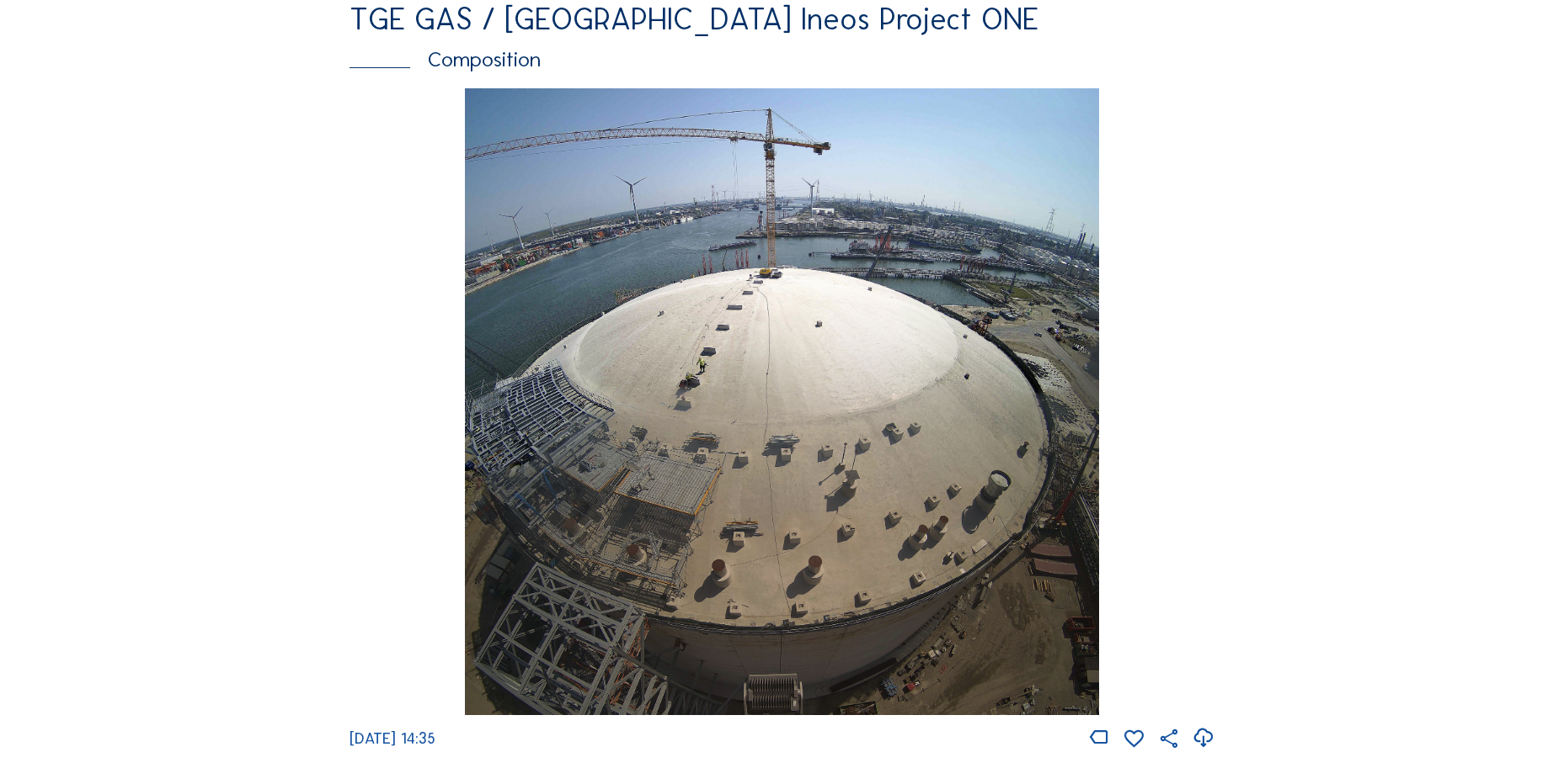
scroll to position [2273, 0]
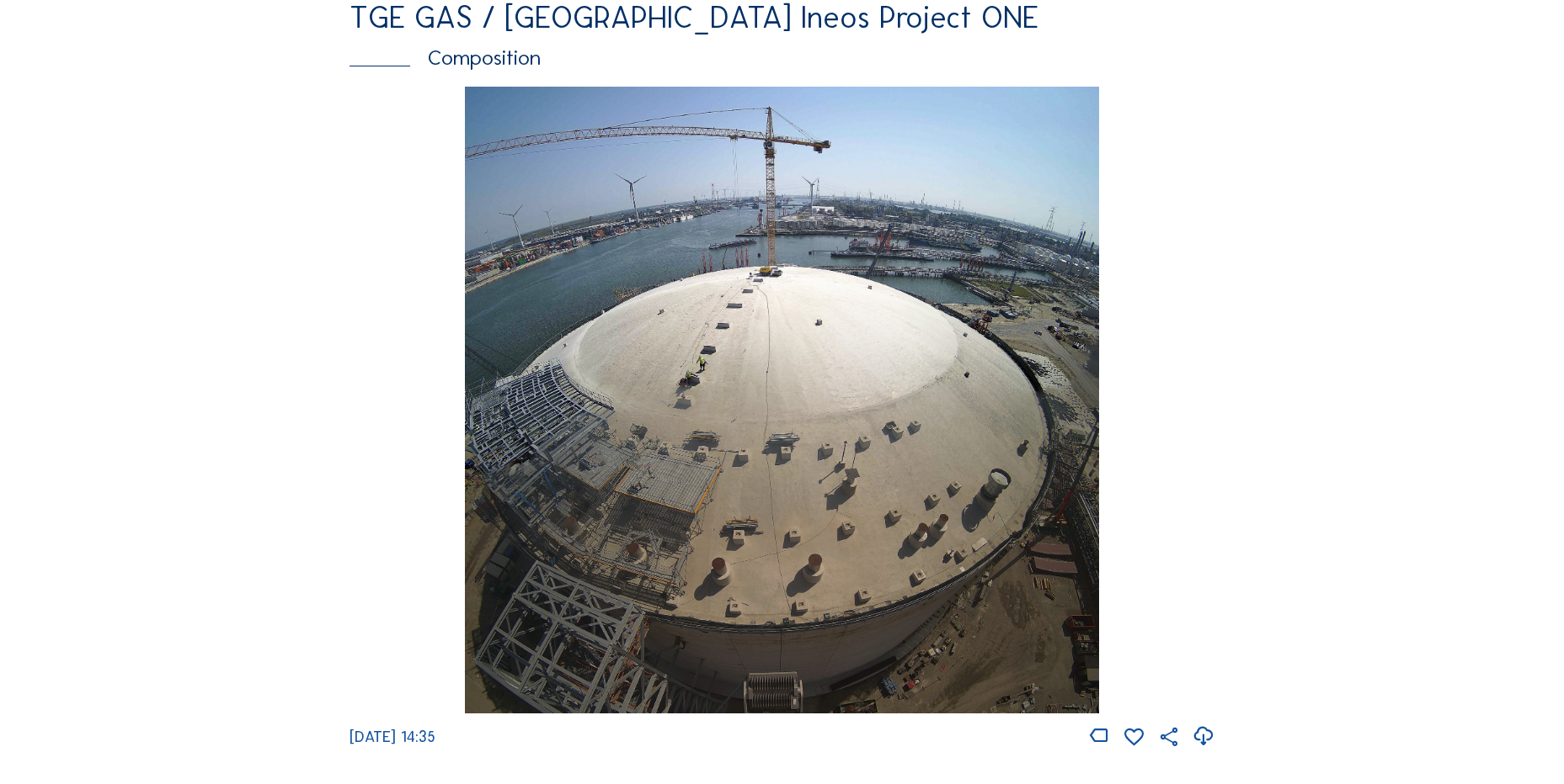
click at [1207, 751] on icon at bounding box center [1203, 736] width 23 height 28
drag, startPoint x: 330, startPoint y: 425, endPoint x: 339, endPoint y: 433, distance: 12.0
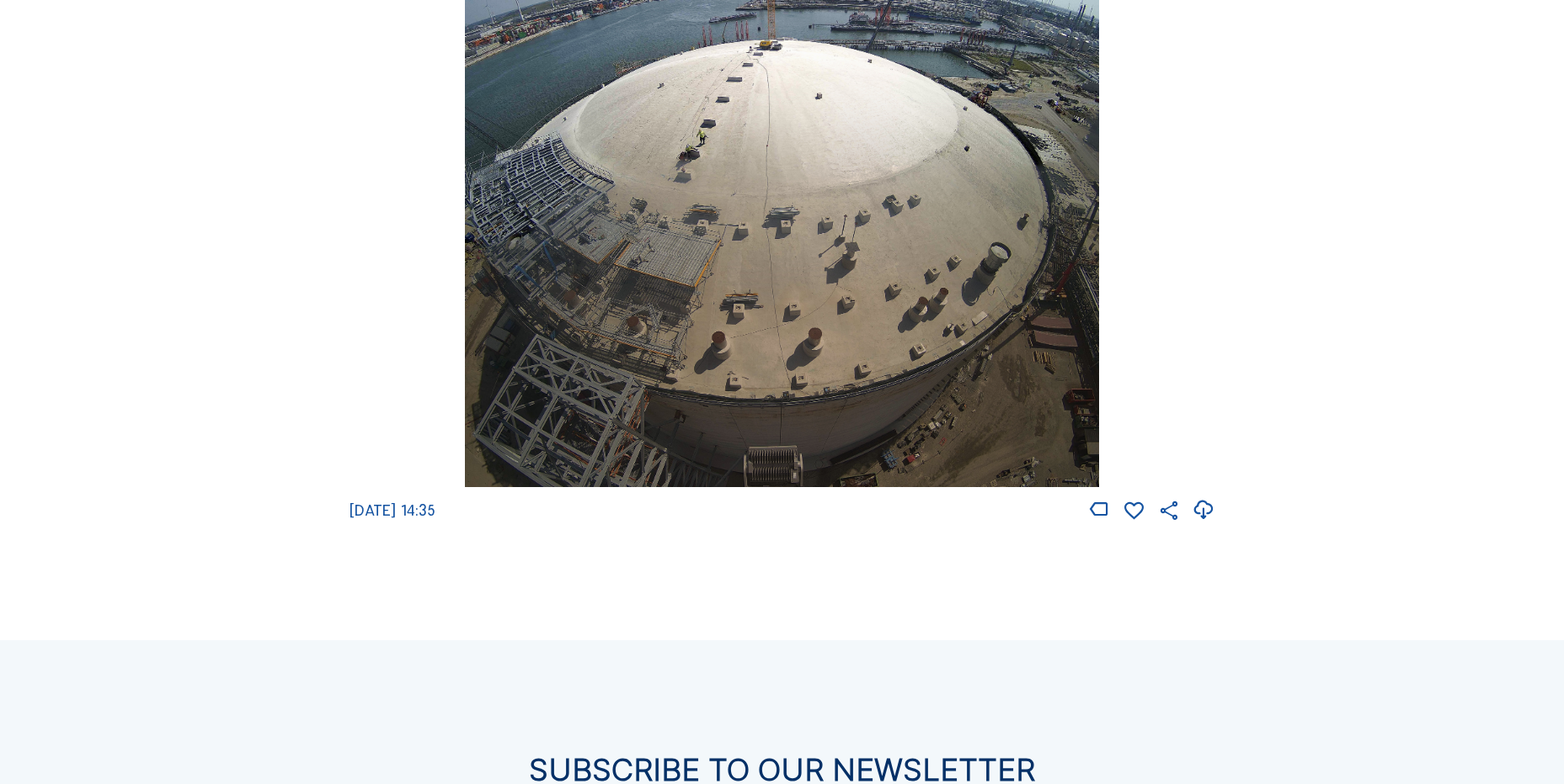
scroll to position [2441, 0]
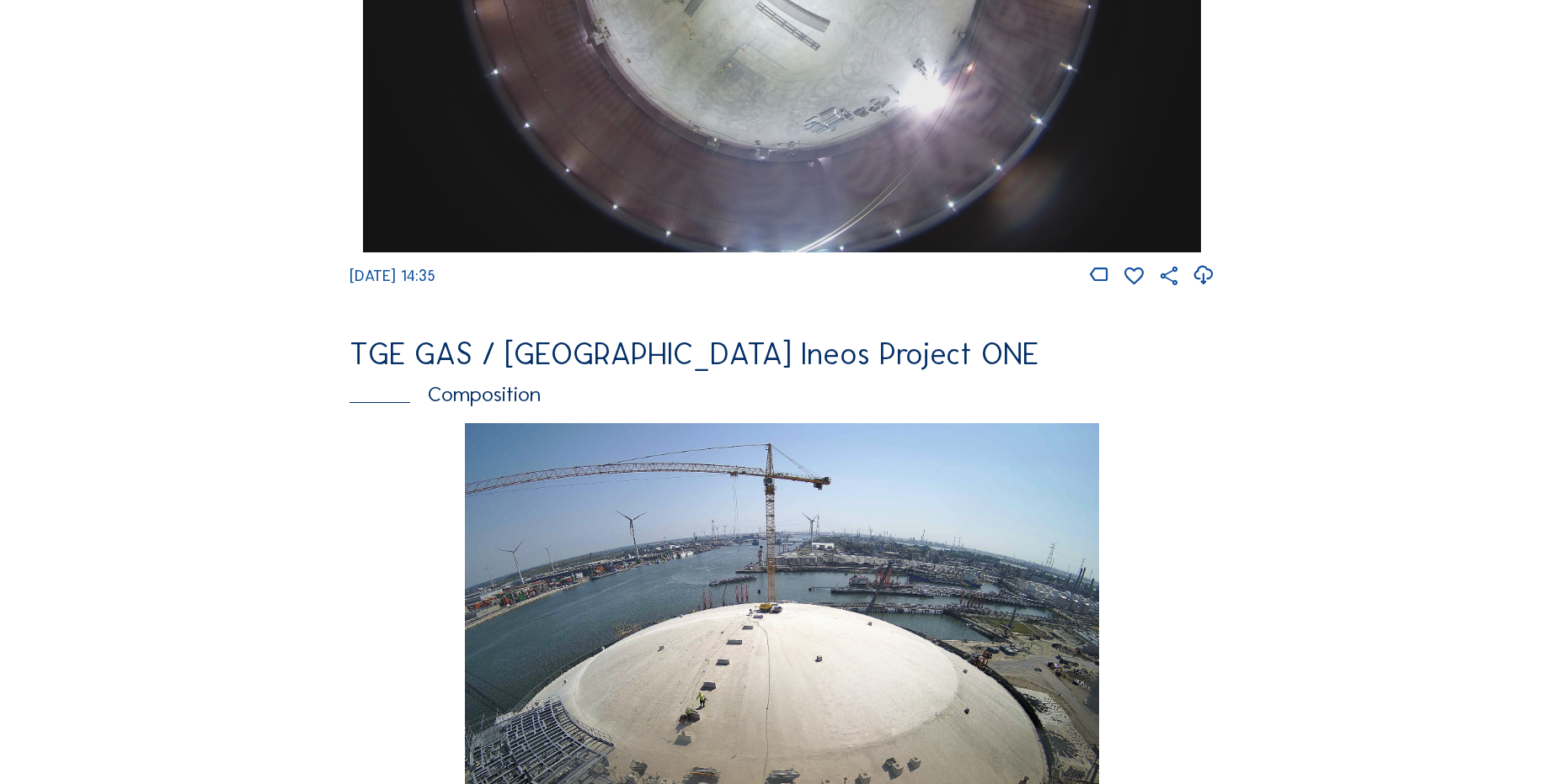
scroll to position [1515, 0]
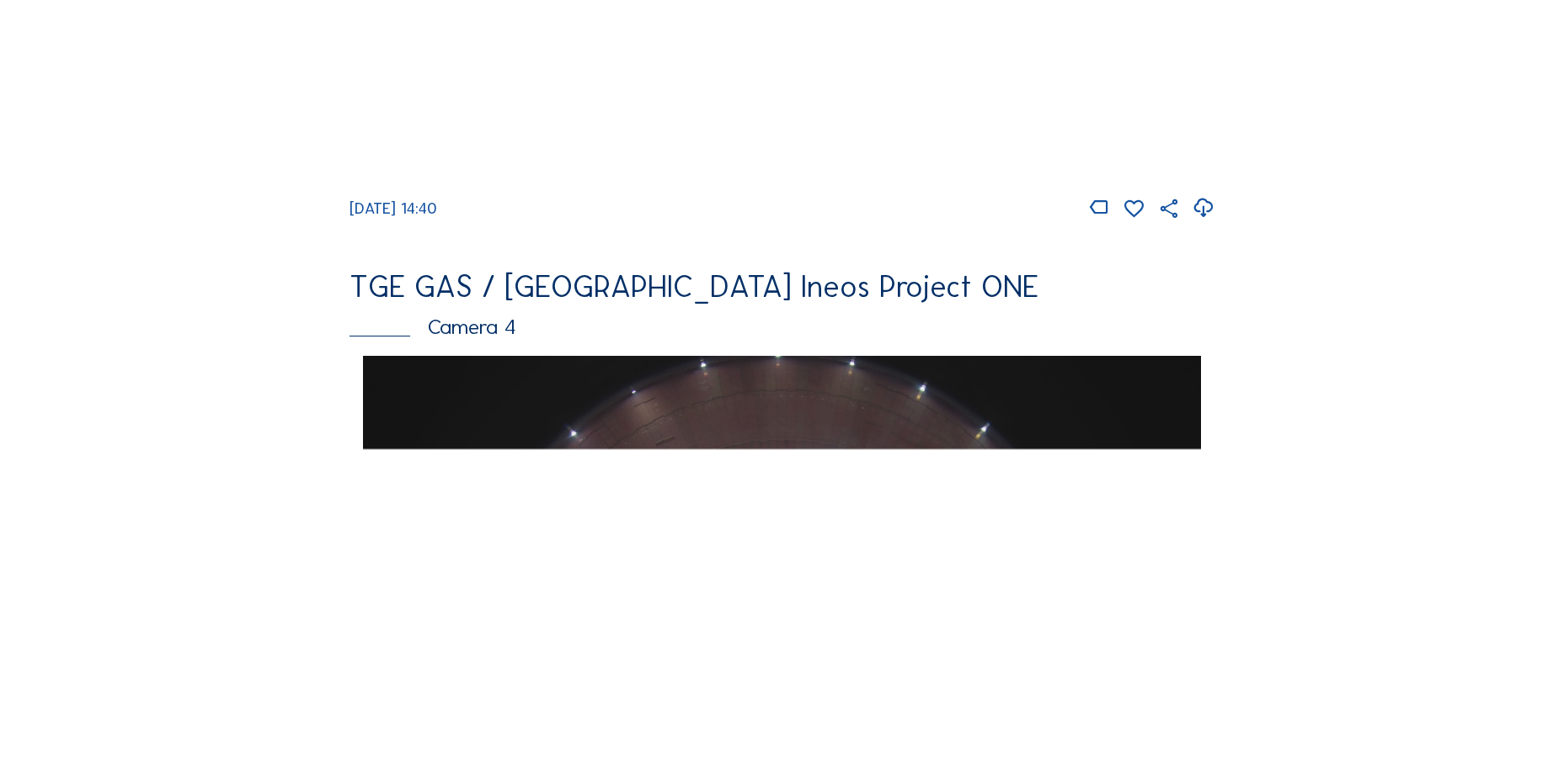
scroll to position [1515, 0]
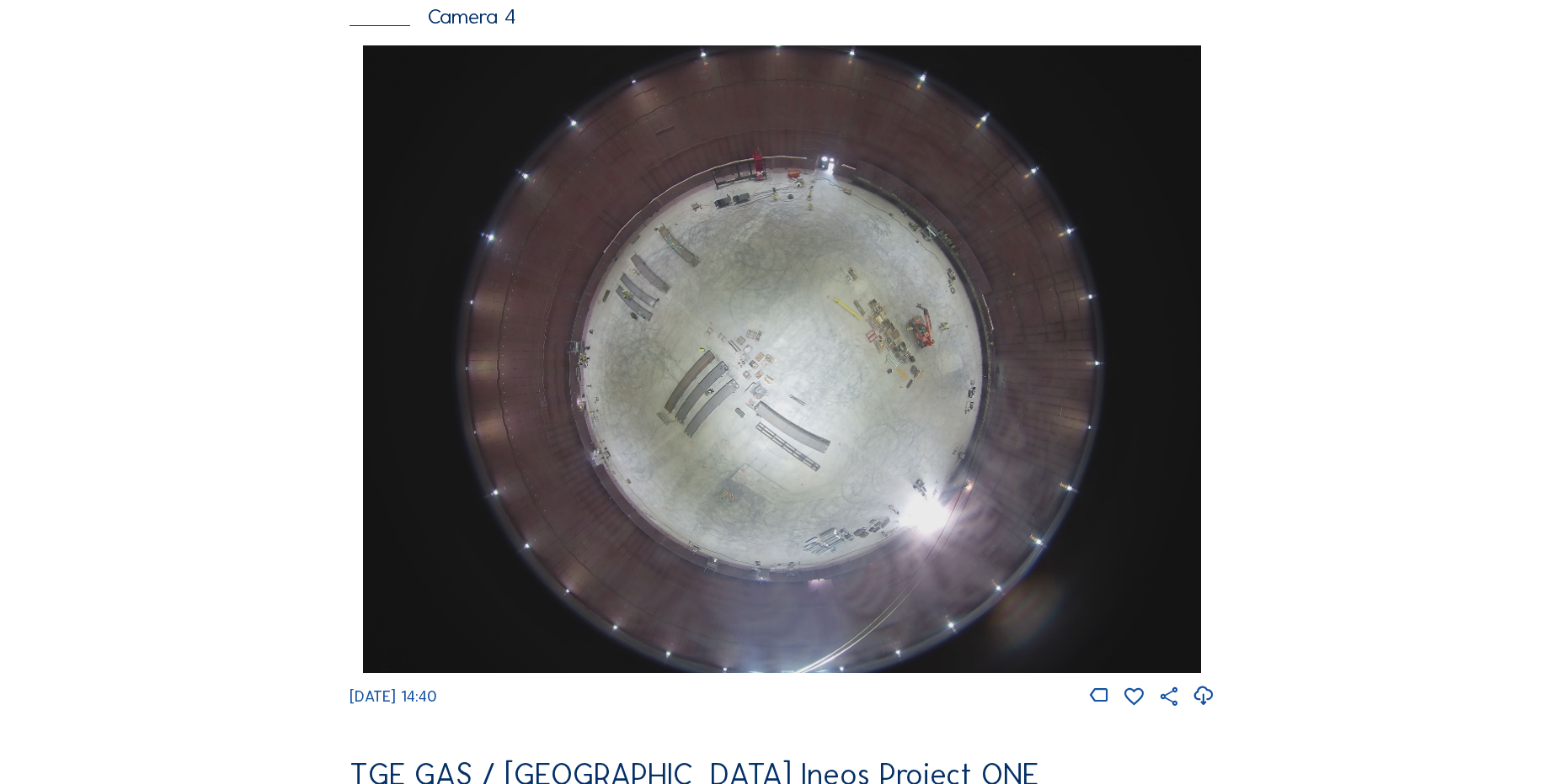
click at [1203, 710] on icon at bounding box center [1203, 696] width 23 height 28
click at [318, 264] on div "Feed Photo Show Map Search Fullscreen TGE GAS / Antwerpen Ineos Project ONE Cam…" at bounding box center [782, 51] width 1173 height 2913
click at [238, 279] on div "Feed Photo Show Map Search Fullscreen TGE GAS / Antwerpen Ineos Project ONE Cam…" at bounding box center [782, 51] width 1173 height 2913
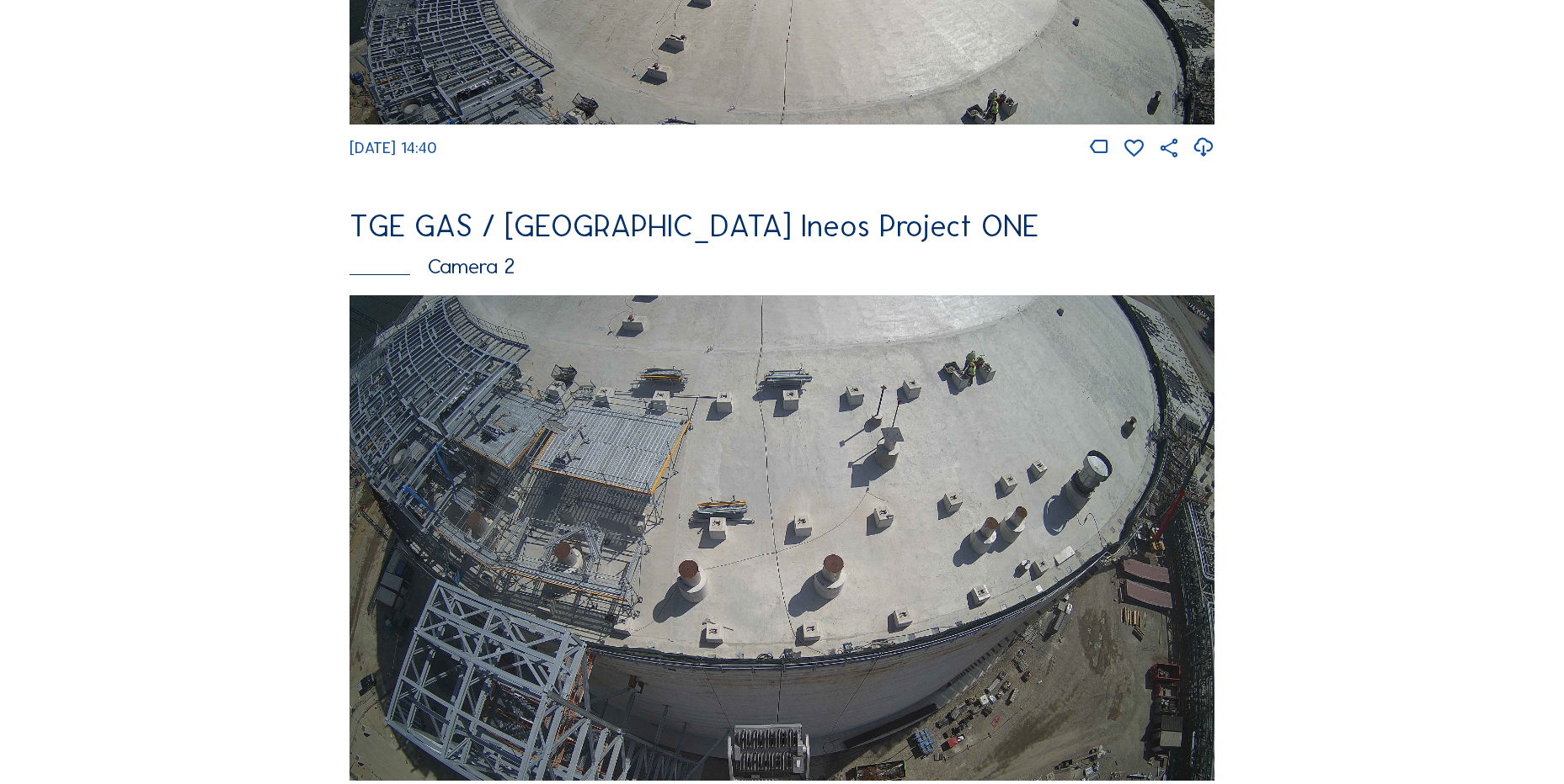
scroll to position [1094, 0]
